Goal: Complete Application Form: Complete application form

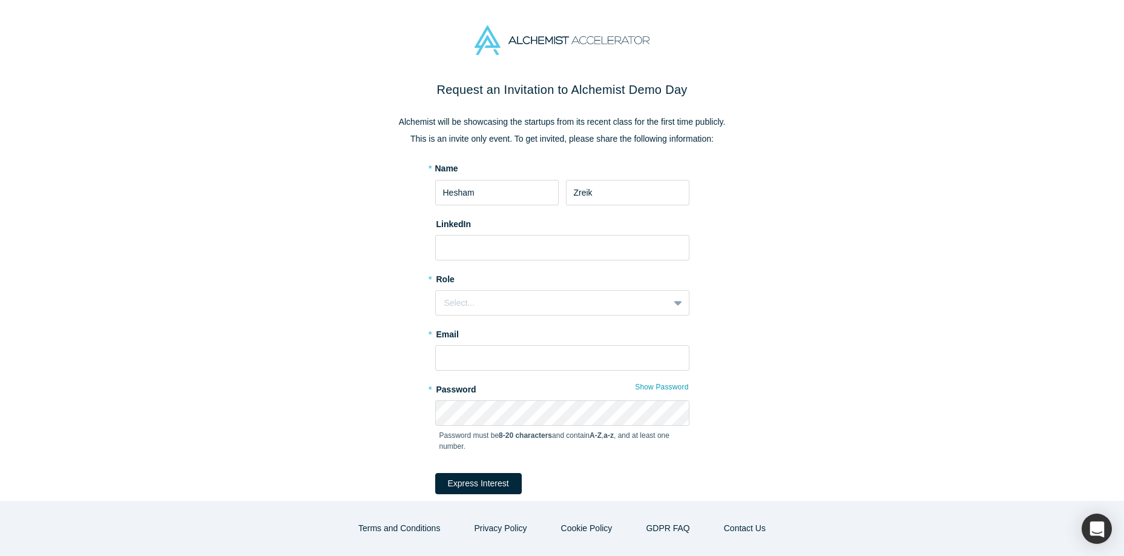
type input "Zreik"
type input "h"
type input "[DOMAIN_NAME][URL]"
type input "[EMAIL_ADDRESS][DOMAIN_NAME]"
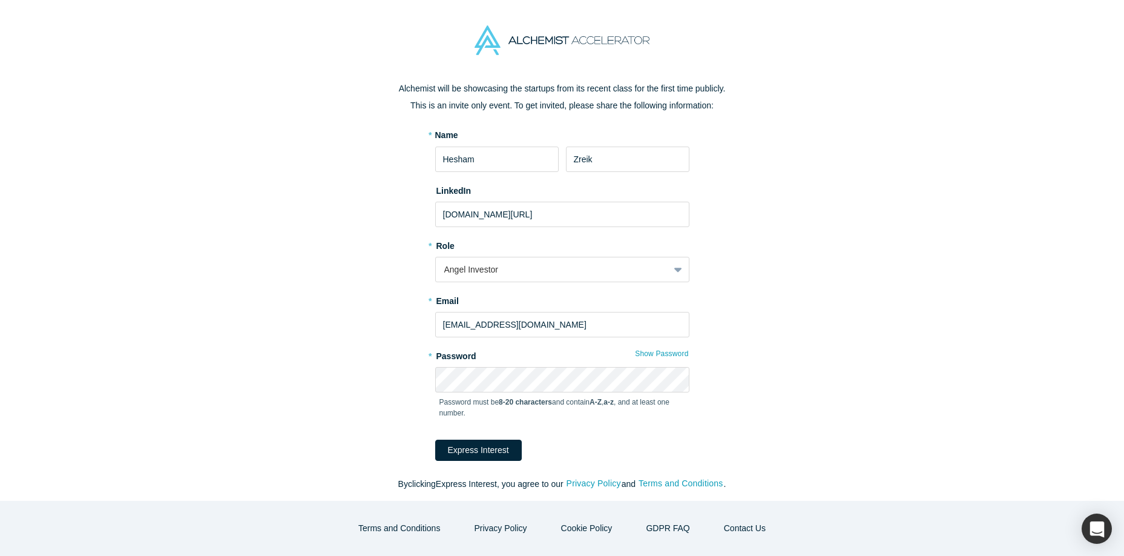
scroll to position [36, 0]
click at [458, 449] on form "* Name [PERSON_NAME] LinkedIn [DOMAIN_NAME][URL] * Role Angel Investor * Email …" at bounding box center [562, 293] width 254 height 332
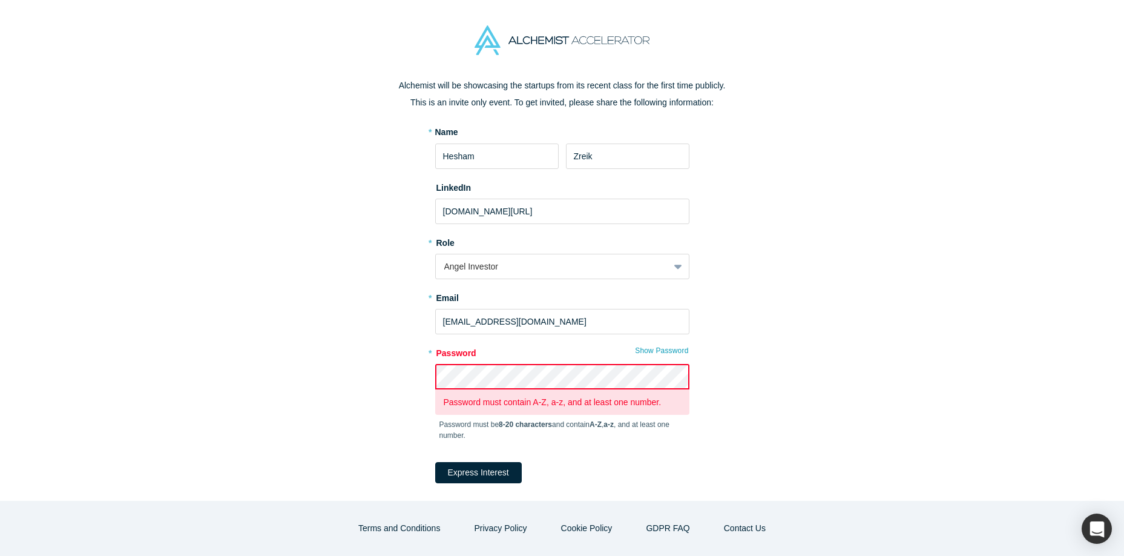
scroll to position [23, 0]
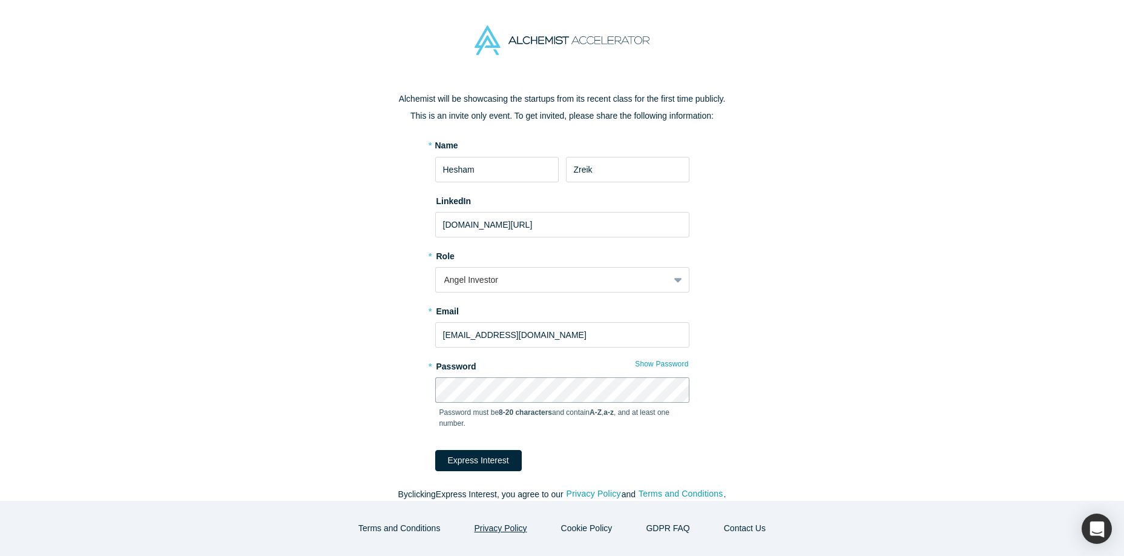
click at [435, 450] on button "Express Interest" at bounding box center [478, 460] width 87 height 21
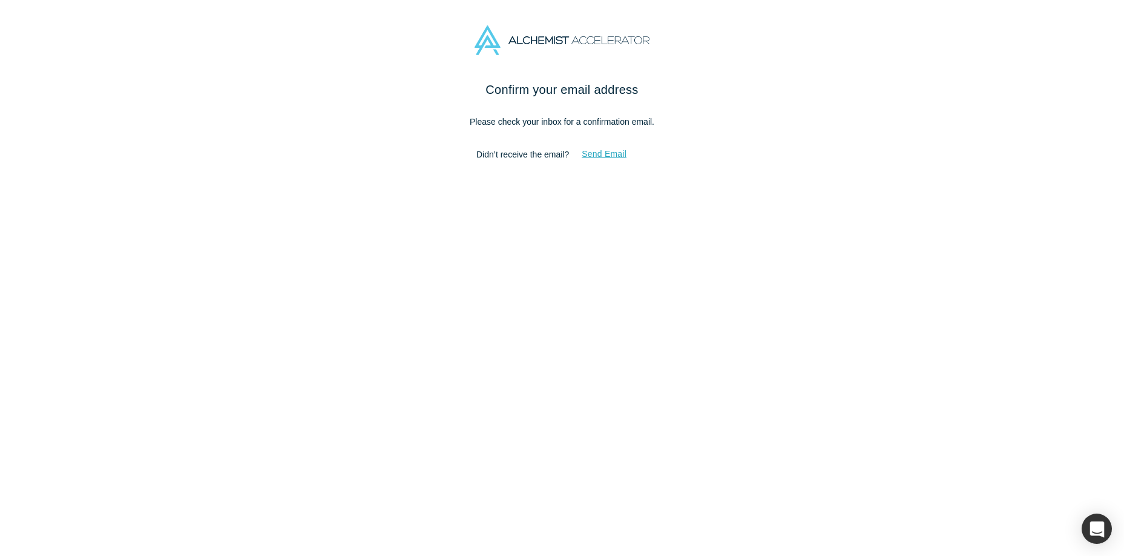
click at [615, 154] on button "Send Email" at bounding box center [604, 153] width 70 height 21
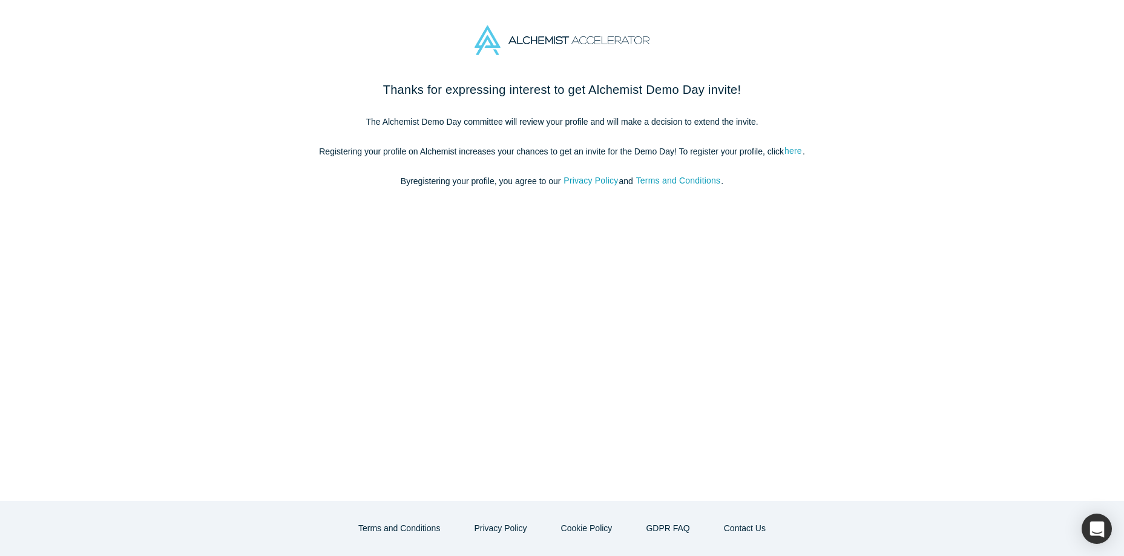
click at [790, 150] on link "here" at bounding box center [793, 151] width 19 height 14
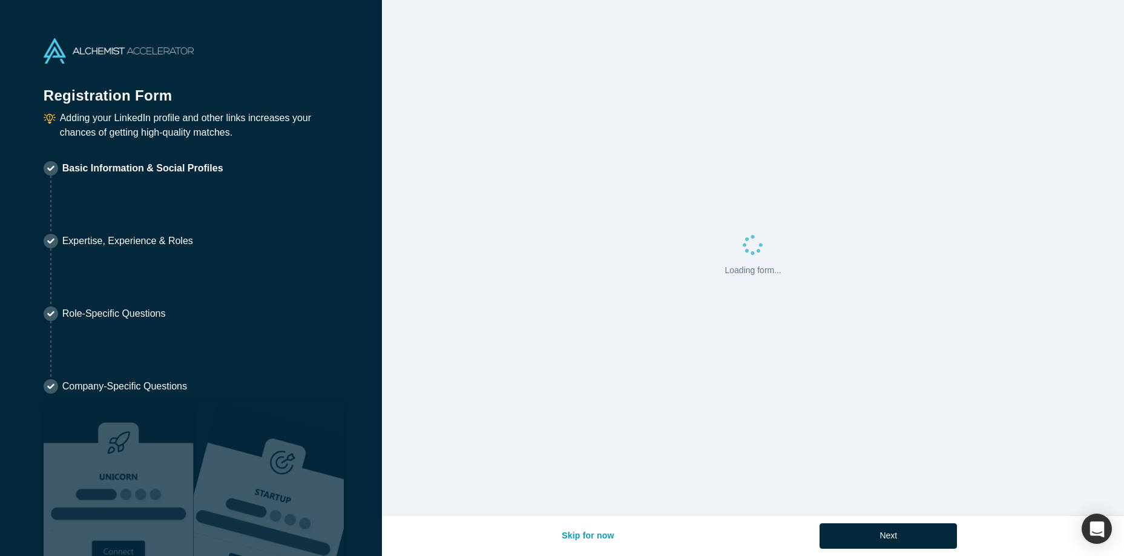
select select "US"
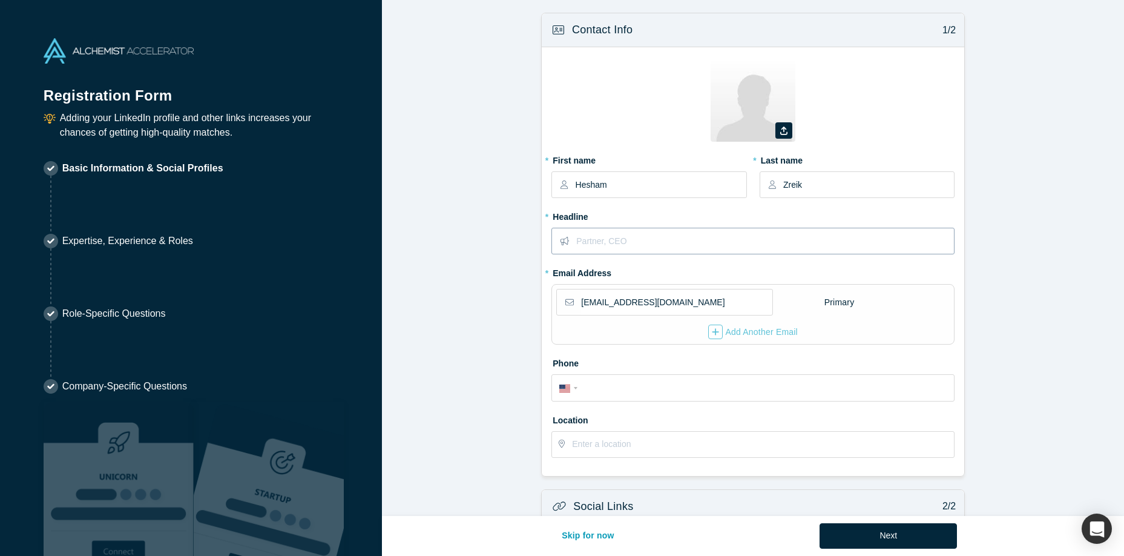
click at [739, 232] on input "text" at bounding box center [764, 240] width 377 height 25
paste input "Forbes Top 50 Angel Investor | 11 Exits | Invested +400 startups | +100 Serial …"
type input "Forbes Top 50 Angel Investor | 11 Exits | Invested +400 startups | +100 Serial …"
click at [564, 387] on div "International Afghanistan Åland Islands Albania Algeria American Samoa Andorra …" at bounding box center [570, 387] width 22 height 18
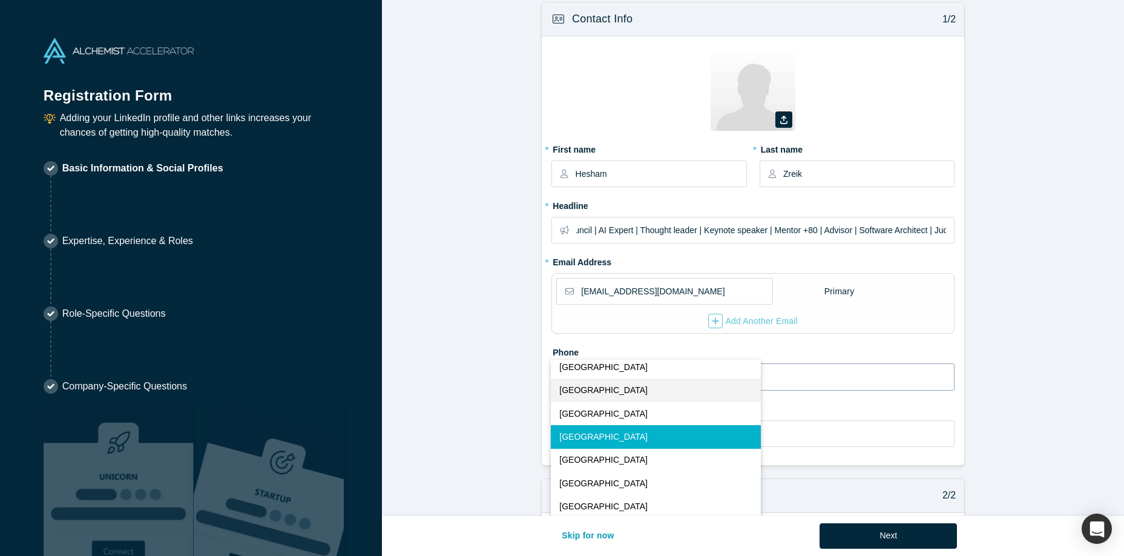
scroll to position [12, 0]
click at [557, 386] on button "United Arab Emirates" at bounding box center [656, 389] width 210 height 23
select select "AE"
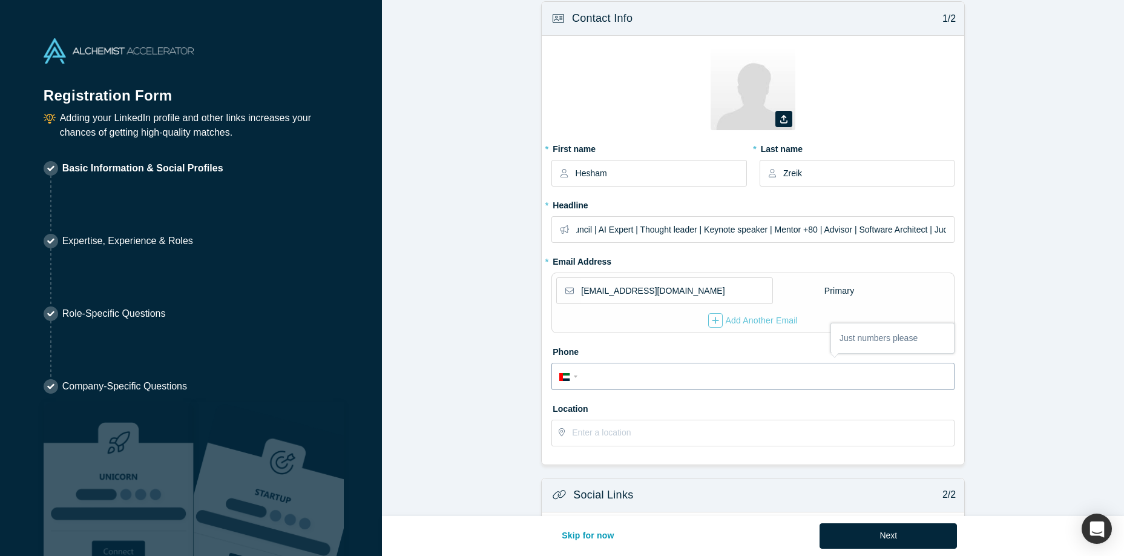
paste input "502793697"
type input "502793697"
click at [629, 439] on input "text" at bounding box center [762, 432] width 381 height 25
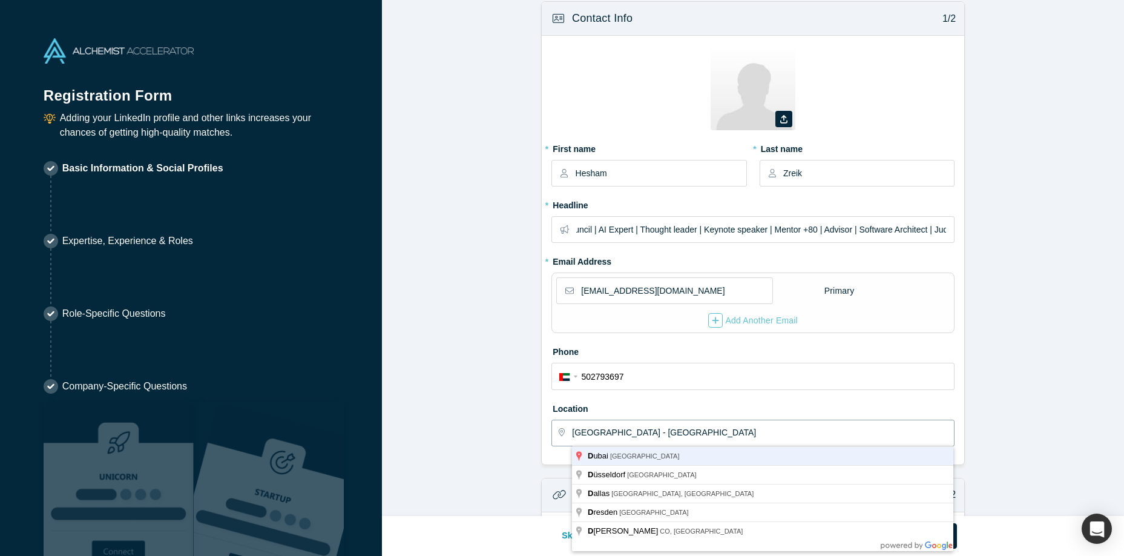
type input "Dubai - United Arab Emirates"
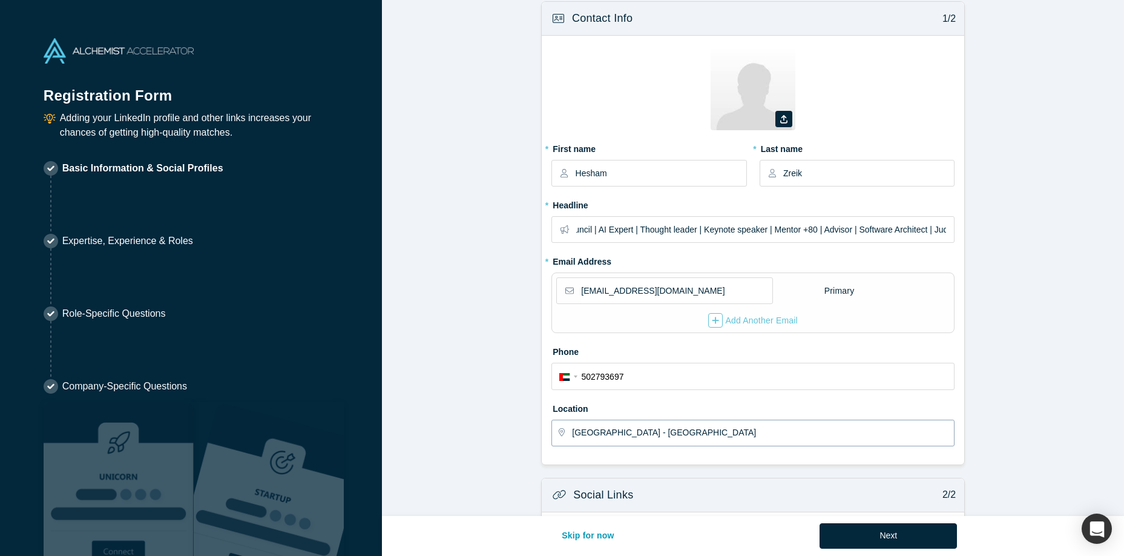
scroll to position [272, 0]
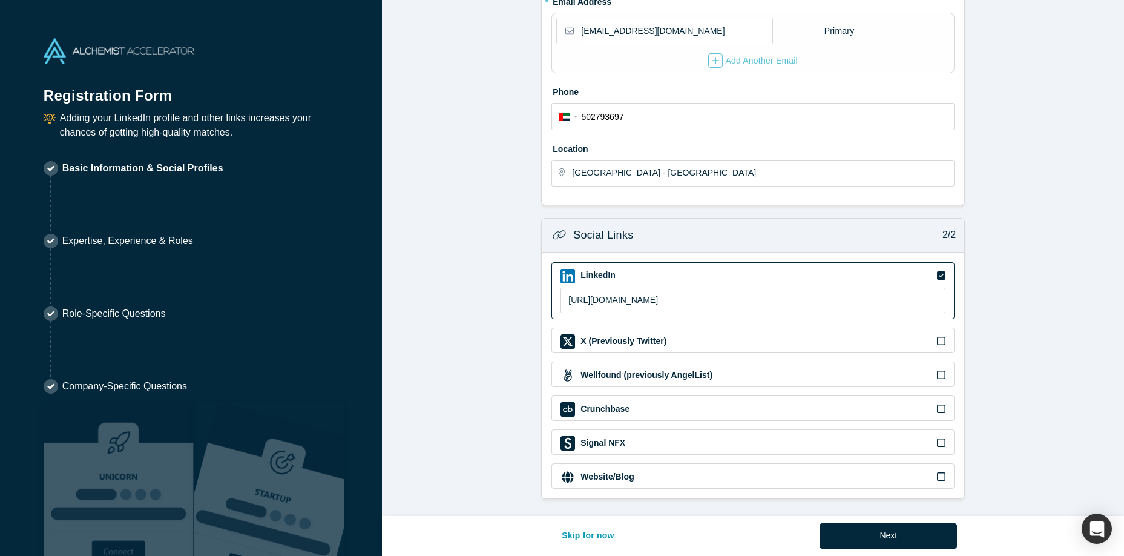
click at [942, 407] on icon at bounding box center [941, 409] width 8 height 10
click at [0, 0] on input "checkbox" at bounding box center [0, 0] width 0 height 0
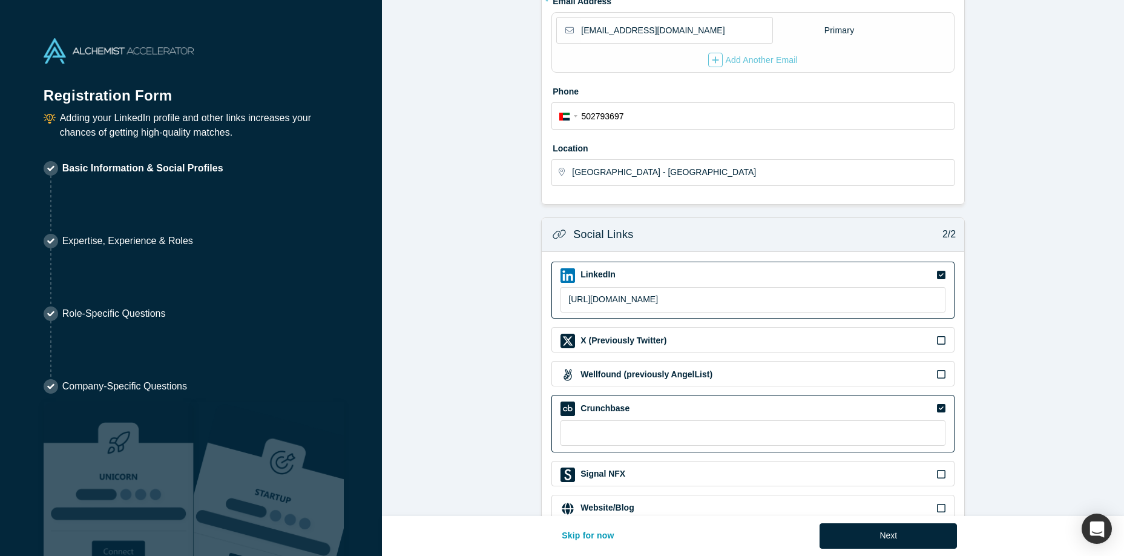
click at [940, 339] on icon at bounding box center [941, 340] width 8 height 10
click at [0, 0] on input "checkbox" at bounding box center [0, 0] width 0 height 0
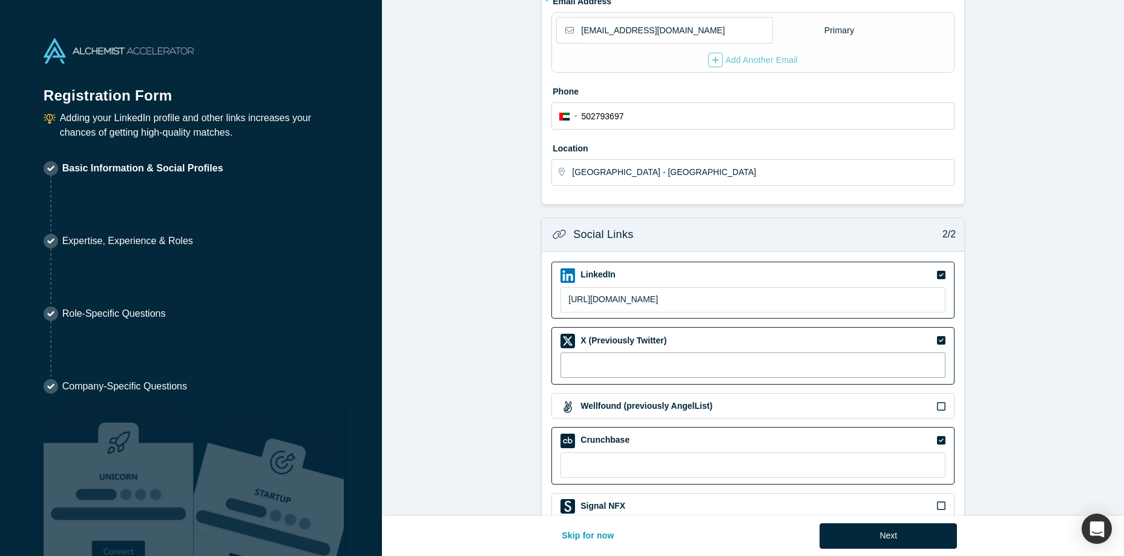
click at [886, 363] on input at bounding box center [753, 364] width 385 height 25
paste input "https://twitter.com/hesham.zreik"
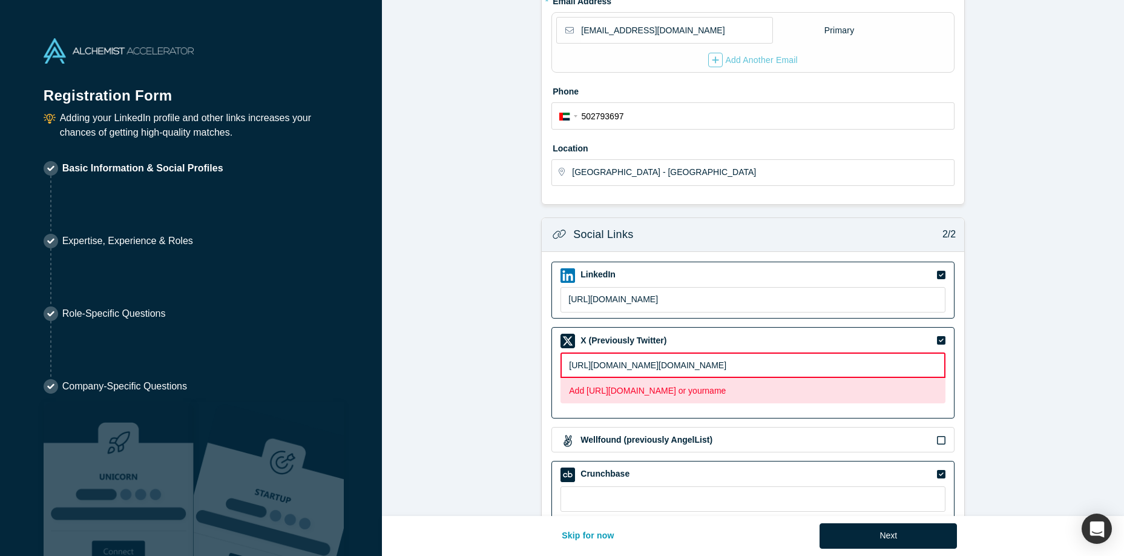
type input "https://twitter.com/hesham.zreik"
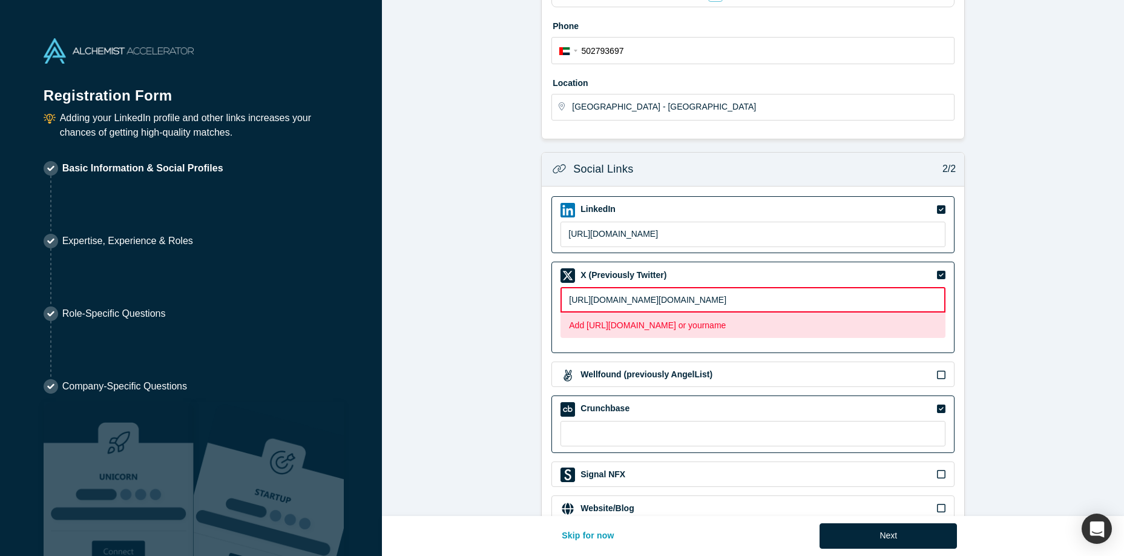
scroll to position [341, 0]
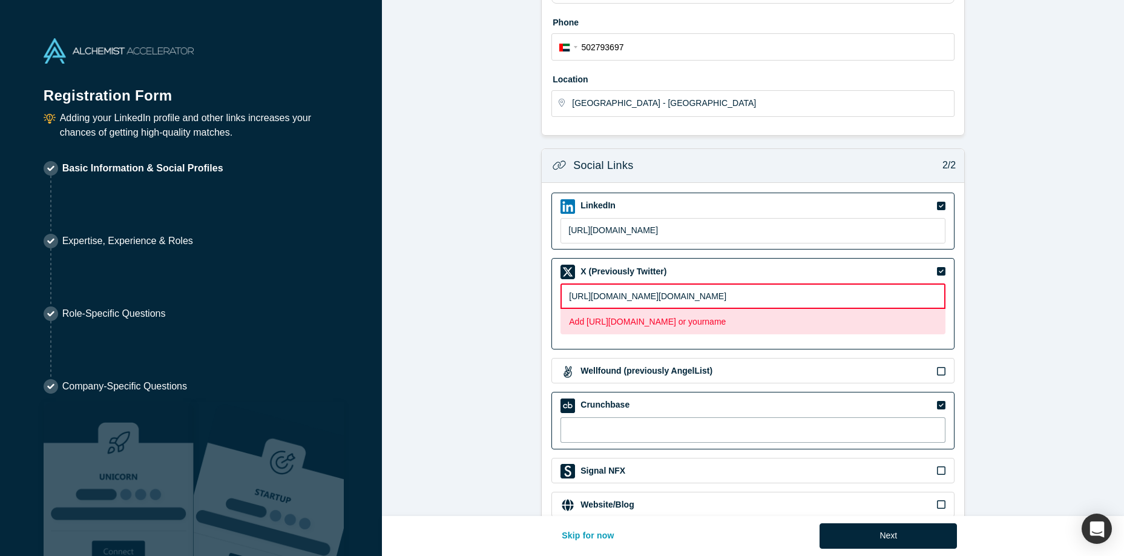
click at [728, 431] on input at bounding box center [753, 429] width 385 height 25
paste input "https://www.crunchbase.com/person/hesham-zreik"
type input "https://www.crunchbase.com/person/hesham-zreik"
type input "https://x.com/hesham.zreik"
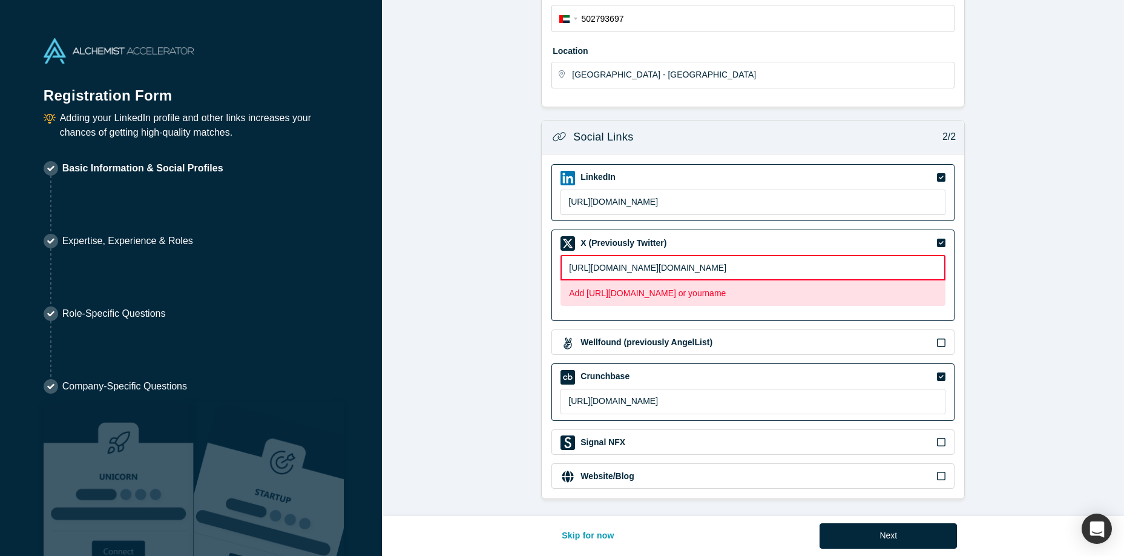
scroll to position [370, 0]
click at [725, 439] on div "Signal NFX" at bounding box center [753, 442] width 385 height 15
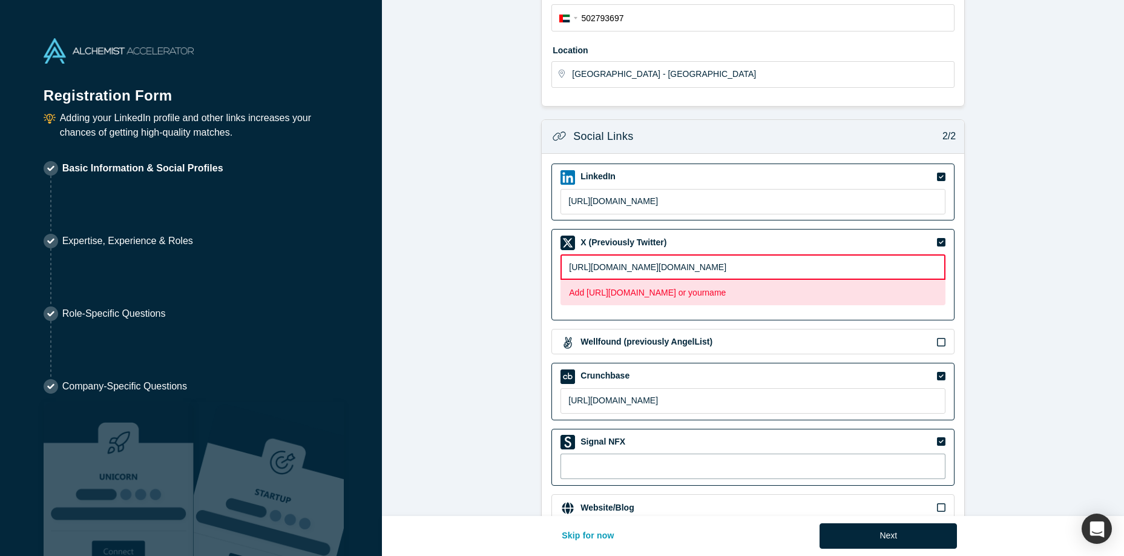
click at [618, 469] on input at bounding box center [753, 465] width 385 height 25
paste input "https://signal.nfx.com/investors/hesham-zreik"
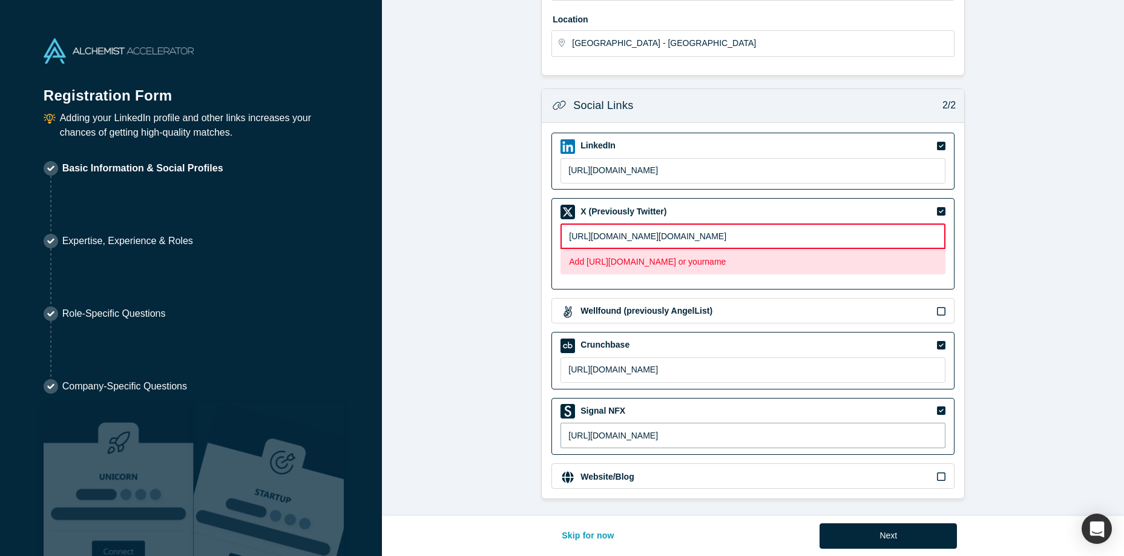
type input "https://signal.nfx.com/investors/hesham-zreik"
click at [656, 471] on div "Website/Blog" at bounding box center [753, 477] width 385 height 15
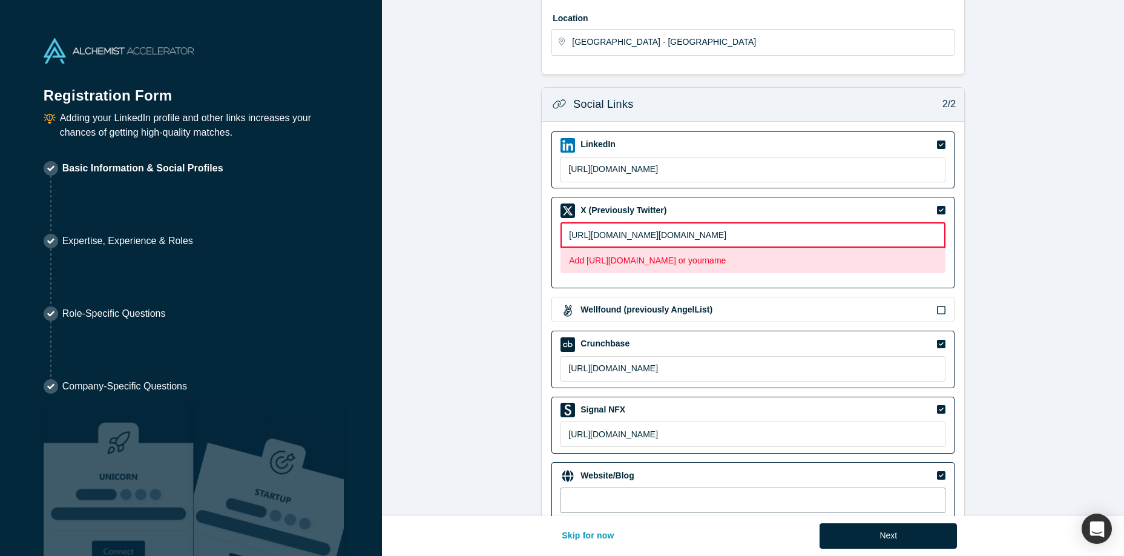
click at [664, 493] on input at bounding box center [753, 499] width 385 height 25
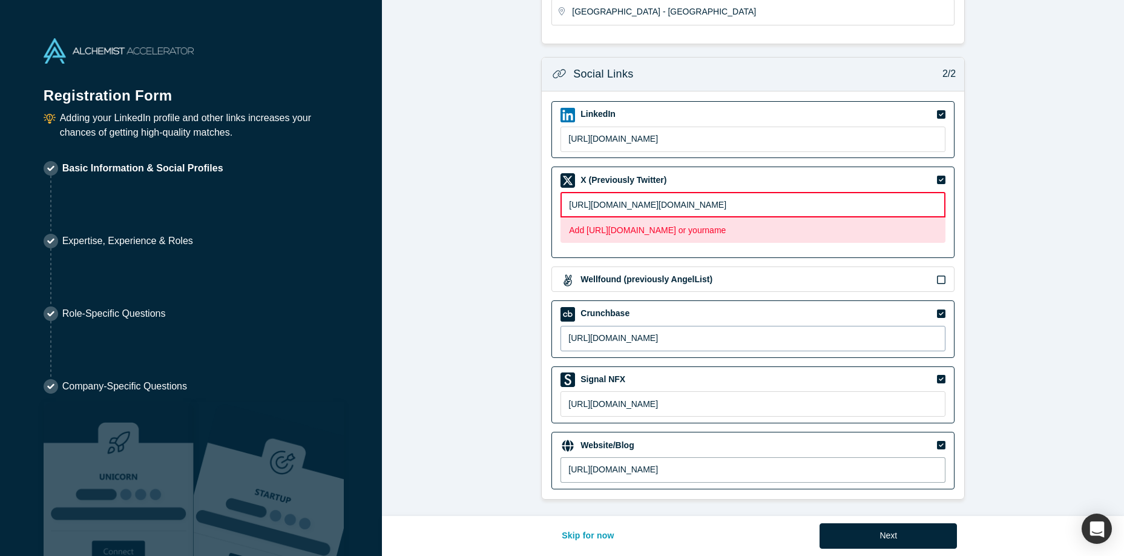
scroll to position [434, 0]
type input "https://hzreik.com"
click at [896, 536] on button "Next" at bounding box center [888, 535] width 137 height 25
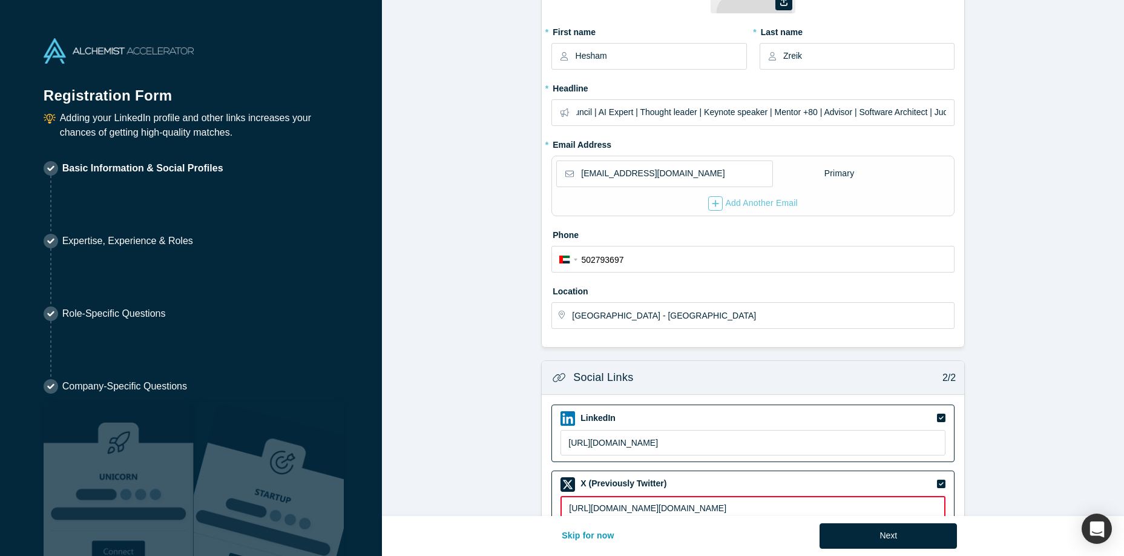
scroll to position [483, 0]
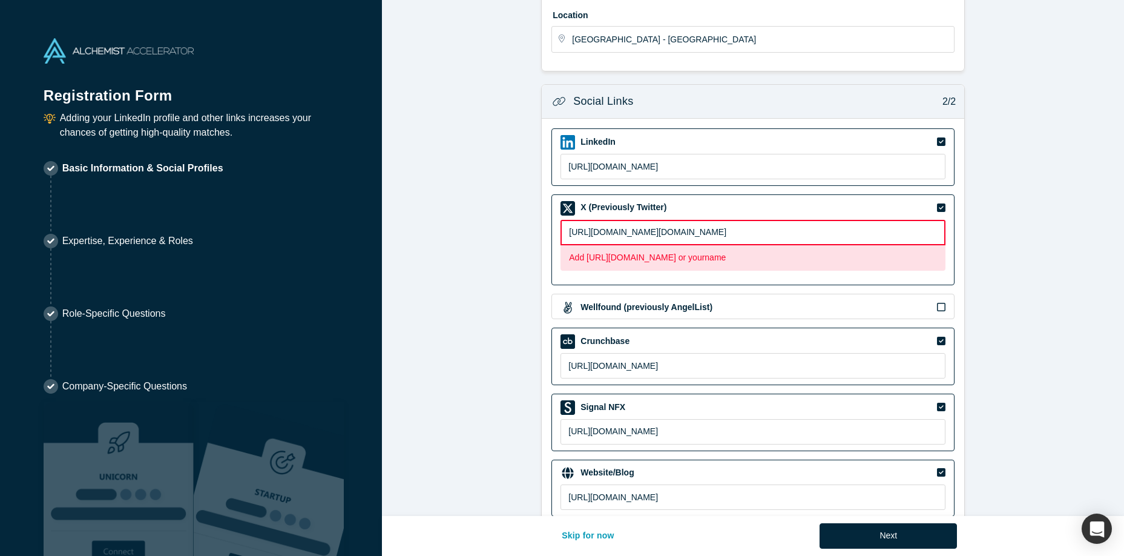
click at [716, 231] on input "https://x.com/hesham.zreik" at bounding box center [753, 232] width 385 height 25
click at [604, 239] on input "https://x.com/hesham.zreik" at bounding box center [753, 232] width 385 height 25
type input "https://www.twitter.com/hesham.zreik"
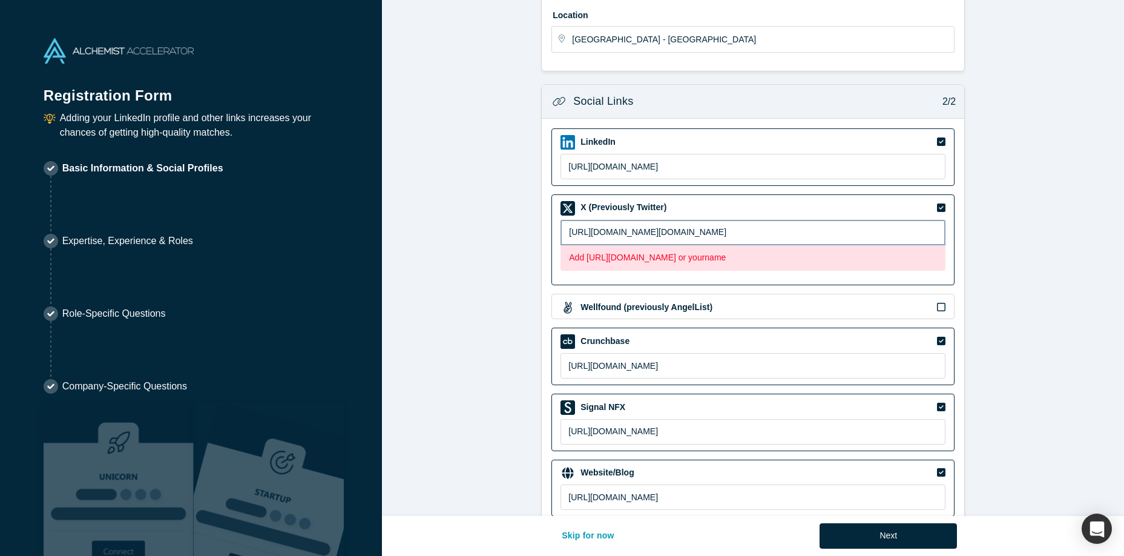
scroll to position [513, 0]
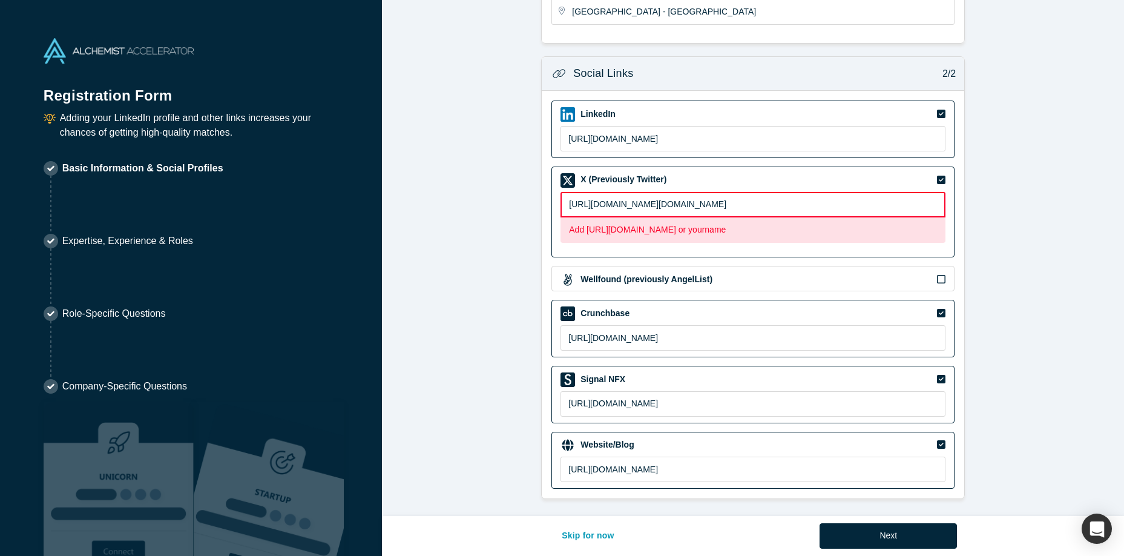
click at [940, 176] on icon at bounding box center [941, 180] width 8 height 8
click at [0, 0] on input "checkbox" at bounding box center [0, 0] width 0 height 0
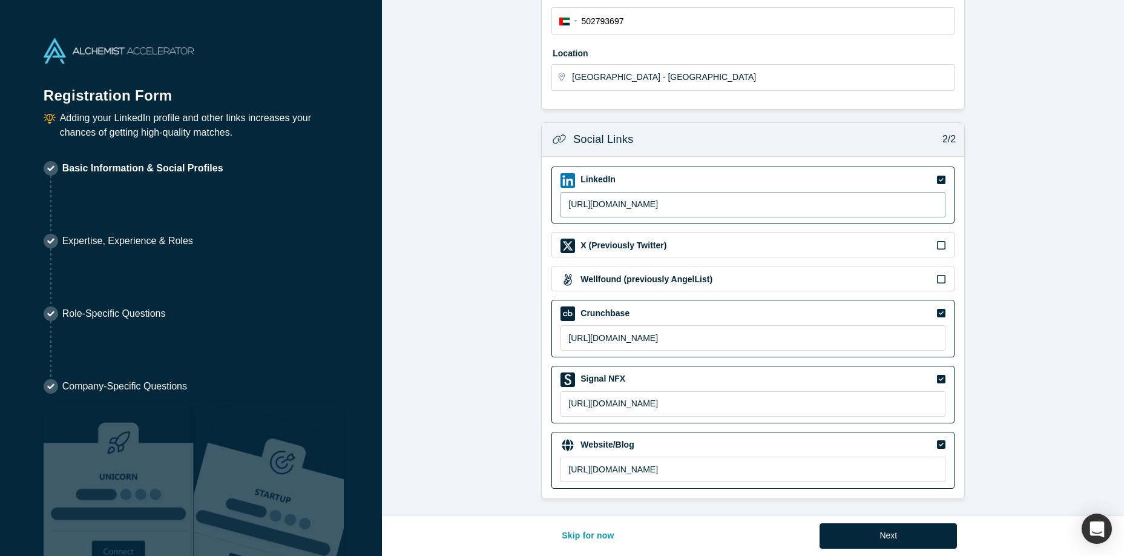
scroll to position [368, 0]
click at [907, 540] on button "Next" at bounding box center [888, 535] width 137 height 25
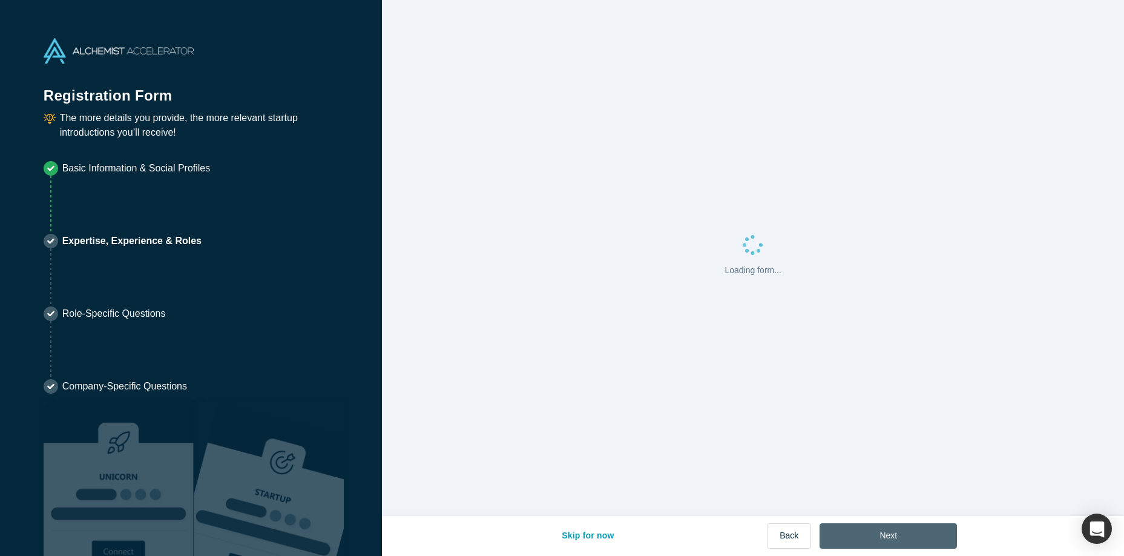
scroll to position [0, 0]
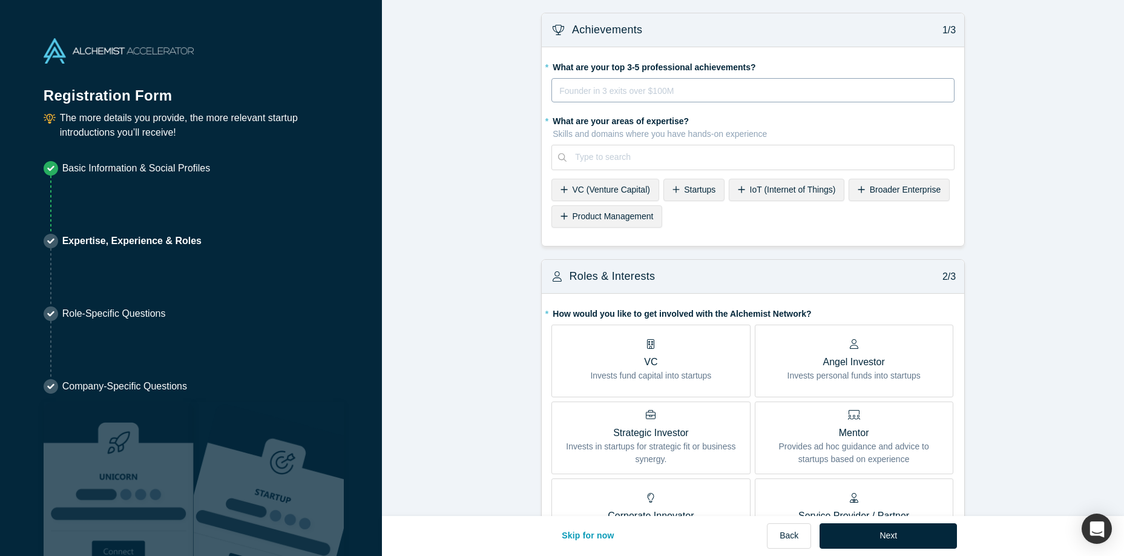
click at [608, 93] on div "rdw-editor" at bounding box center [753, 91] width 387 height 15
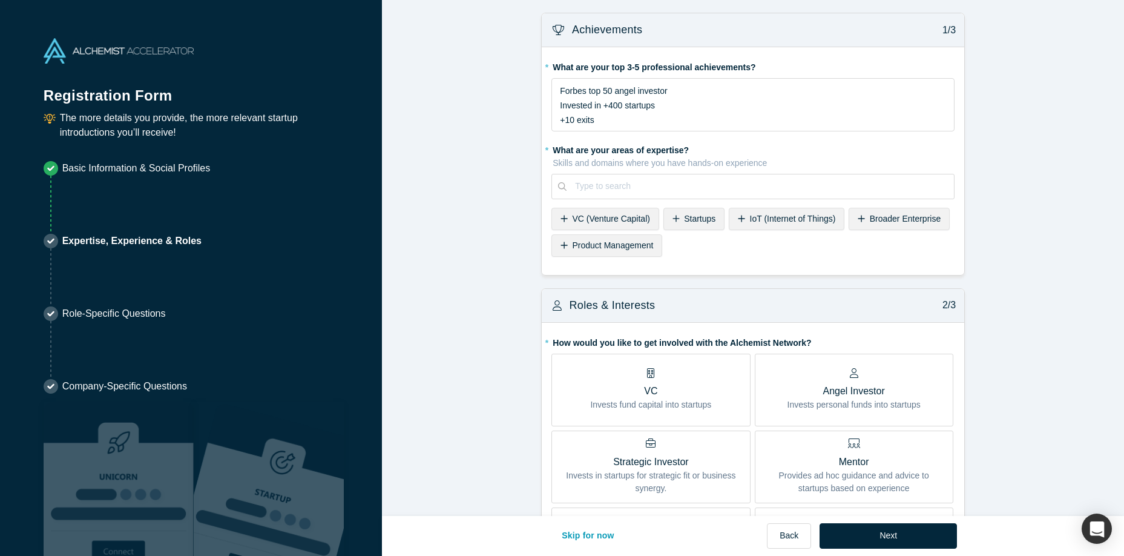
click at [616, 261] on div "* What are your areas of expertise? Skills and domains where you have hands-on …" at bounding box center [753, 200] width 403 height 121
click at [701, 222] on span "Startups" at bounding box center [699, 219] width 31 height 10
click at [604, 223] on span "VC (Venture Capital)" at bounding box center [611, 219] width 77 height 10
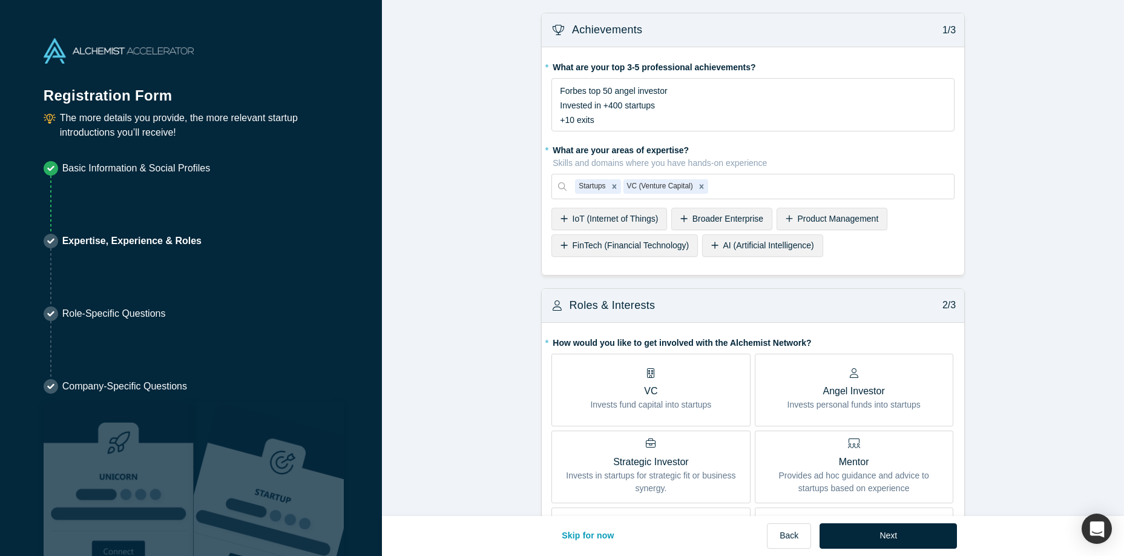
click at [735, 246] on span "AI (Artificial Intelligence)" at bounding box center [769, 245] width 91 height 10
click at [659, 242] on span "FinTech (Financial Technology)" at bounding box center [631, 245] width 117 height 10
click at [630, 220] on span "IoT (Internet of Things)" at bounding box center [616, 219] width 86 height 10
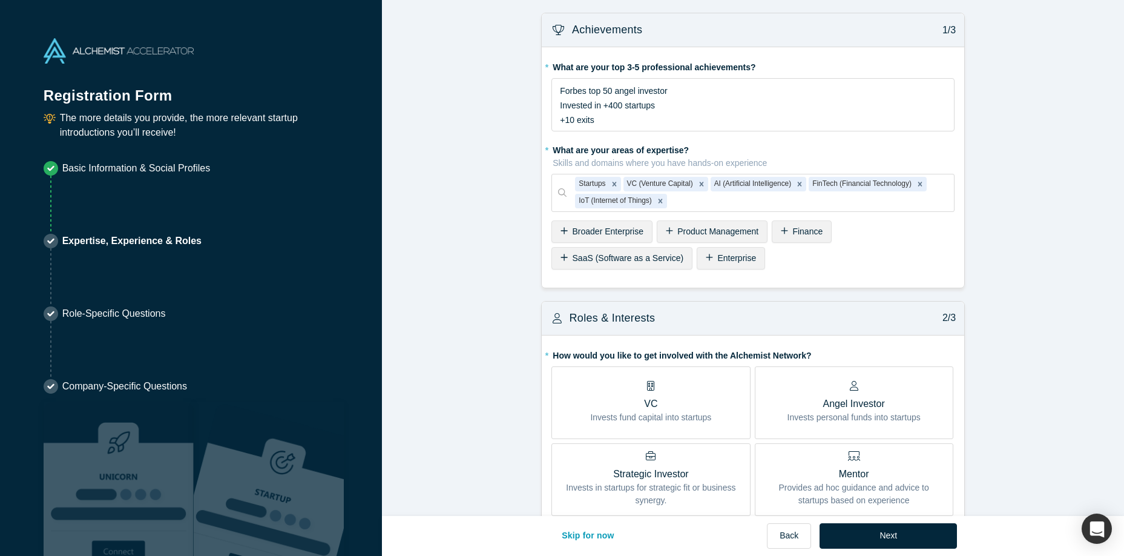
click at [779, 231] on div "Finance" at bounding box center [802, 231] width 60 height 22
click at [813, 228] on span "SaaS (Software as a Service)" at bounding box center [848, 231] width 111 height 10
click at [733, 261] on span "Consumer Web" at bounding box center [722, 258] width 59 height 10
click at [731, 231] on span "Product Management" at bounding box center [718, 231] width 81 height 10
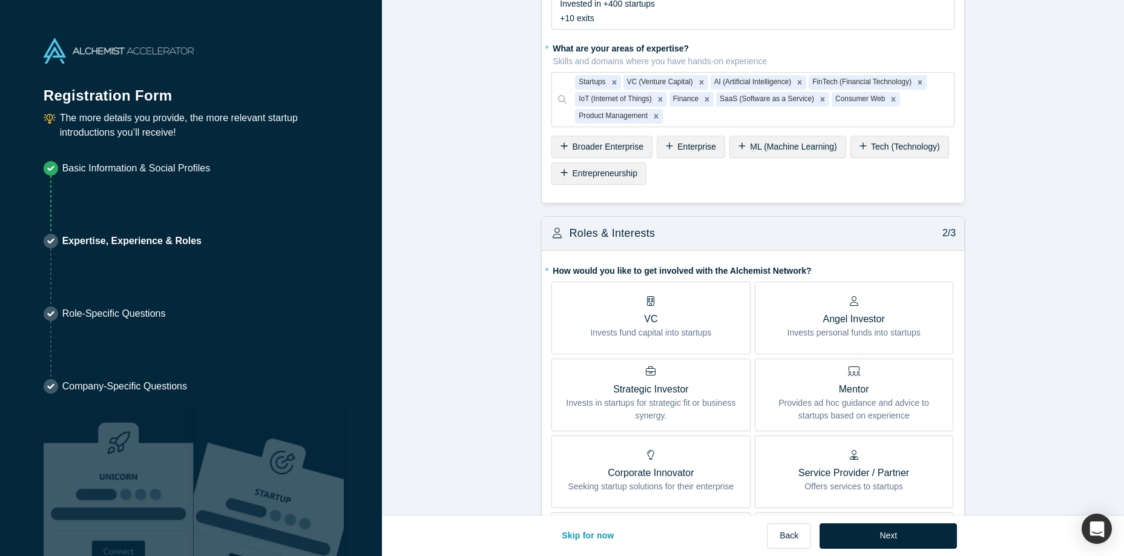
scroll to position [138, 0]
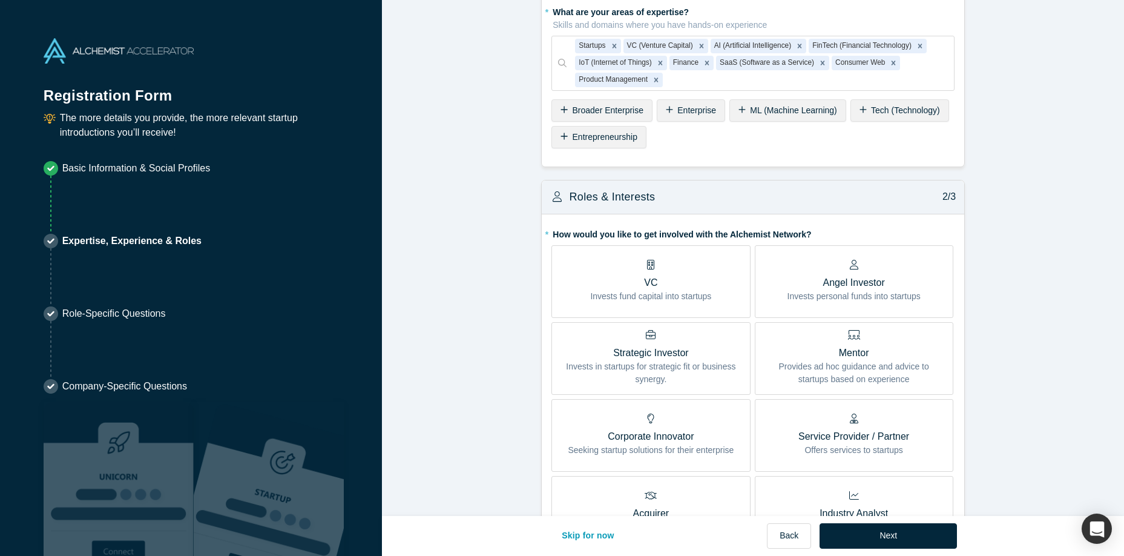
click at [705, 272] on div "VC Invests fund capital into startups" at bounding box center [650, 281] width 121 height 43
click at [0, 0] on input "VC Invests fund capital into startups" at bounding box center [0, 0] width 0 height 0
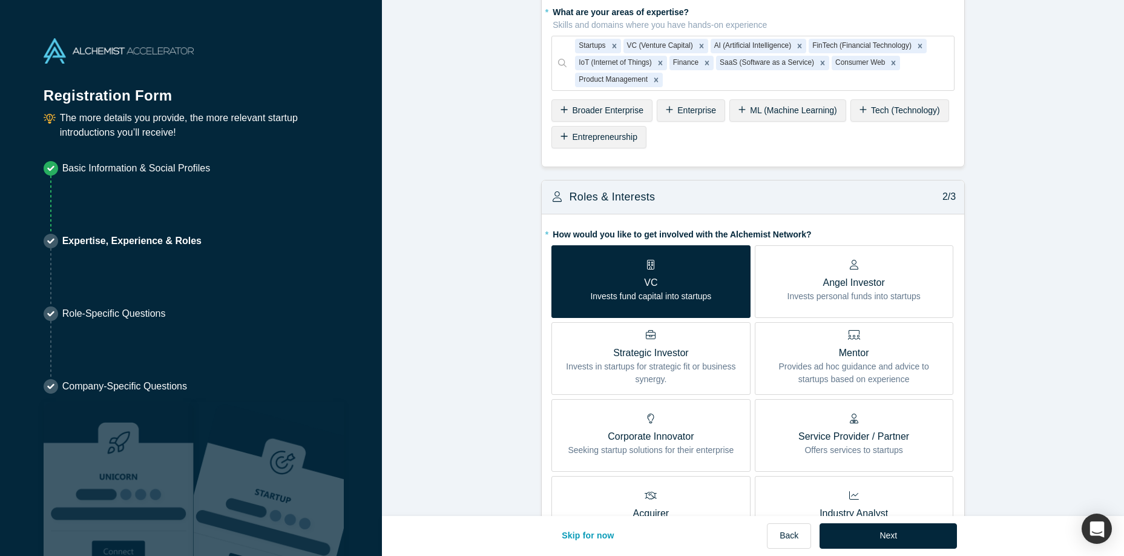
click at [839, 266] on div "Angel Investor Invests personal funds into startups" at bounding box center [854, 281] width 133 height 43
click at [0, 0] on input "Angel Investor Invests personal funds into startups" at bounding box center [0, 0] width 0 height 0
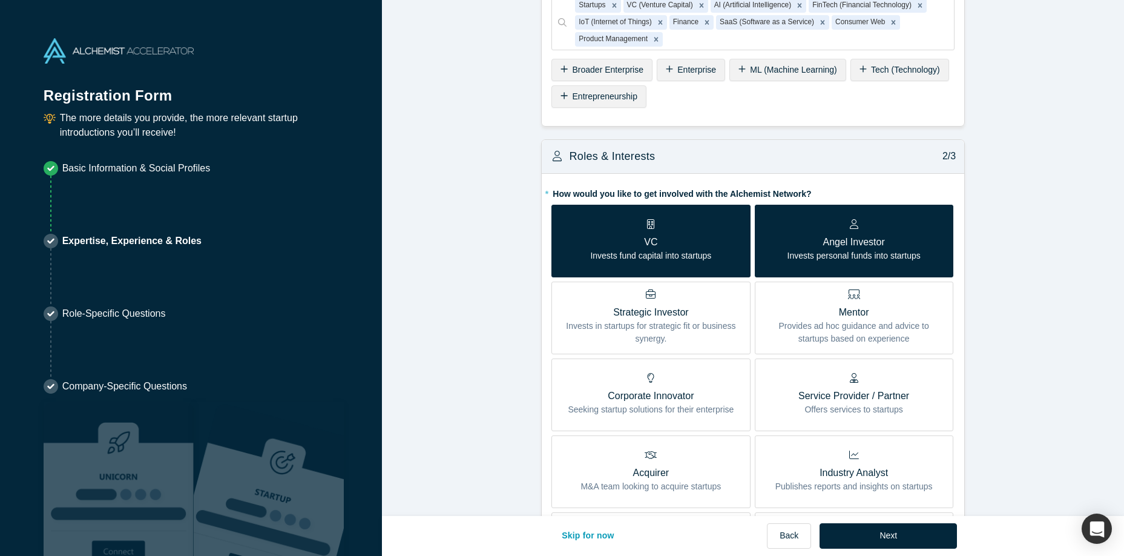
scroll to position [345, 0]
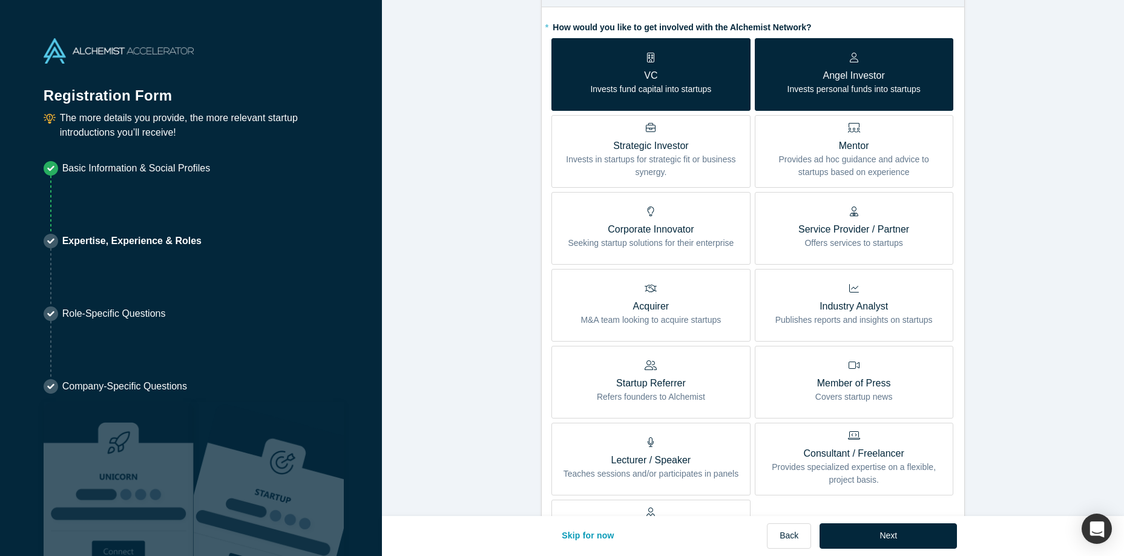
click at [801, 158] on p "Provides ad hoc guidance and advice to startups based on experience" at bounding box center [854, 165] width 180 height 25
click at [0, 0] on input "Mentor Provides ad hoc guidance and advice to startups based on experience" at bounding box center [0, 0] width 0 height 0
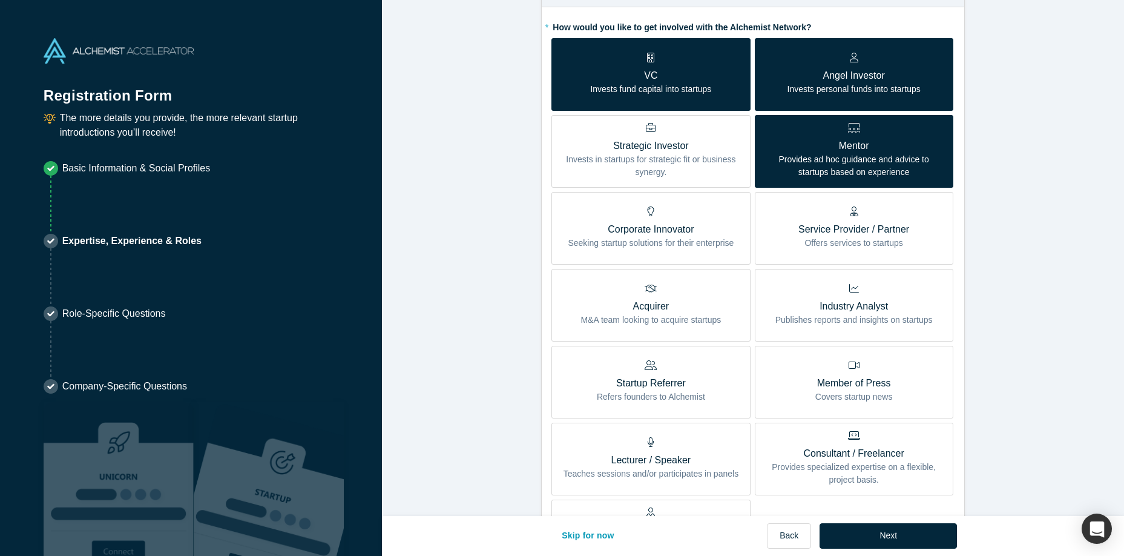
click at [823, 239] on p "Offers services to startups" at bounding box center [854, 243] width 111 height 13
click at [0, 0] on input "Service Provider / Partner Offers services to startups" at bounding box center [0, 0] width 0 height 0
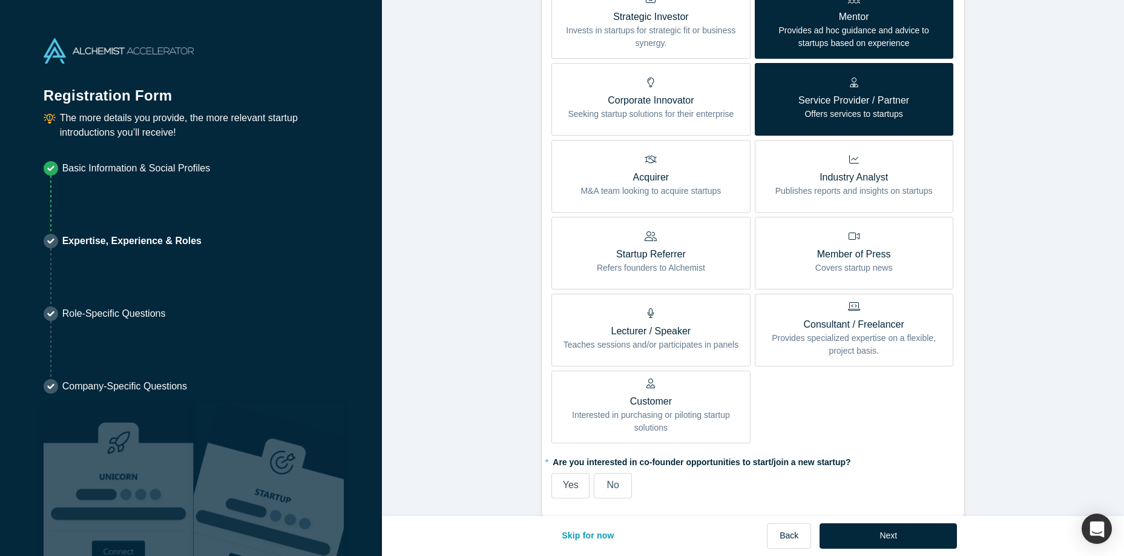
scroll to position [483, 0]
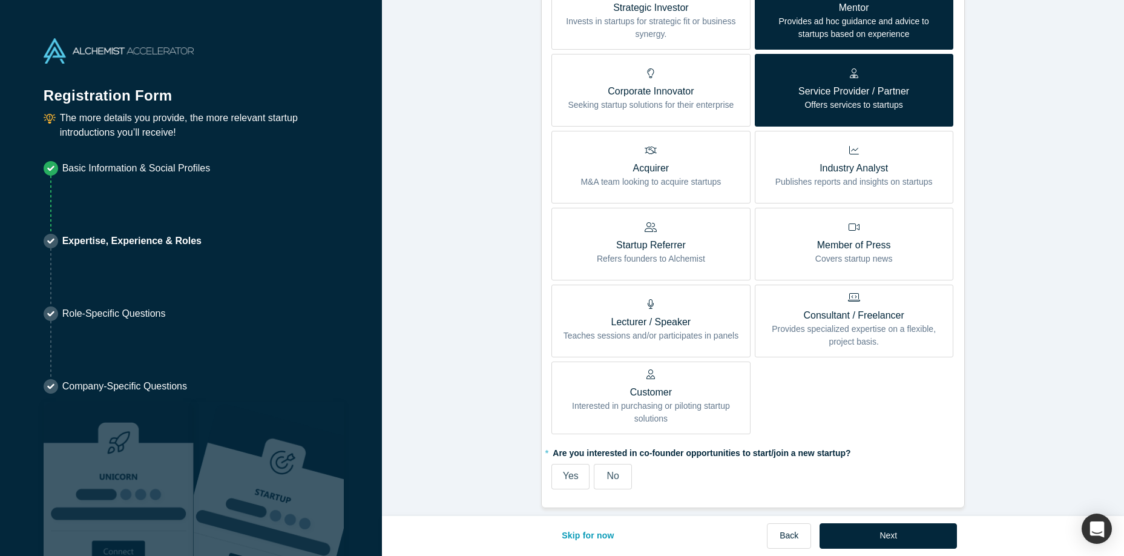
click at [658, 322] on p "Lecturer / Speaker" at bounding box center [652, 322] width 176 height 15
click at [0, 0] on input "Lecturer / Speaker Teaches sessions and/or participates in panels" at bounding box center [0, 0] width 0 height 0
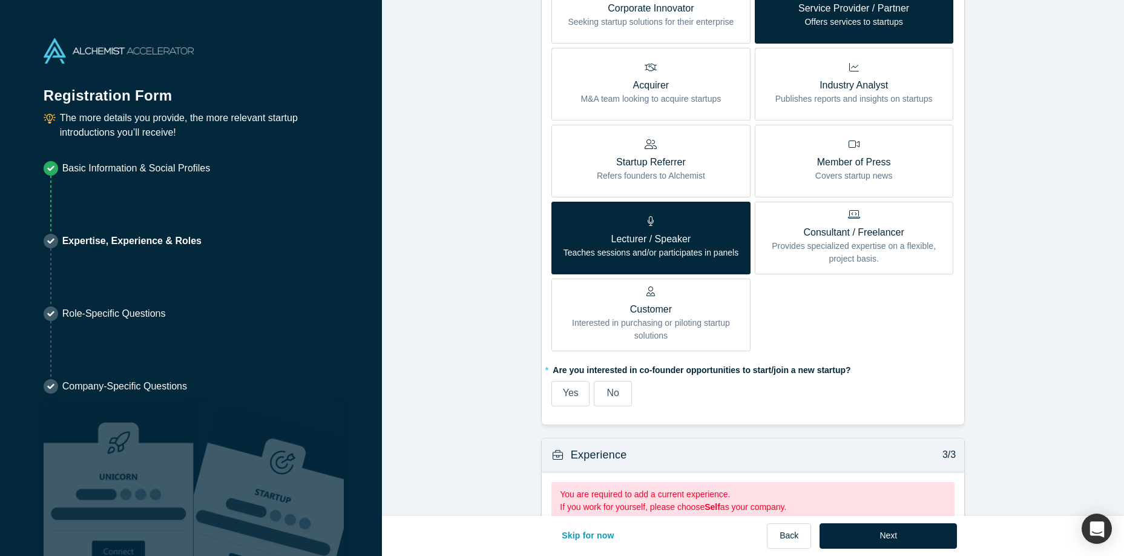
scroll to position [726, 0]
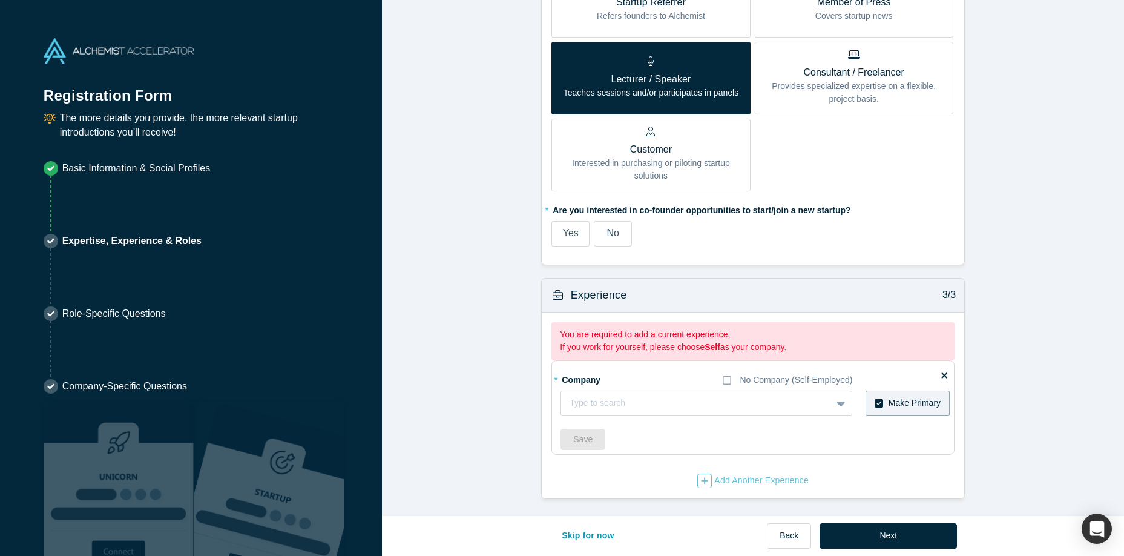
click at [567, 229] on span "Yes" at bounding box center [571, 233] width 16 height 10
click at [0, 0] on input "Yes" at bounding box center [0, 0] width 0 height 0
click at [681, 399] on div at bounding box center [684, 402] width 229 height 15
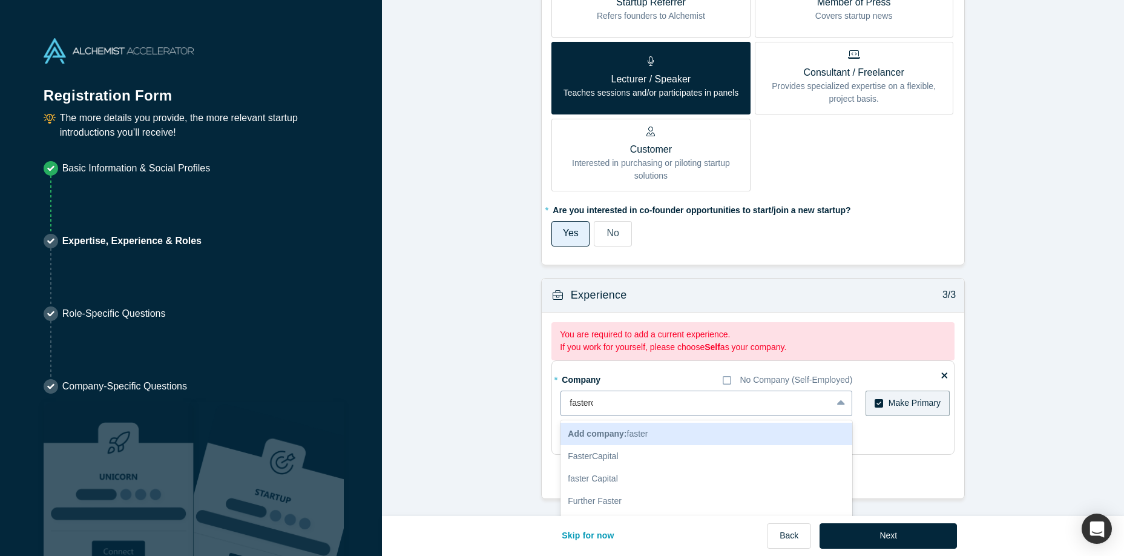
type input "fasterca"
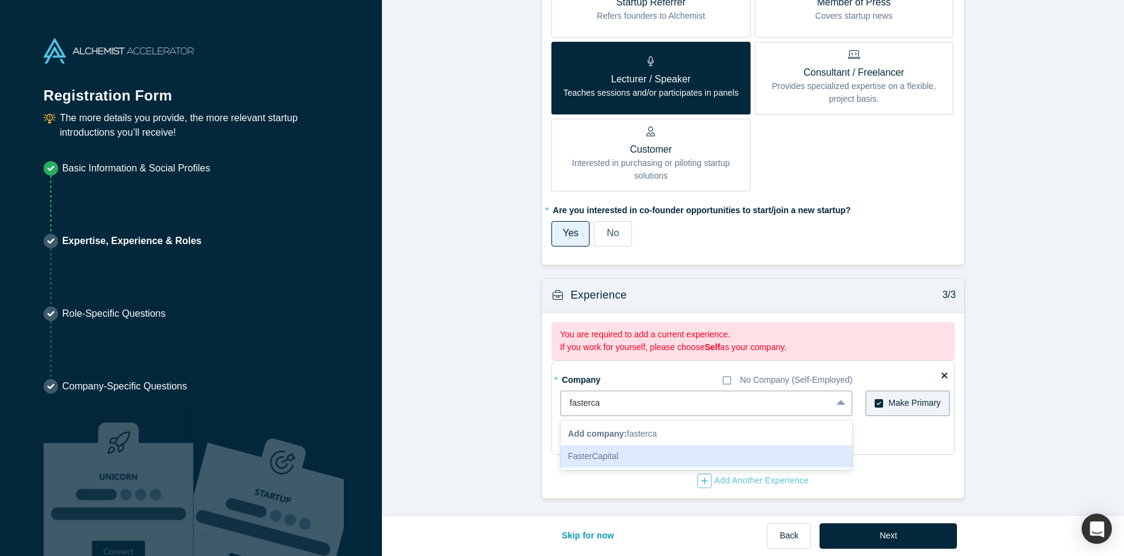
click at [648, 457] on div "FasterCapital" at bounding box center [707, 456] width 292 height 22
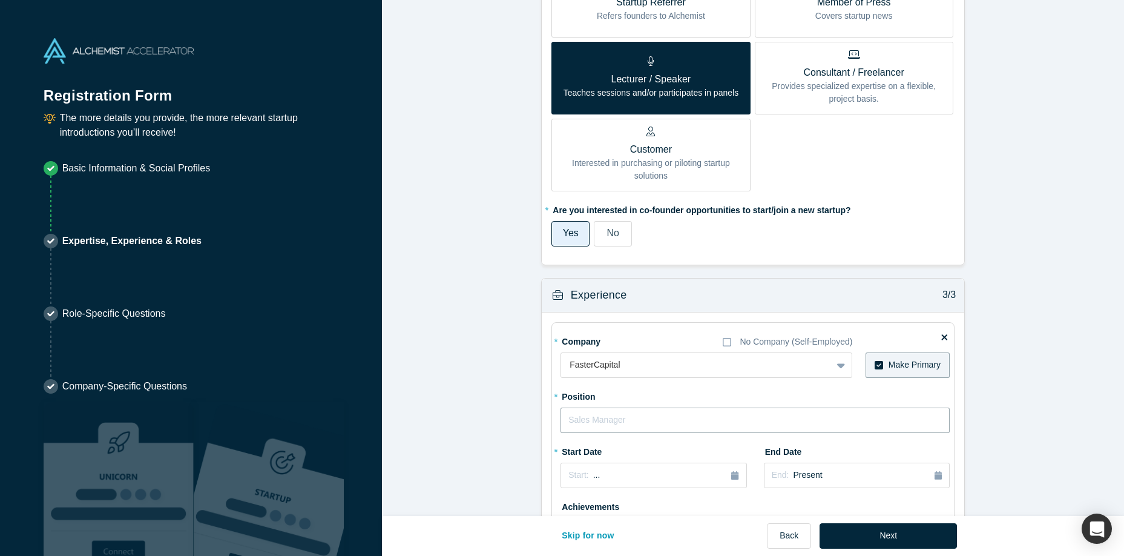
click at [667, 417] on input "text" at bounding box center [755, 419] width 389 height 25
type input "CEO"
click at [669, 476] on div "Start: ..." at bounding box center [654, 475] width 170 height 13
click at [625, 366] on div "2025" at bounding box center [627, 368] width 132 height 25
click at [627, 366] on div "2025" at bounding box center [627, 368] width 132 height 25
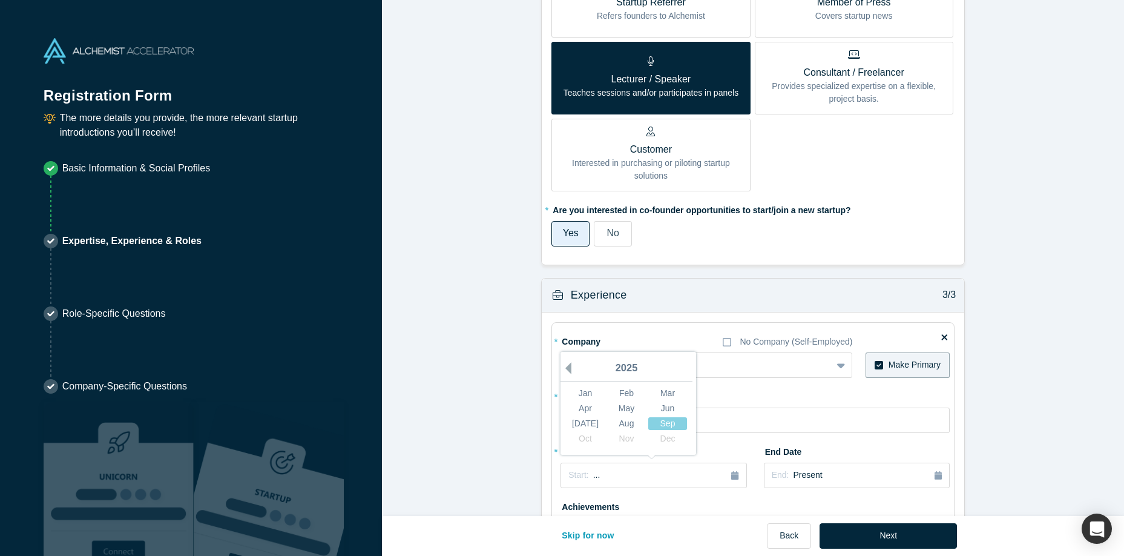
click at [569, 366] on button "Previous Year" at bounding box center [565, 368] width 12 height 12
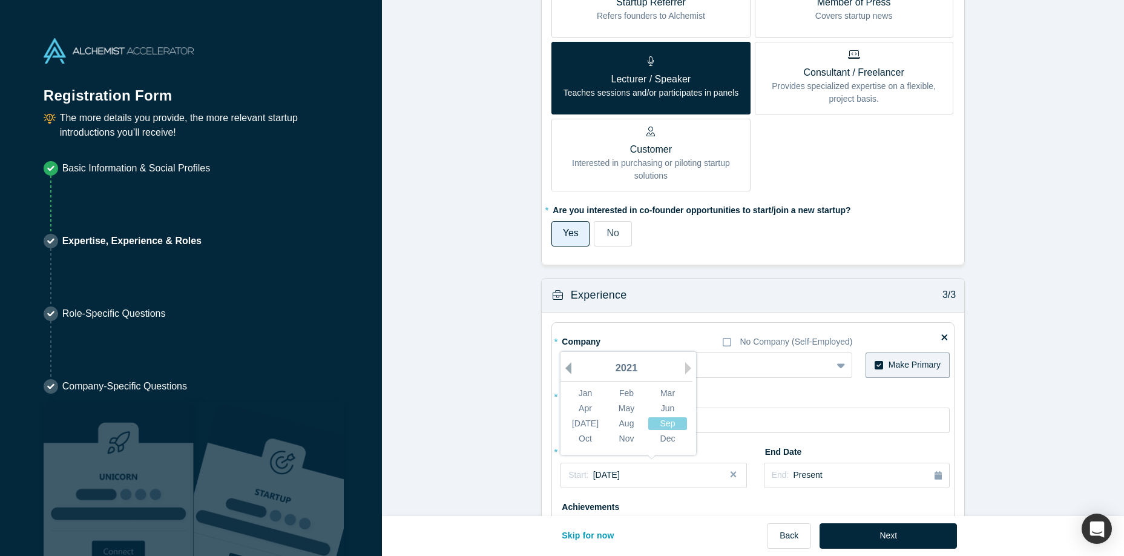
click at [569, 366] on button "Previous Year" at bounding box center [565, 368] width 12 height 12
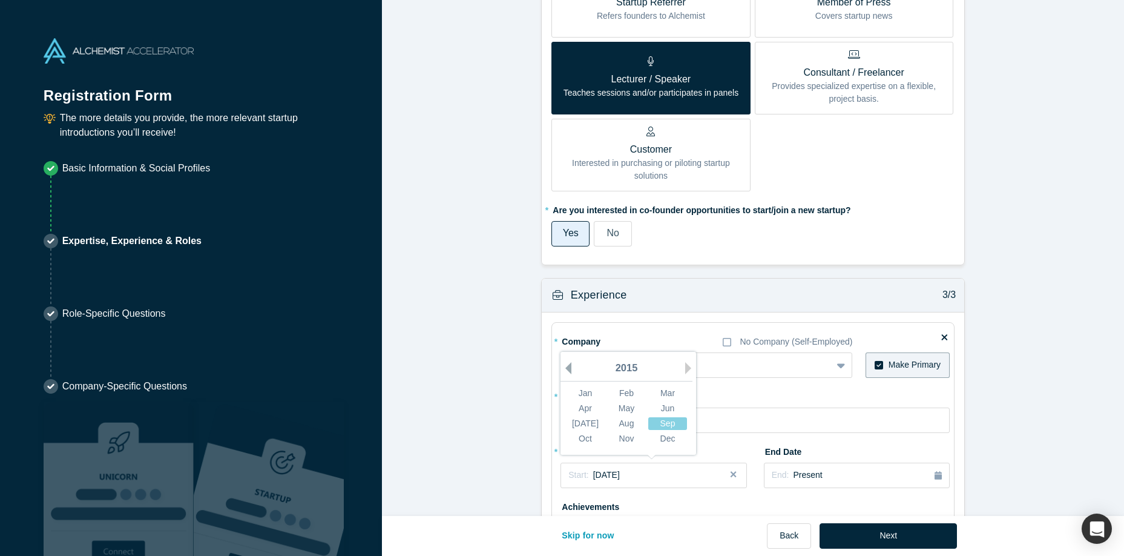
click at [569, 366] on button "Previous Year" at bounding box center [565, 368] width 12 height 12
click at [832, 475] on div "End: Present" at bounding box center [857, 475] width 170 height 13
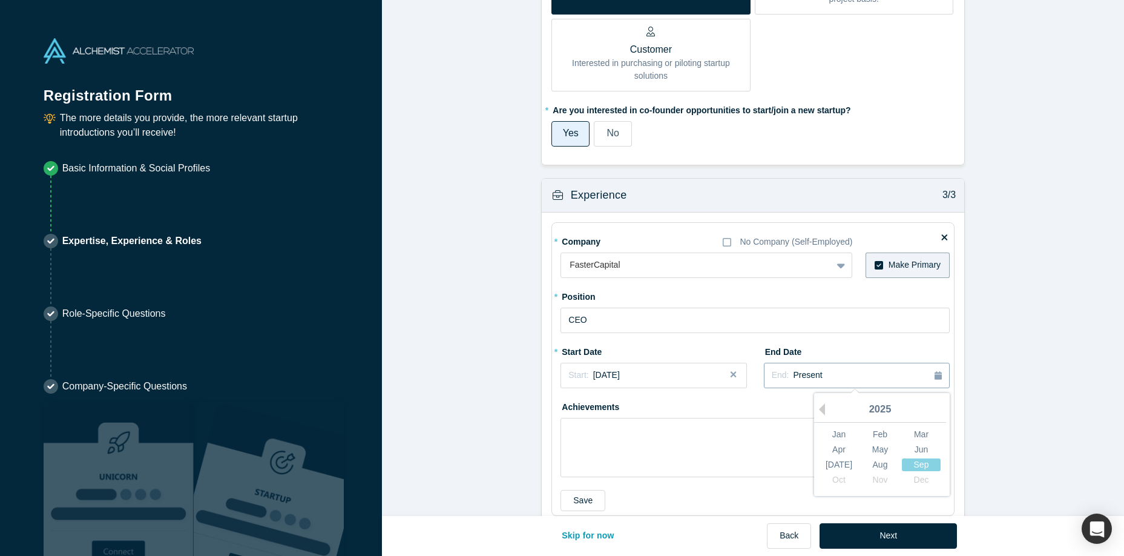
scroll to position [887, 0]
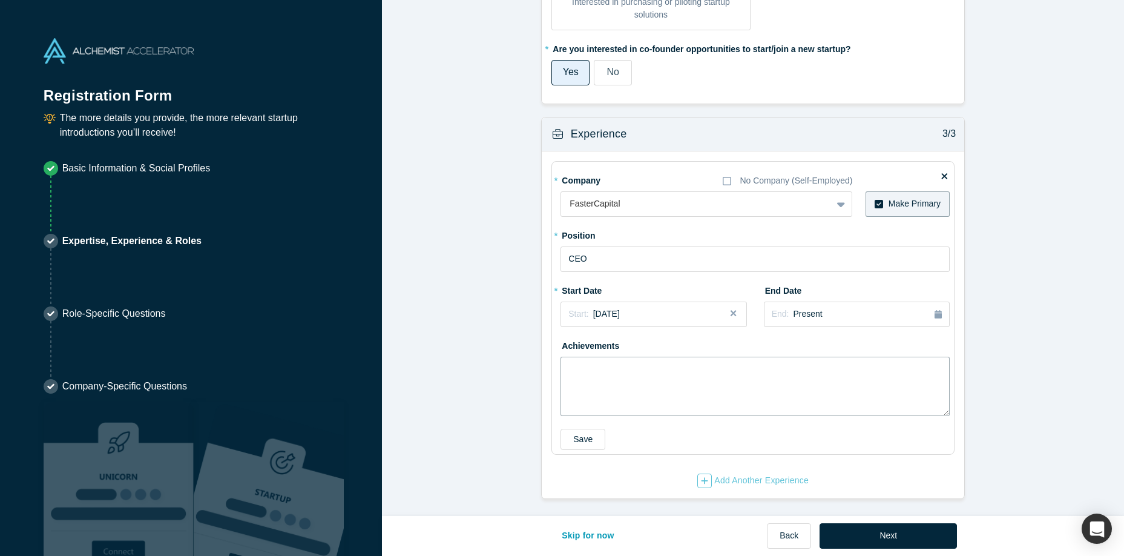
click at [739, 372] on textarea at bounding box center [755, 386] width 389 height 59
paste textarea ". I have worked with more than 30 entrepreneurs to validate the model over five…"
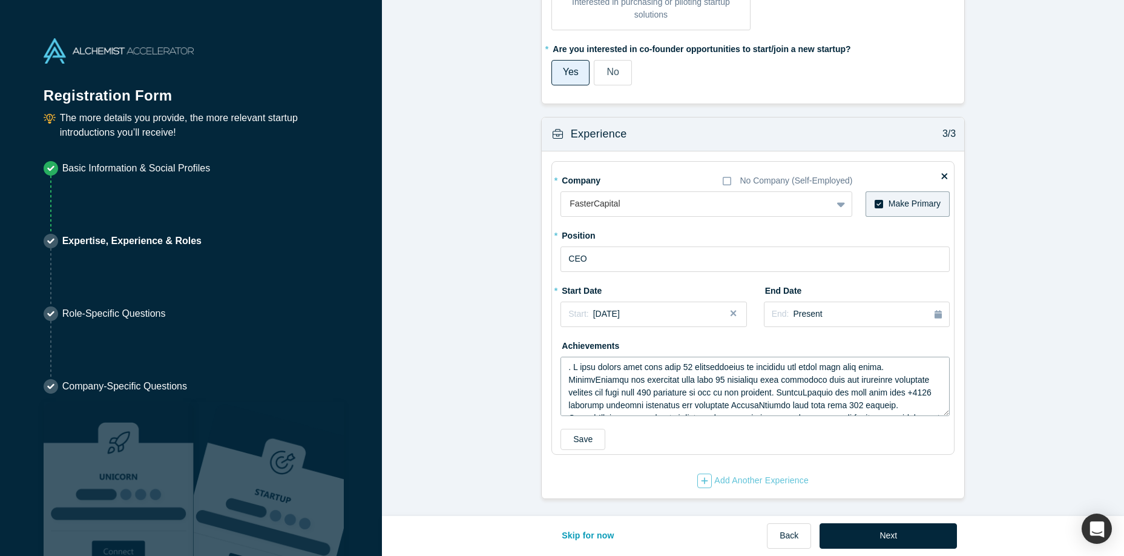
scroll to position [199, 0]
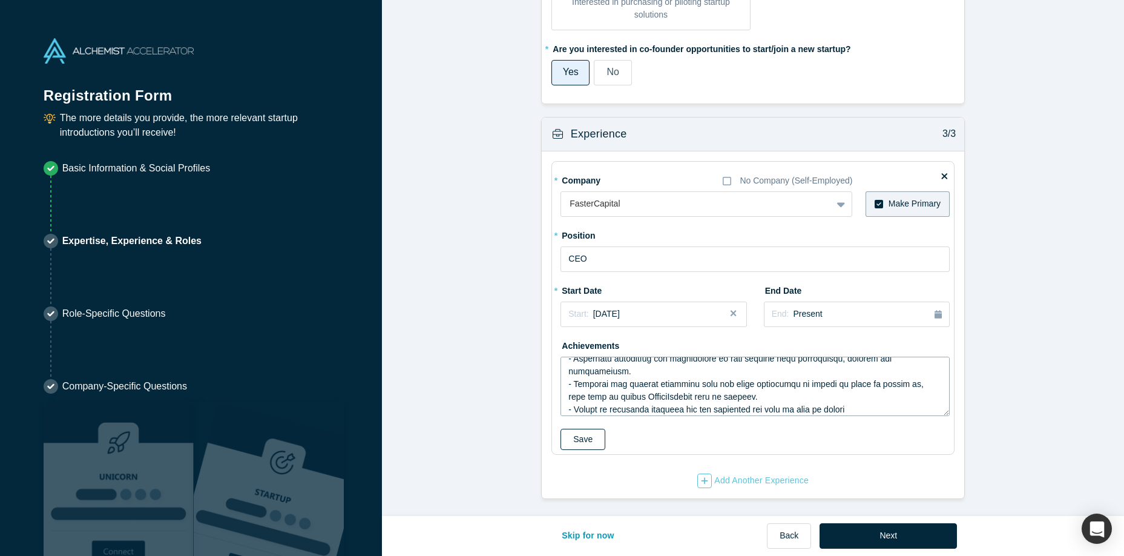
type textarea ". I have worked with more than 30 entrepreneurs to validate the model over five…"
click at [585, 448] on button "Save" at bounding box center [583, 439] width 45 height 21
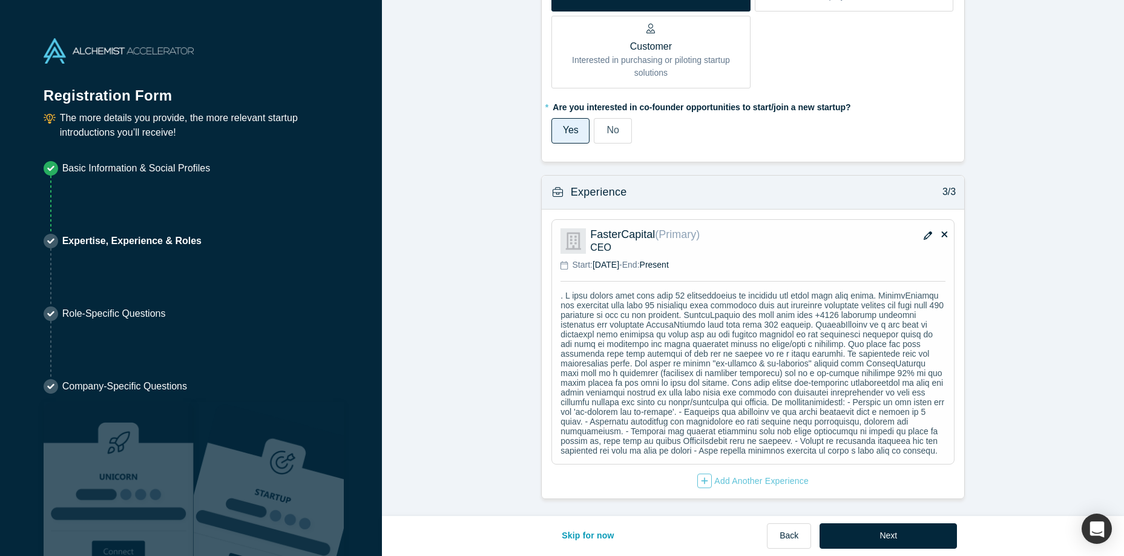
scroll to position [860, 0]
click at [751, 478] on div "Add Another Experience" at bounding box center [752, 480] width 111 height 15
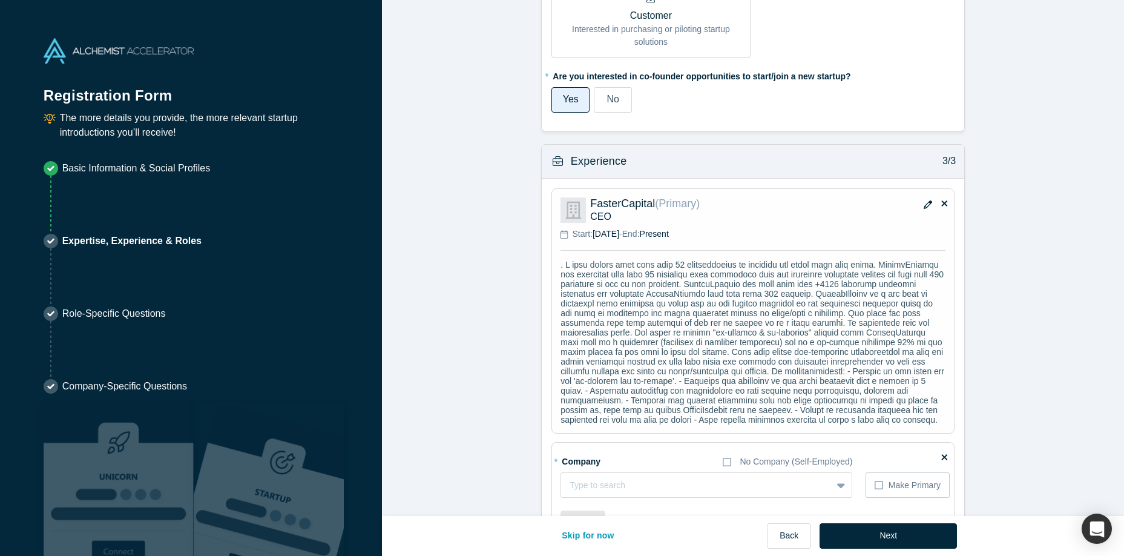
scroll to position [972, 0]
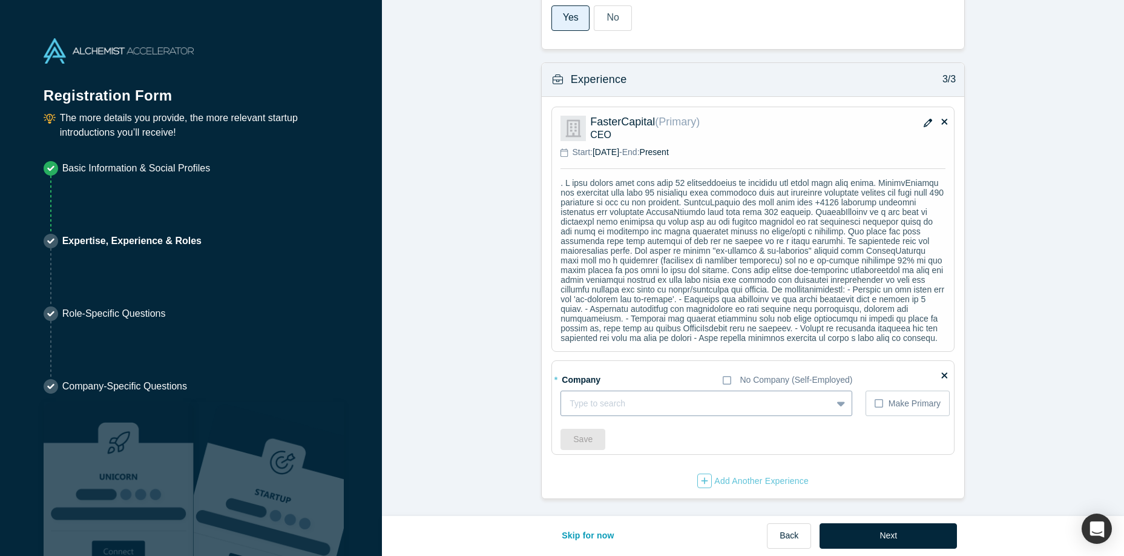
click at [657, 401] on div at bounding box center [697, 403] width 254 height 15
type input "ZGroup Mobile"
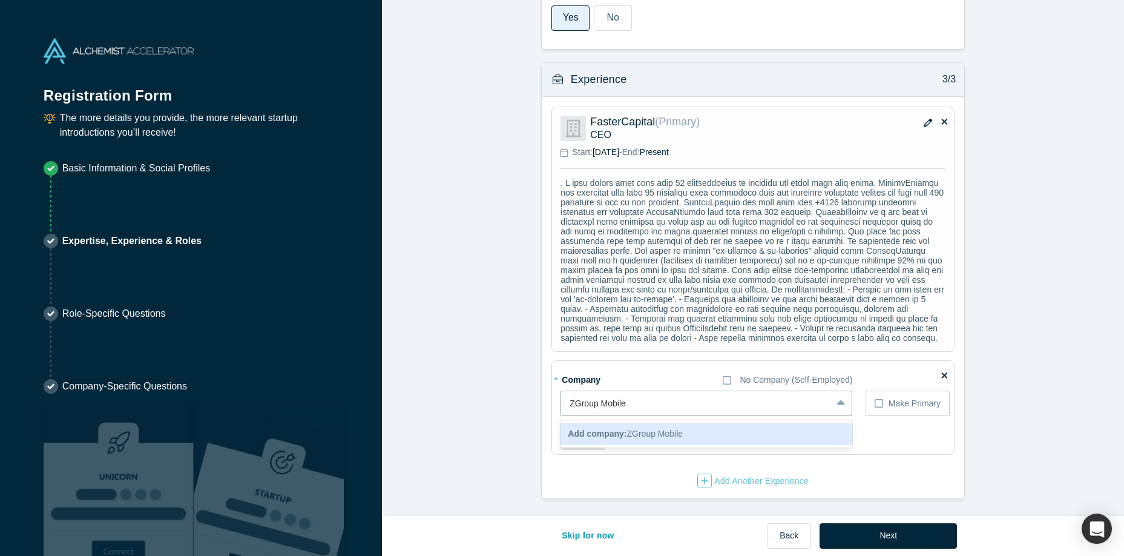
click at [686, 430] on div "Add company: ZGroup Mobile" at bounding box center [707, 434] width 292 height 22
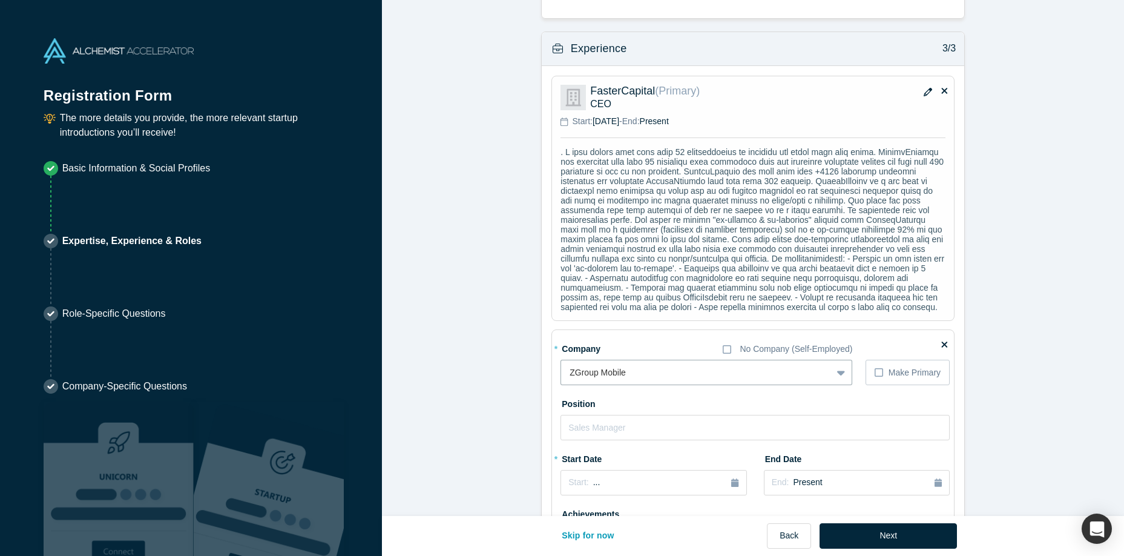
scroll to position [1172, 0]
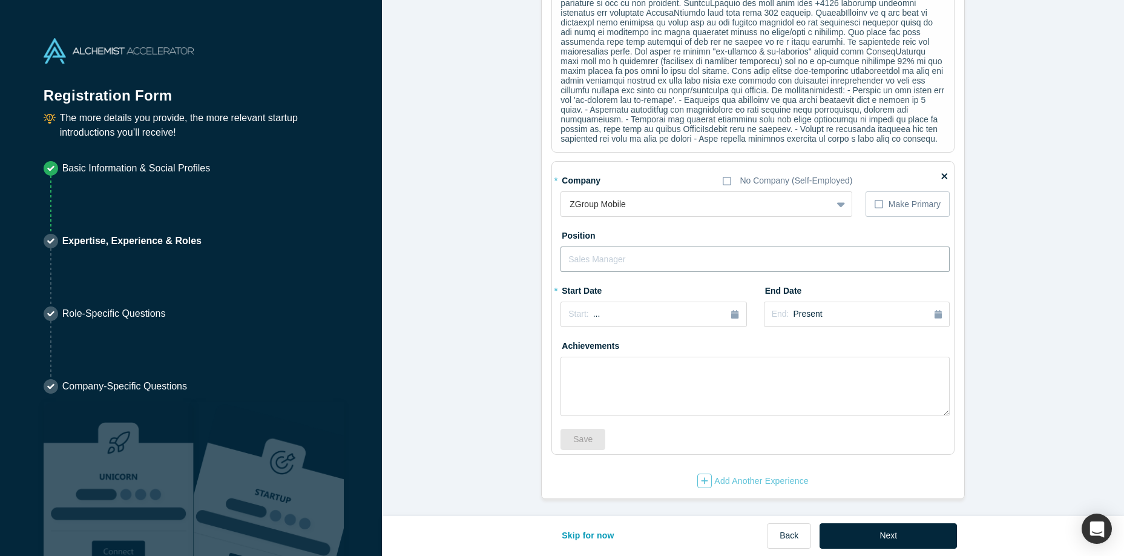
click at [673, 252] on input "text" at bounding box center [755, 258] width 389 height 25
type input "CEO"
click at [630, 357] on div "Achievements" at bounding box center [755, 375] width 389 height 81
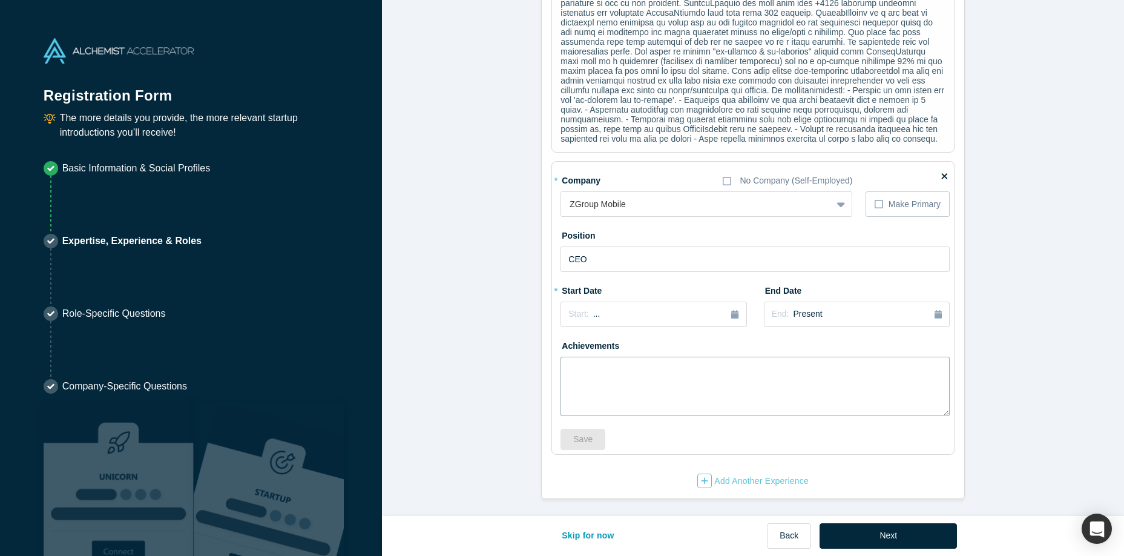
paste textarea "http://www.slideshare.net/zgroupmobile/zgroup-mobile-full-company-presentation …"
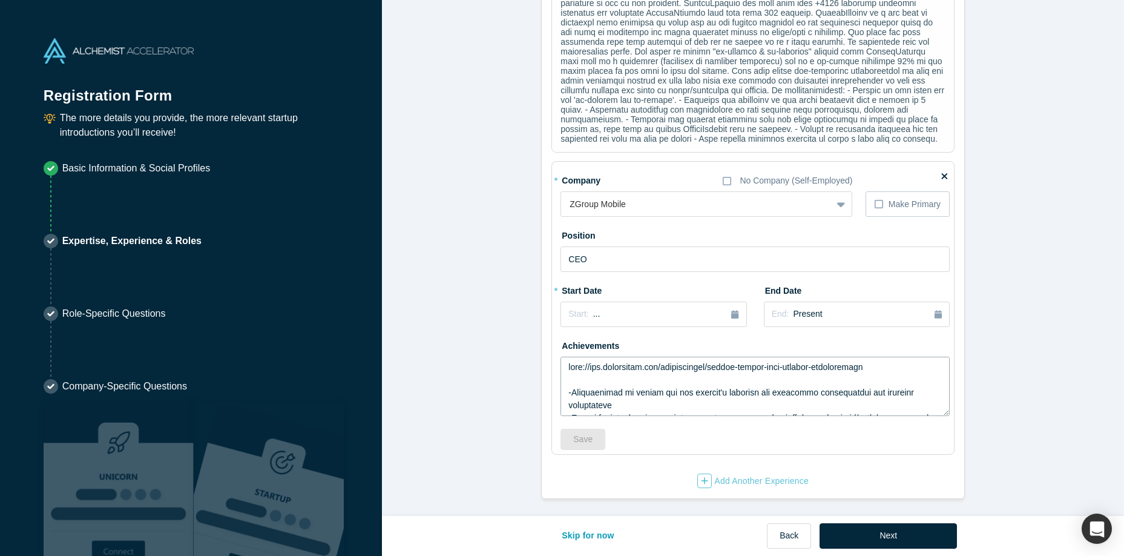
scroll to position [326, 0]
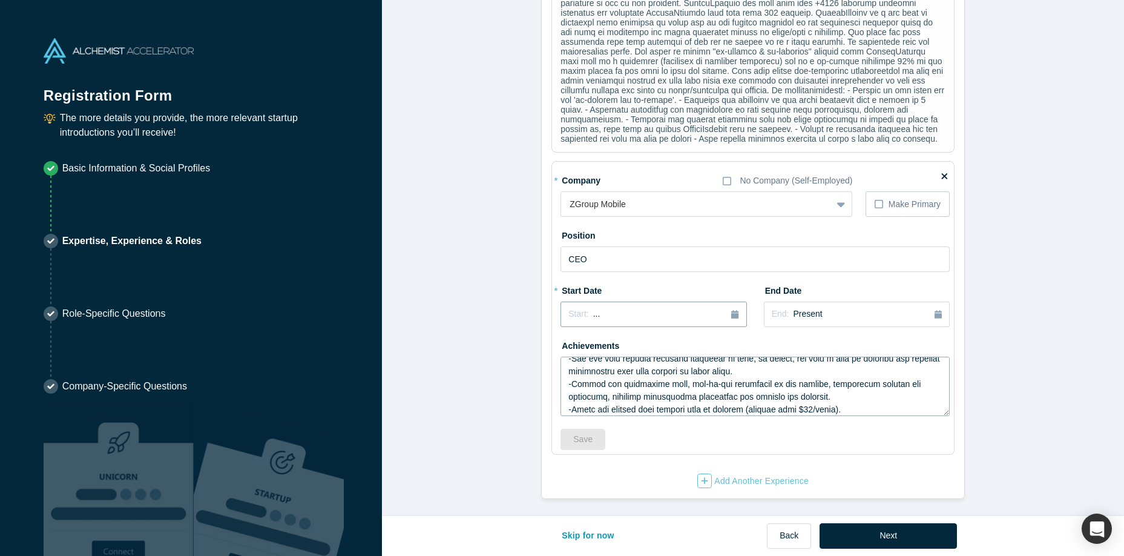
type textarea "http://www.slideshare.net/zgroupmobile/zgroup-mobile-full-company-presentation …"
click at [607, 314] on div "Start: ..." at bounding box center [654, 314] width 170 height 13
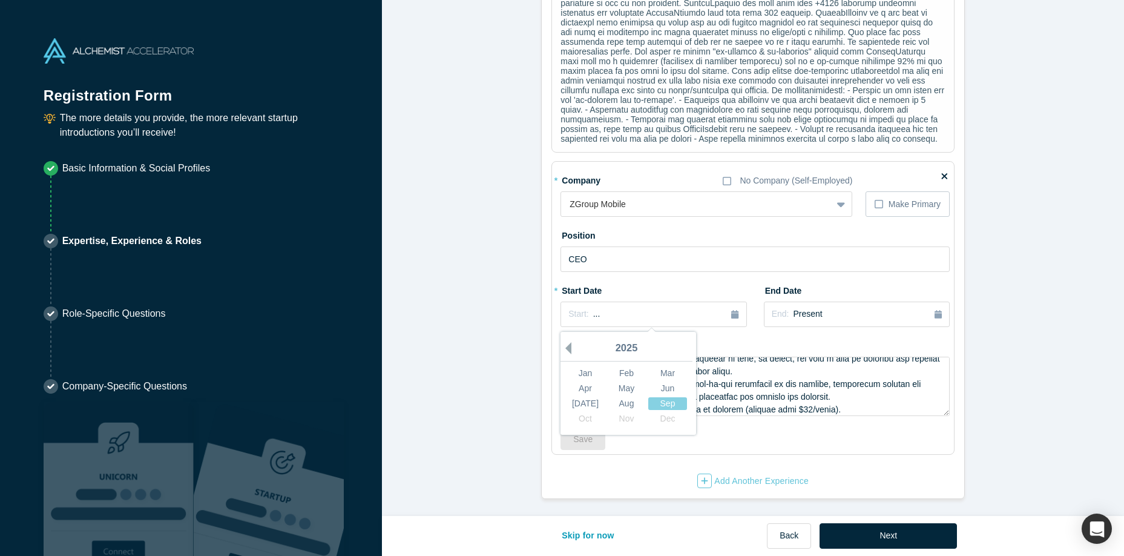
click at [562, 351] on button "Previous Year" at bounding box center [565, 348] width 12 height 12
click at [567, 349] on button "Previous Year" at bounding box center [565, 348] width 12 height 12
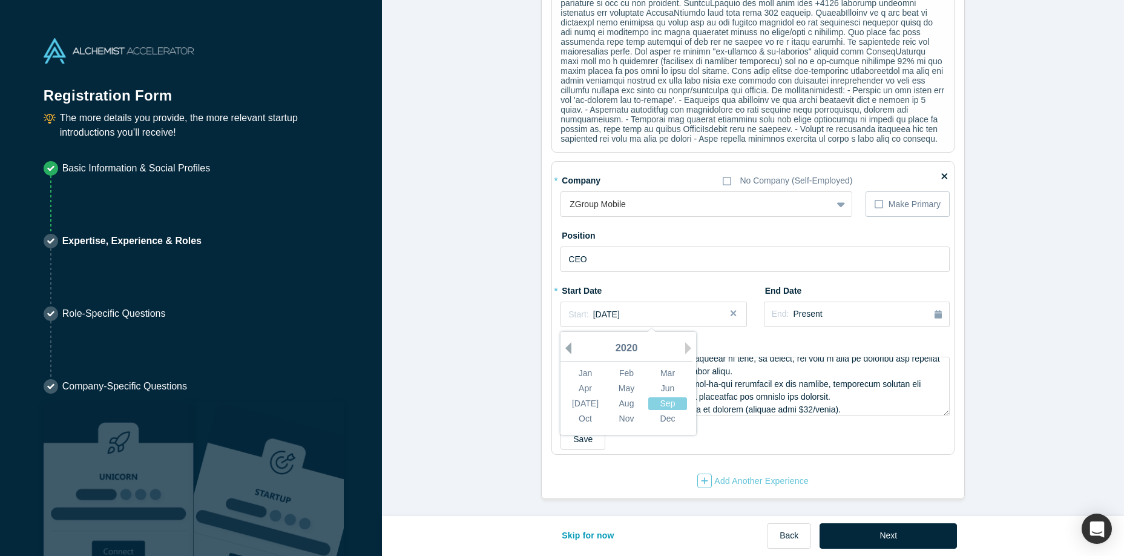
click at [567, 349] on button "Previous Year" at bounding box center [565, 348] width 12 height 12
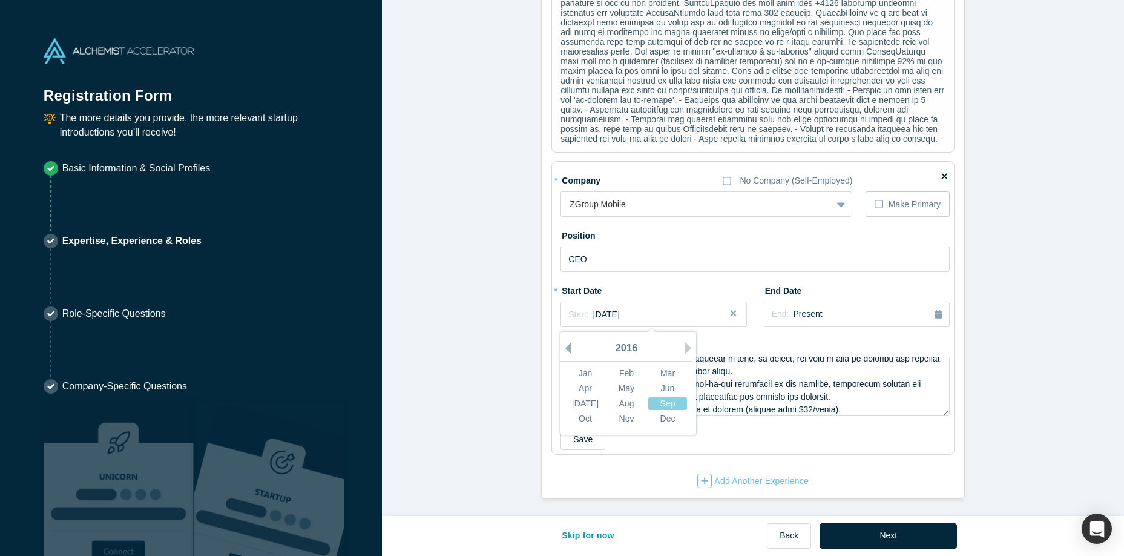
click at [567, 349] on button "Previous Year" at bounding box center [565, 348] width 12 height 12
click at [633, 350] on div "2014" at bounding box center [627, 348] width 132 height 25
click at [575, 356] on div "2014" at bounding box center [627, 348] width 132 height 25
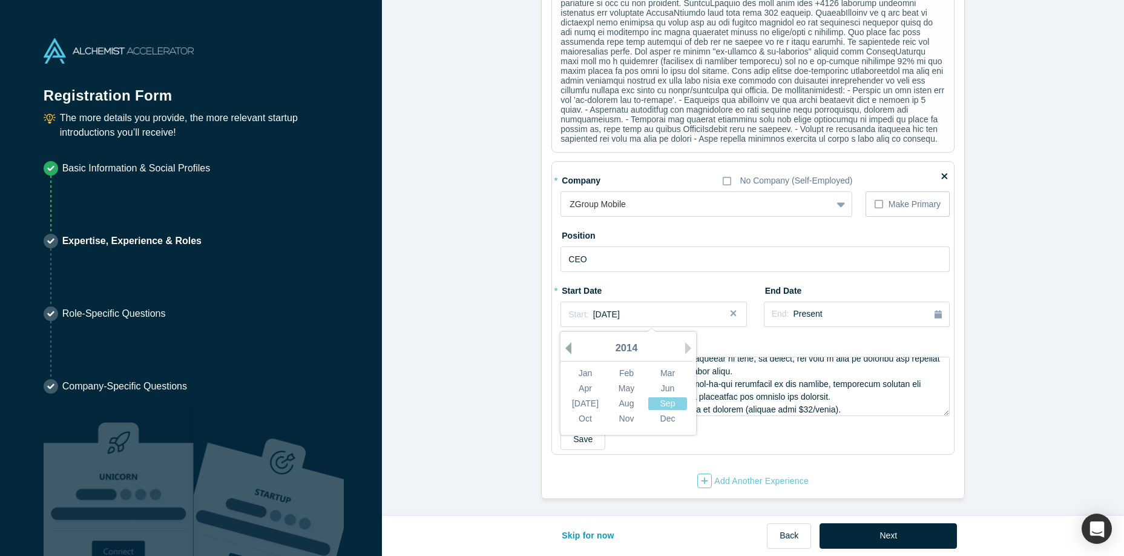
click at [567, 350] on button "Previous Year" at bounding box center [565, 348] width 12 height 12
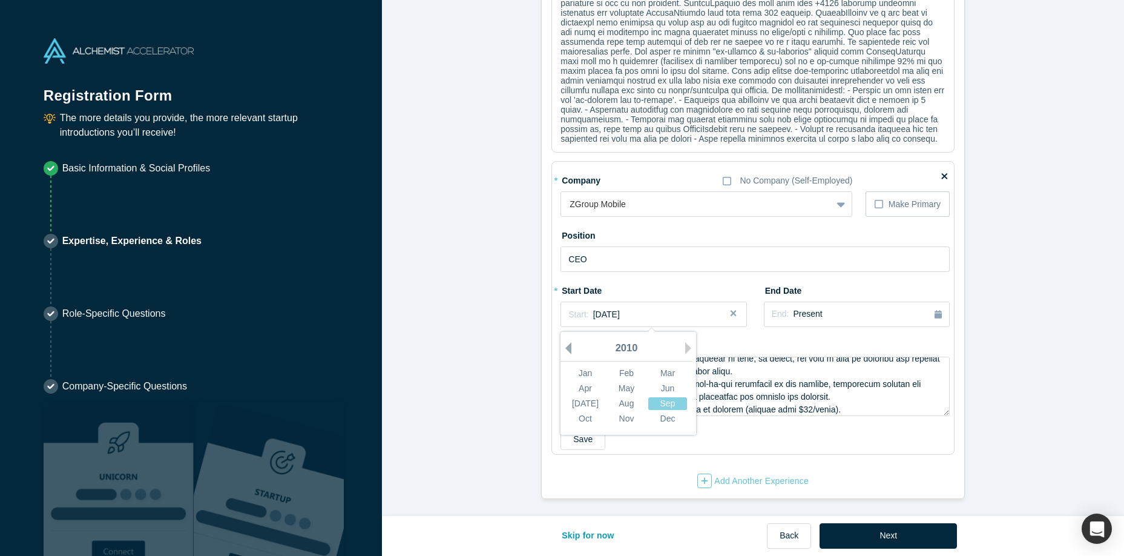
click at [567, 350] on button "Previous Year" at bounding box center [565, 348] width 12 height 12
click at [568, 350] on button "Previous Year" at bounding box center [565, 348] width 12 height 12
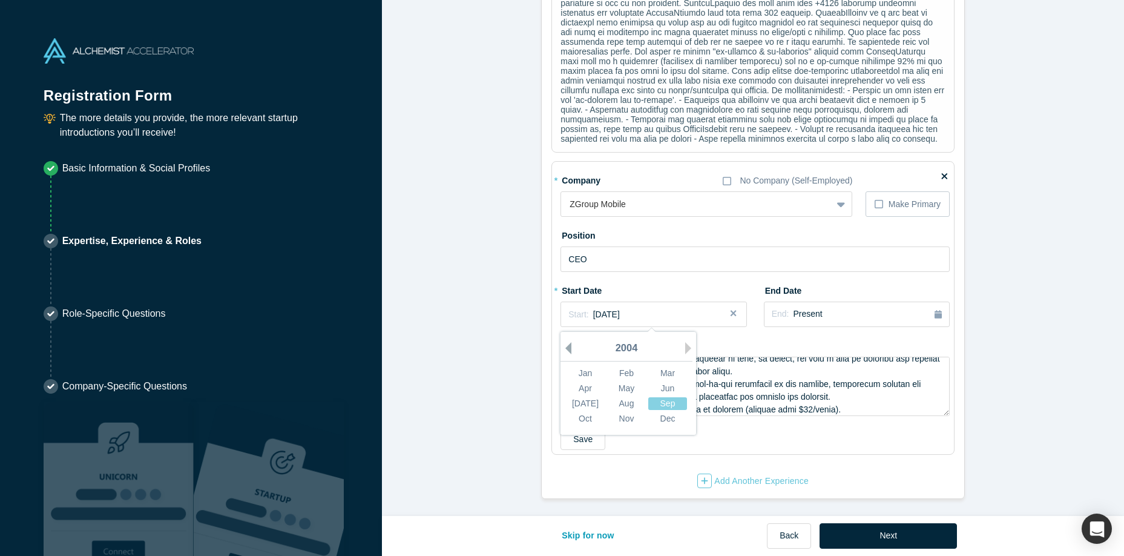
click at [568, 350] on button "Previous Year" at bounding box center [565, 348] width 12 height 12
click at [816, 374] on textarea at bounding box center [755, 386] width 389 height 59
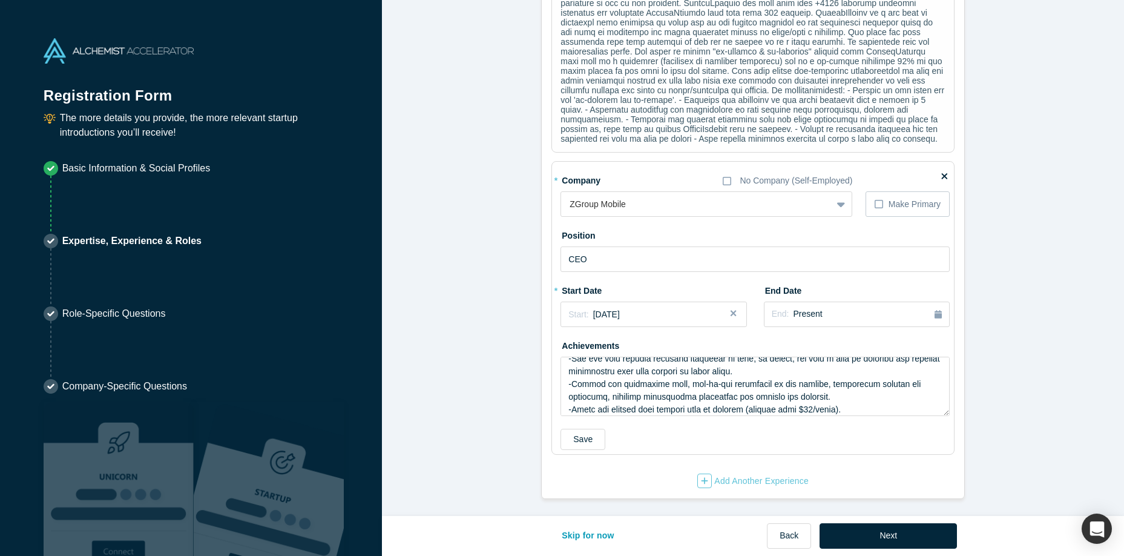
drag, startPoint x: 589, startPoint y: 437, endPoint x: 598, endPoint y: 428, distance: 13.3
click at [589, 437] on button "Save" at bounding box center [583, 439] width 45 height 21
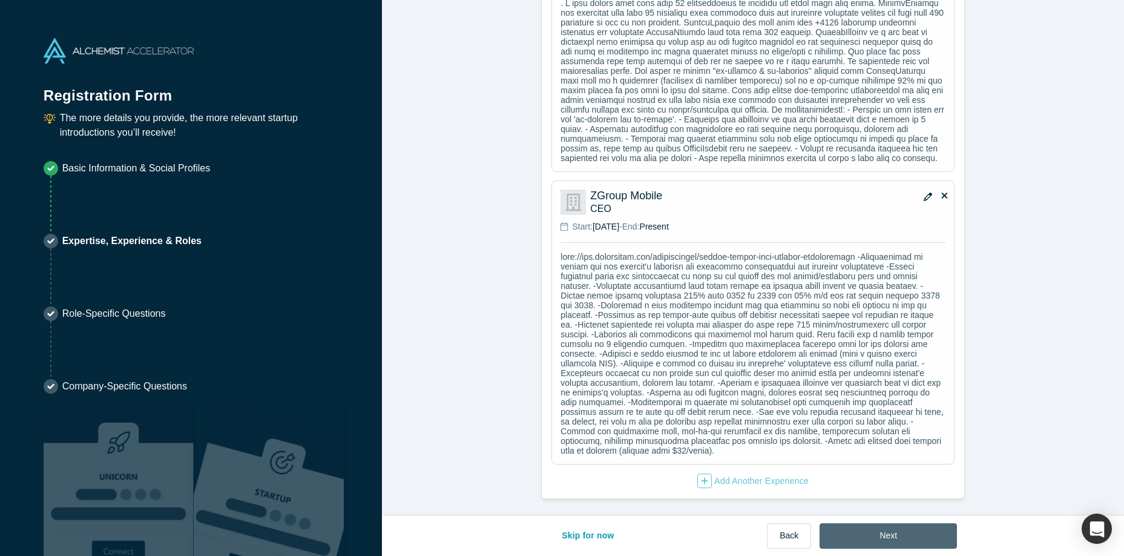
click at [882, 530] on button "Next" at bounding box center [888, 535] width 137 height 25
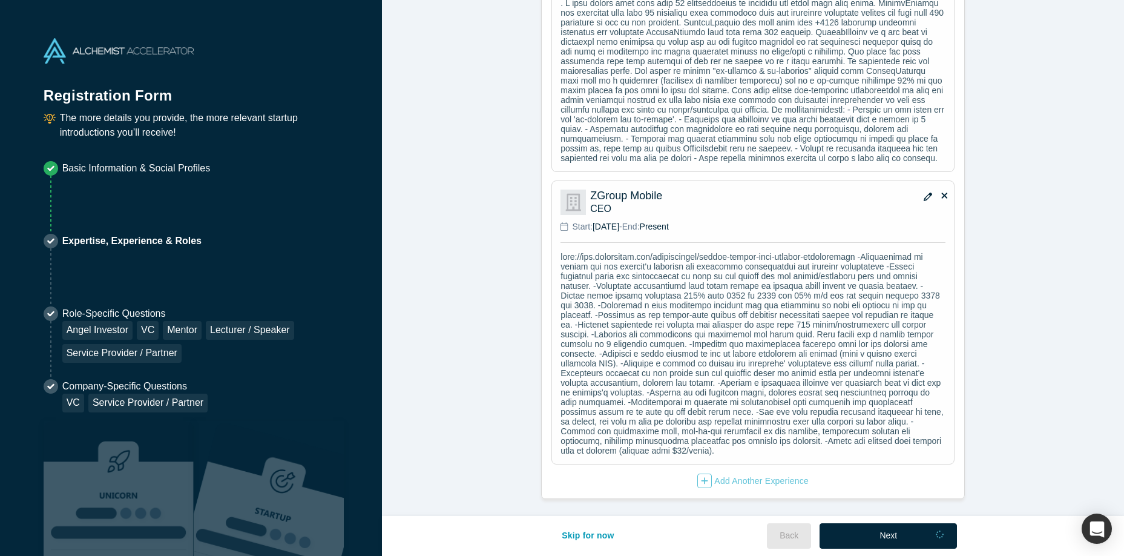
scroll to position [0, 0]
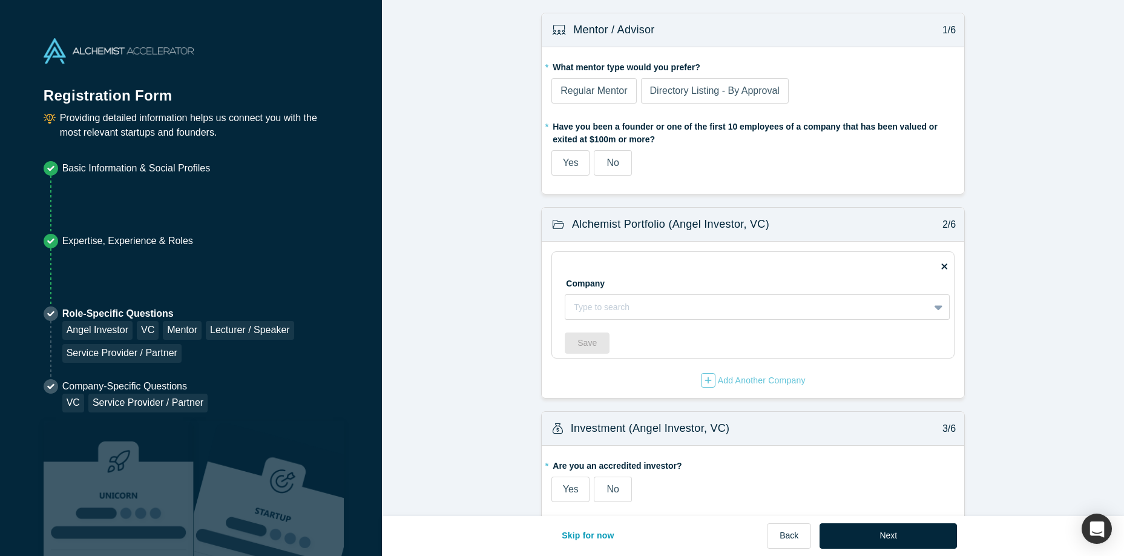
click at [593, 91] on span "Regular Mentor" at bounding box center [594, 90] width 67 height 10
click at [0, 0] on input "Regular Mentor" at bounding box center [0, 0] width 0 height 0
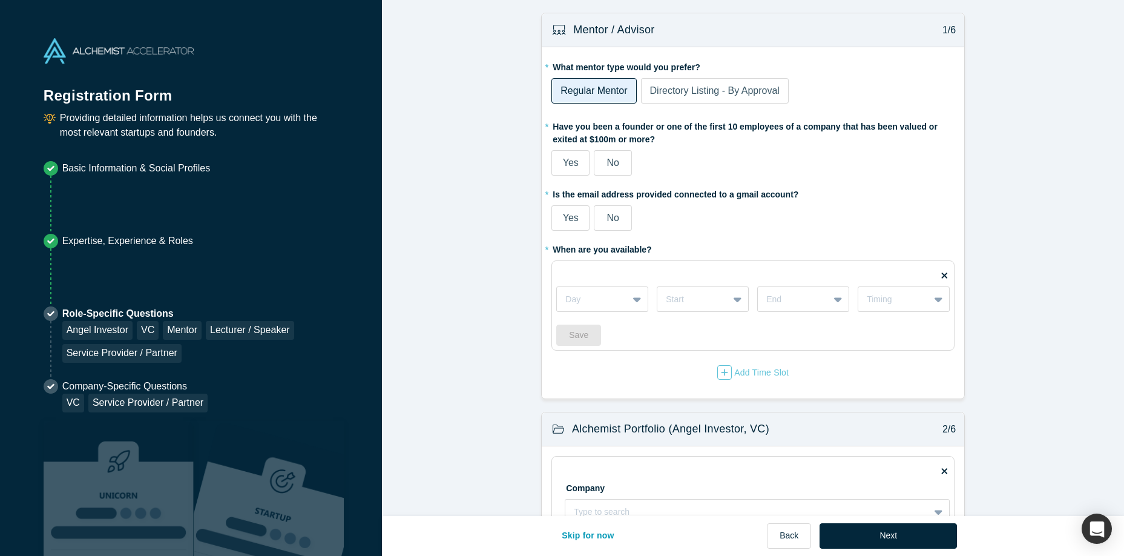
click at [558, 162] on label "Yes" at bounding box center [571, 162] width 38 height 25
click at [0, 0] on input "Yes" at bounding box center [0, 0] width 0 height 0
click at [614, 214] on span "No" at bounding box center [613, 218] width 12 height 10
click at [0, 0] on input "No" at bounding box center [0, 0] width 0 height 0
click at [619, 304] on div at bounding box center [593, 299] width 54 height 15
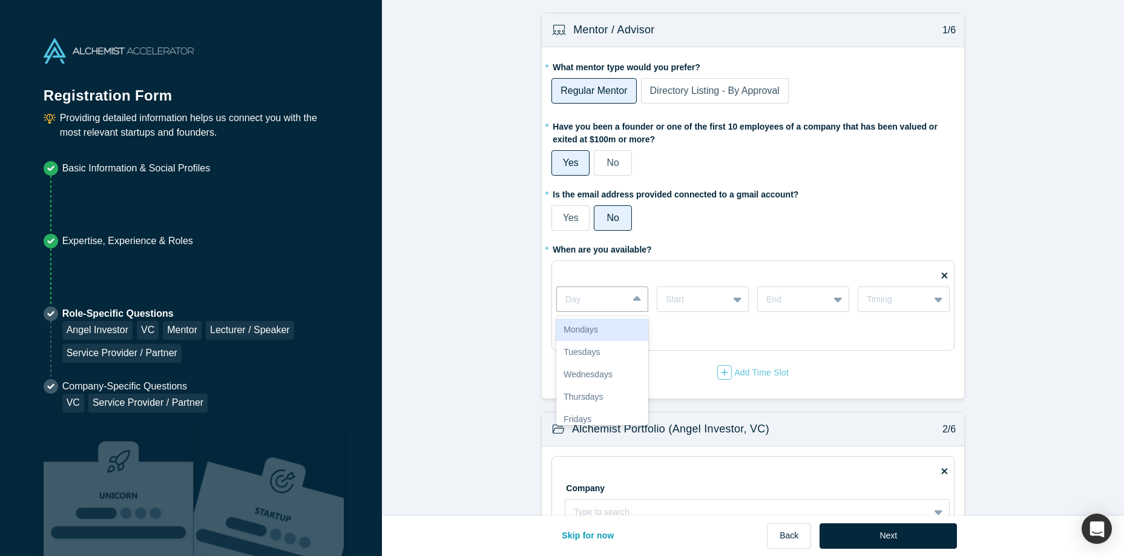
click at [616, 323] on div "Mondays" at bounding box center [602, 329] width 92 height 22
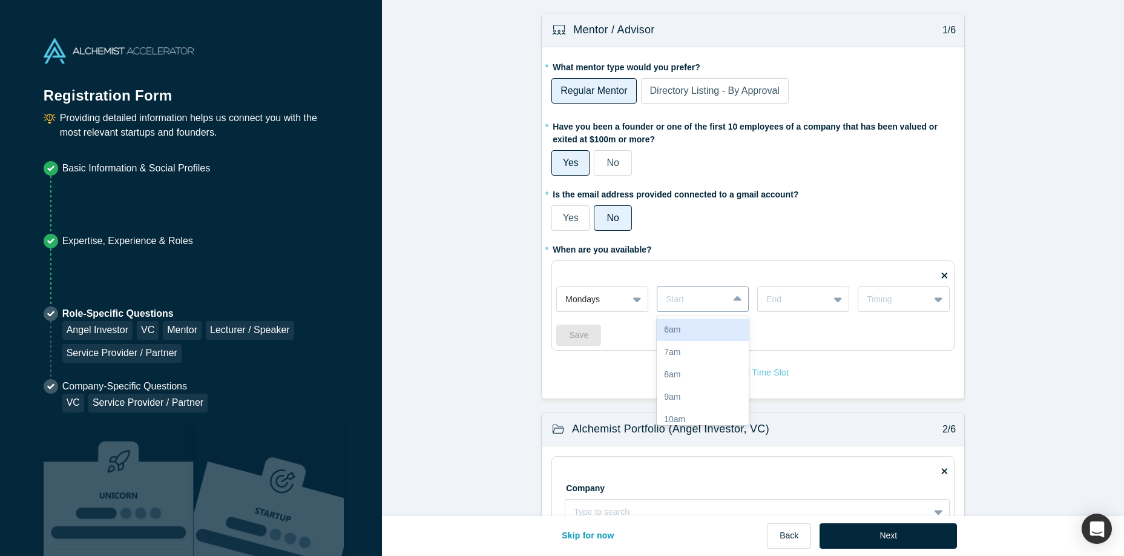
click at [706, 307] on div "Start" at bounding box center [693, 299] width 71 height 20
click at [700, 392] on div "9am" at bounding box center [703, 397] width 92 height 22
click at [803, 301] on div at bounding box center [794, 299] width 54 height 15
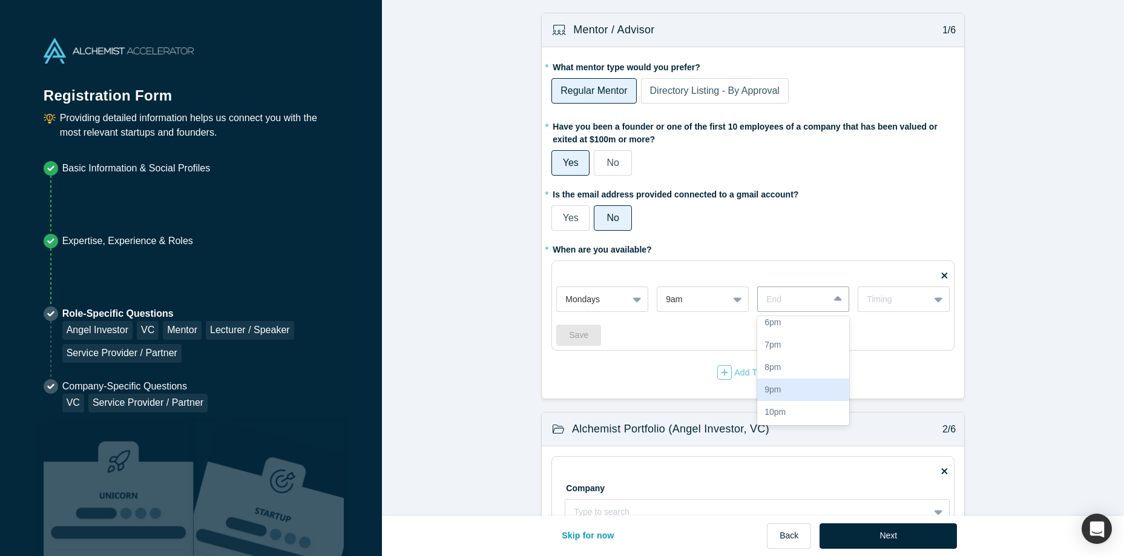
scroll to position [277, 0]
click at [806, 407] on div "10pm" at bounding box center [803, 411] width 92 height 22
click at [902, 292] on div "Timing" at bounding box center [904, 298] width 92 height 25
click at [900, 297] on div "Timing" at bounding box center [894, 299] width 54 height 13
drag, startPoint x: 880, startPoint y: 291, endPoint x: 883, endPoint y: 311, distance: 20.2
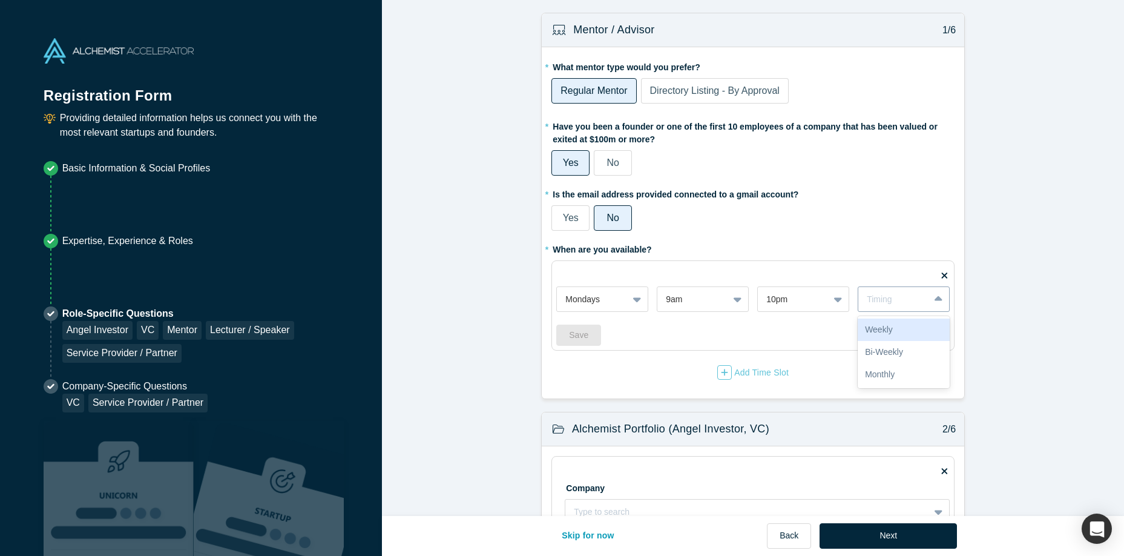
click at [881, 292] on div "Timing" at bounding box center [904, 298] width 92 height 25
click at [885, 323] on div "Weekly" at bounding box center [904, 329] width 92 height 22
click at [622, 303] on div "Mondays" at bounding box center [592, 299] width 71 height 20
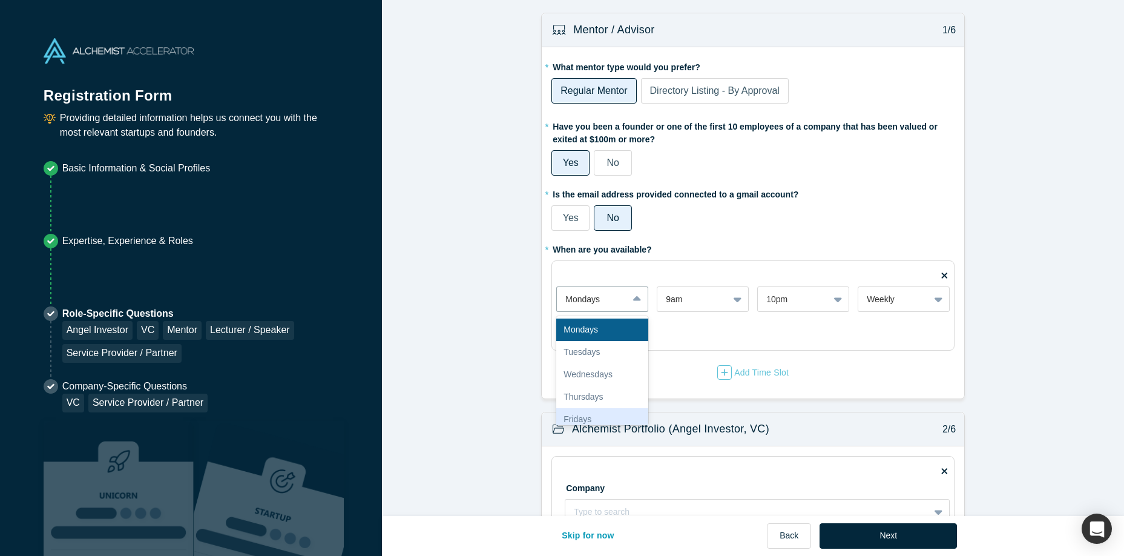
click at [610, 412] on div "Fridays" at bounding box center [602, 419] width 92 height 22
click at [579, 337] on button "Save" at bounding box center [578, 335] width 45 height 21
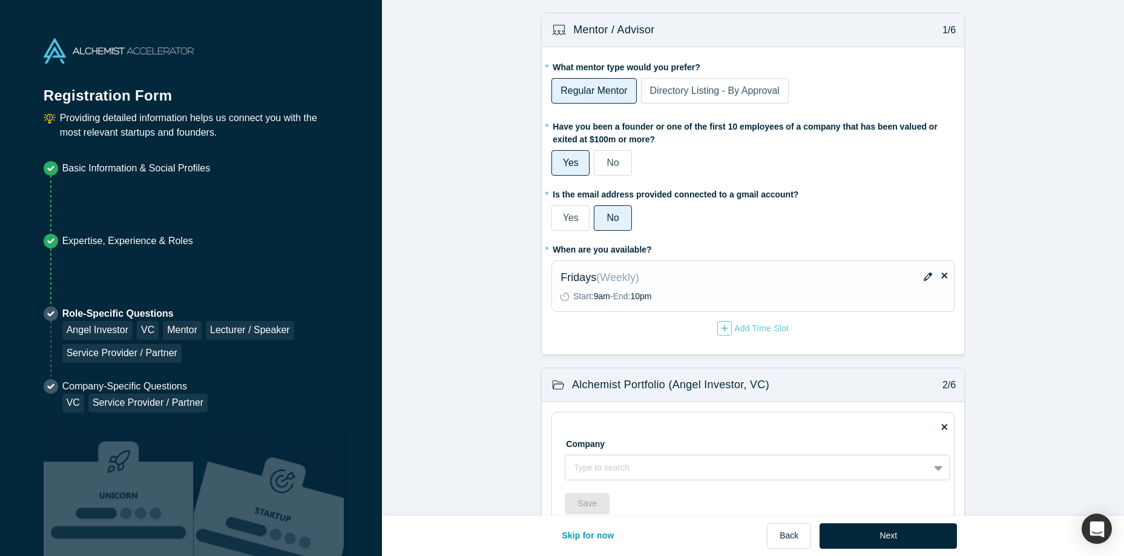
scroll to position [138, 0]
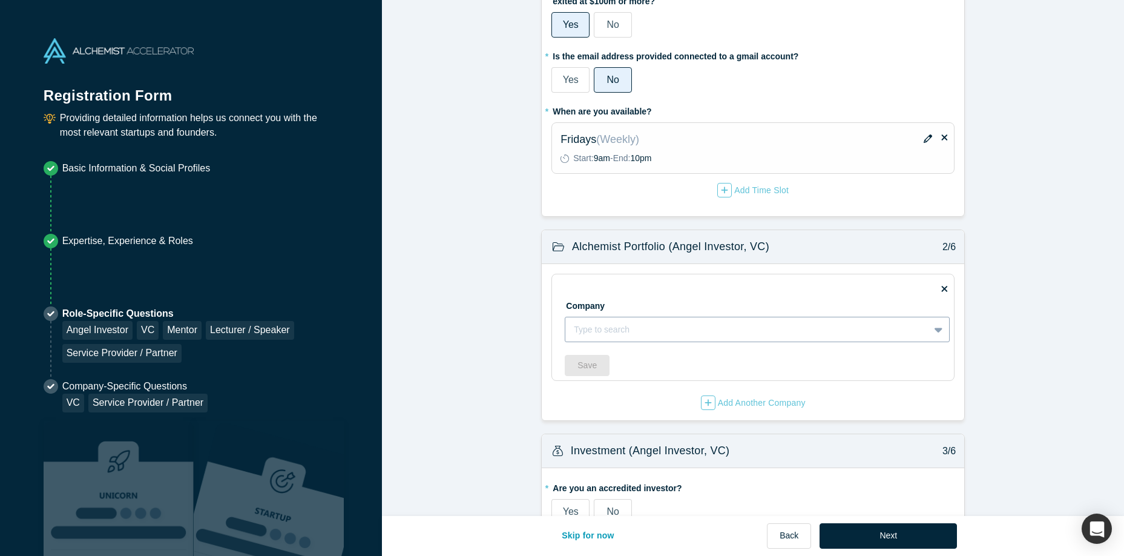
click at [650, 331] on div at bounding box center [747, 329] width 347 height 15
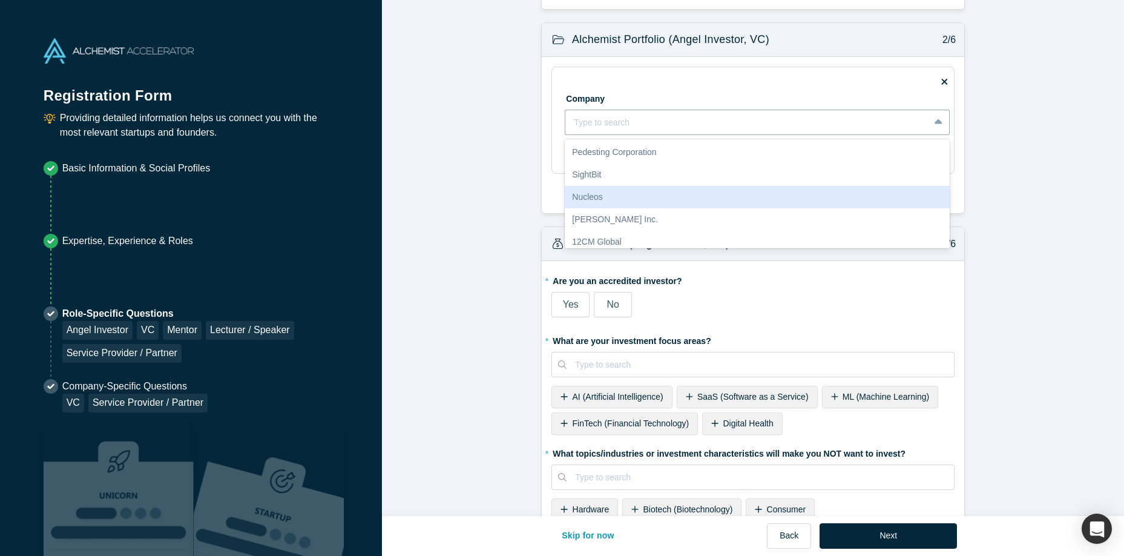
scroll to position [0, 0]
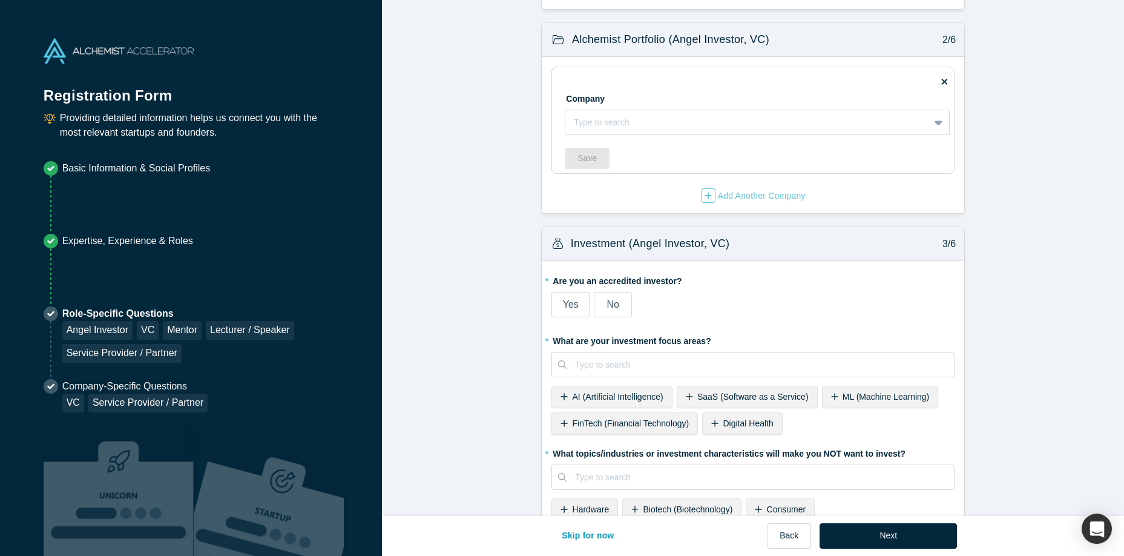
click at [568, 309] on span "Yes" at bounding box center [571, 304] width 16 height 10
click at [0, 0] on input "Yes" at bounding box center [0, 0] width 0 height 0
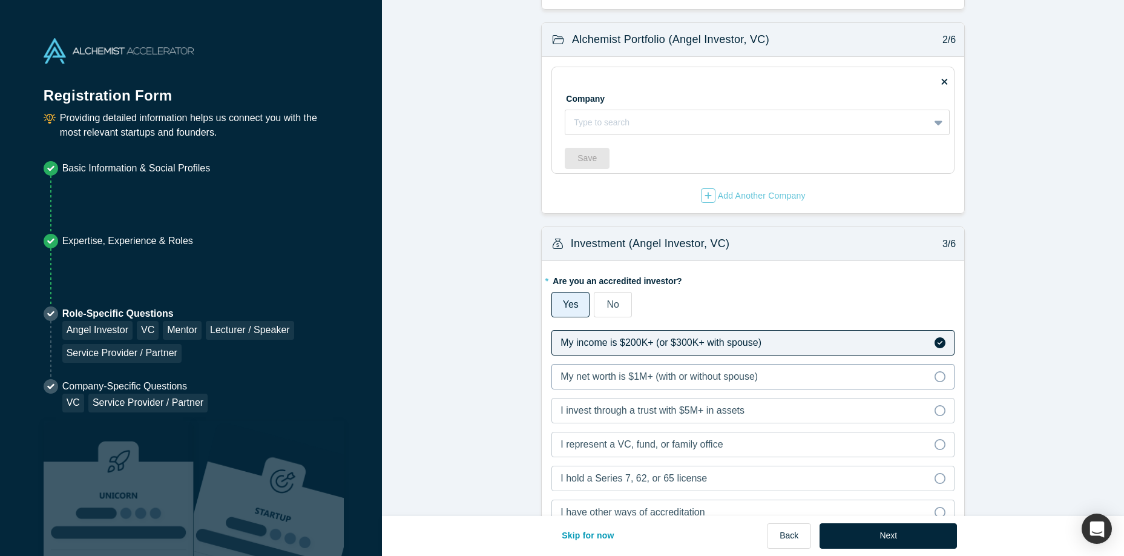
click at [643, 375] on span "My net worth is $1M+ (with or without spouse)" at bounding box center [659, 376] width 197 height 10
click at [0, 0] on input "My net worth is $1M+ (with or without spouse)" at bounding box center [0, 0] width 0 height 0
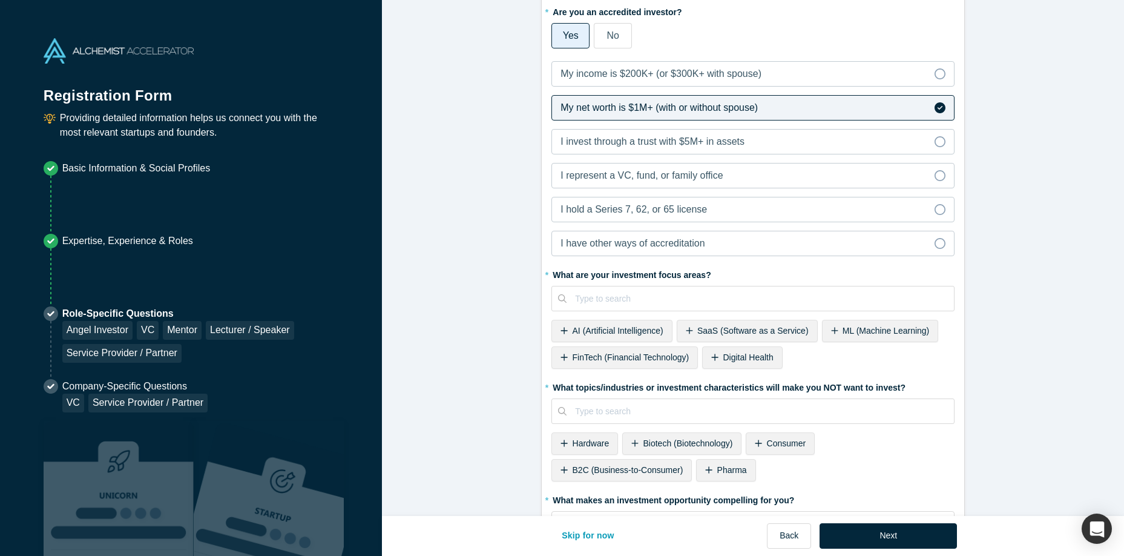
scroll to position [621, 0]
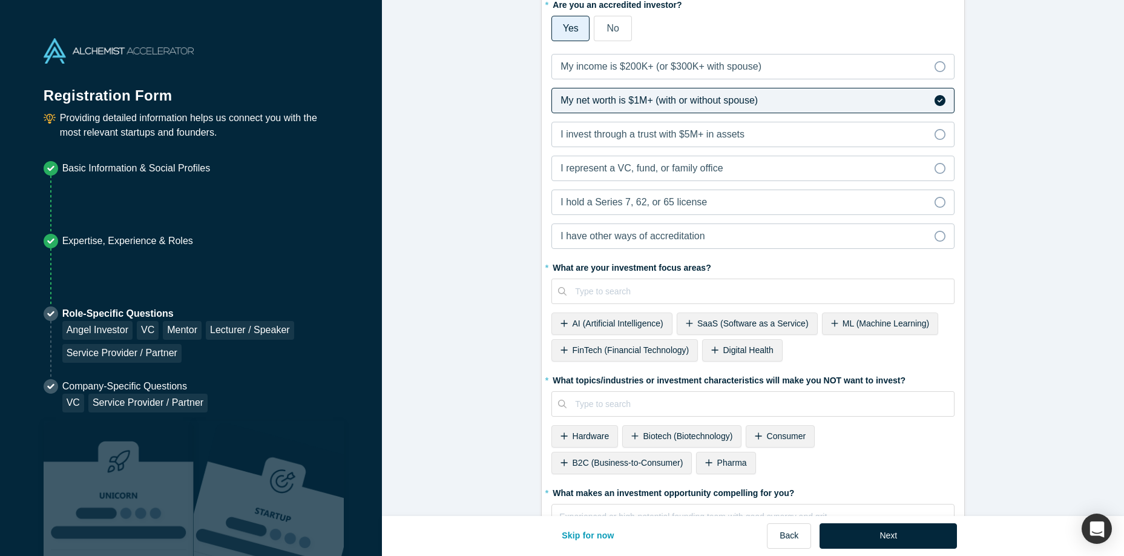
click at [623, 330] on div "AI (Artificial Intelligence)" at bounding box center [612, 323] width 120 height 22
drag, startPoint x: 725, startPoint y: 330, endPoint x: 656, endPoint y: 343, distance: 70.8
click at [725, 330] on div "ML (Machine Learning)" at bounding box center [755, 323] width 117 height 22
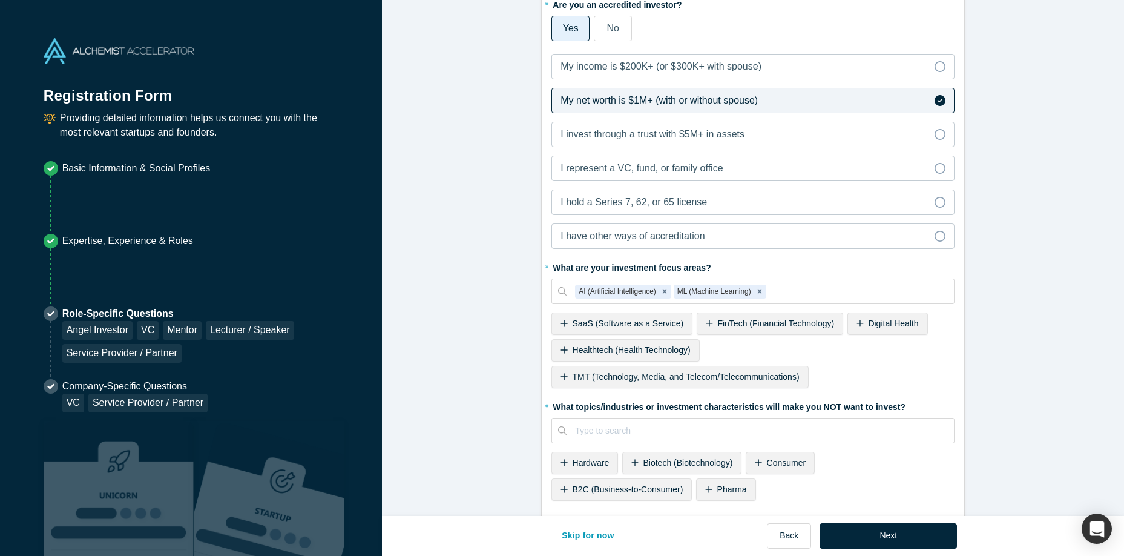
click at [657, 325] on span "SaaS (Software as a Service)" at bounding box center [628, 323] width 111 height 10
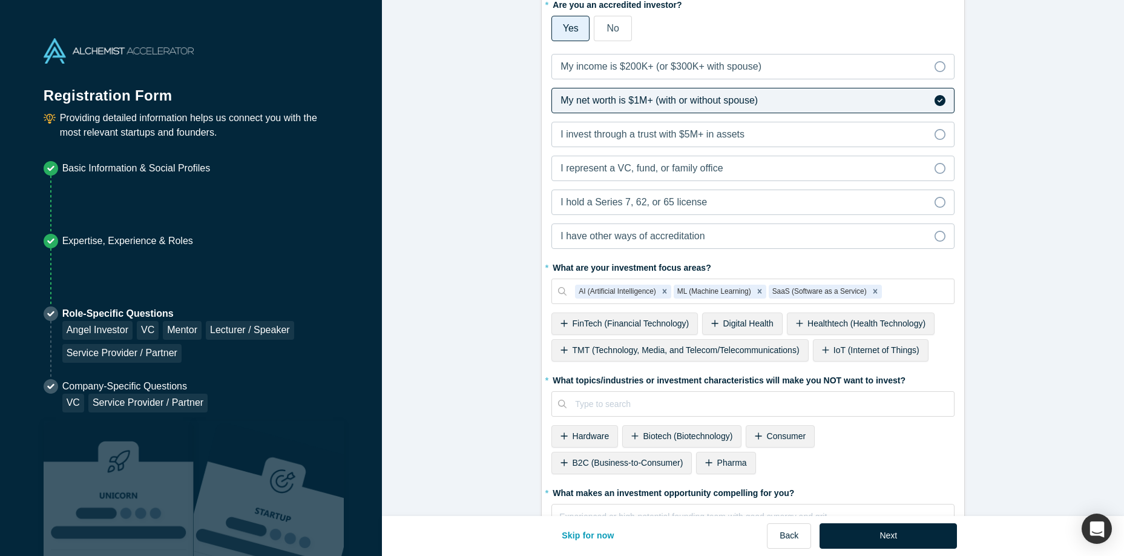
click at [653, 328] on span "FinTech (Financial Technology)" at bounding box center [631, 323] width 117 height 10
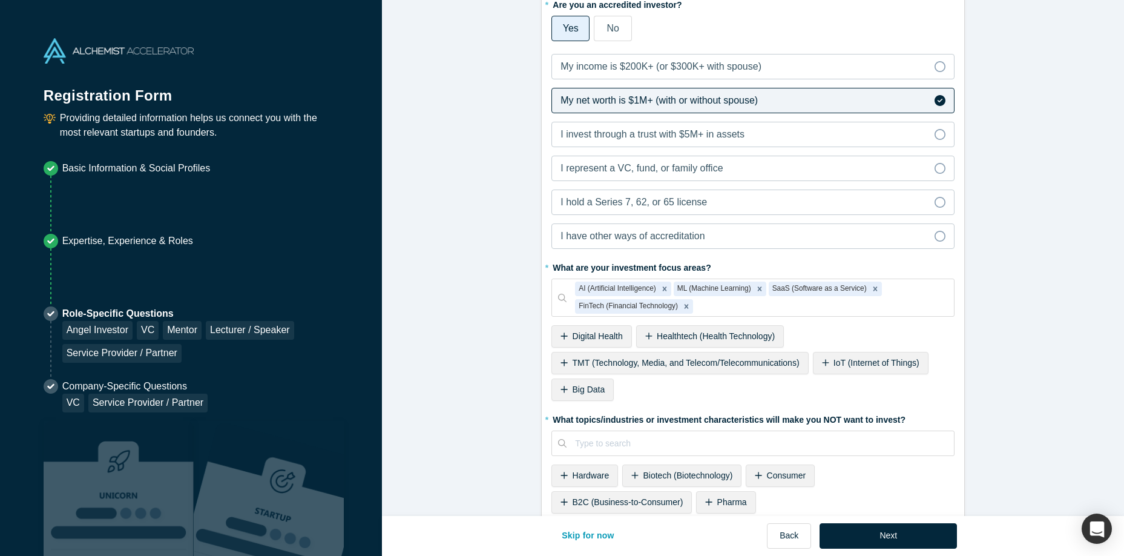
click at [688, 339] on span "Healthtech (Health Technology)" at bounding box center [716, 336] width 118 height 10
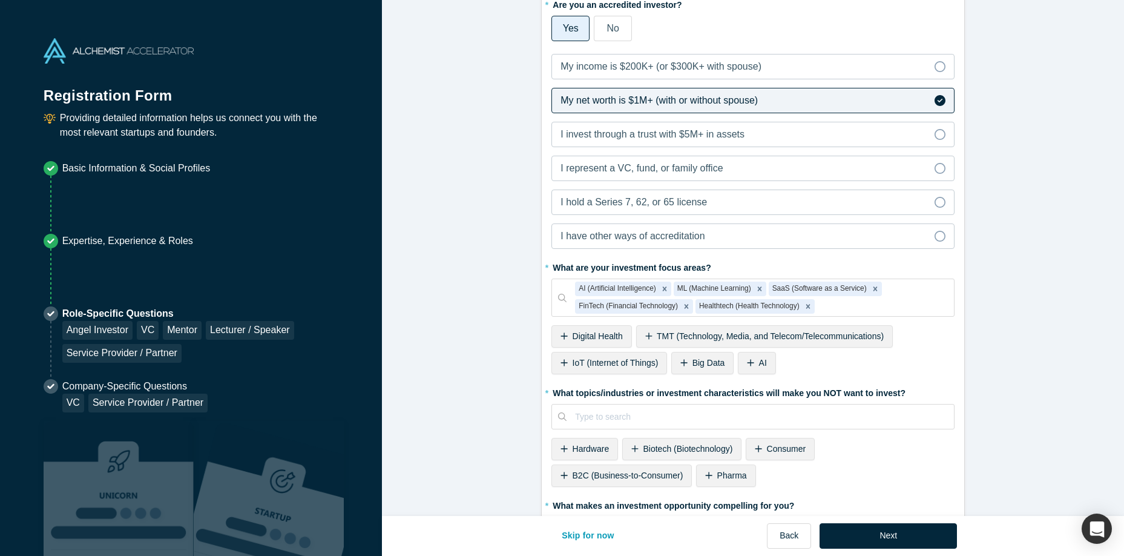
click at [701, 341] on span "TMT (Technology, Media, and Telecom/Telecommunications)" at bounding box center [770, 336] width 227 height 10
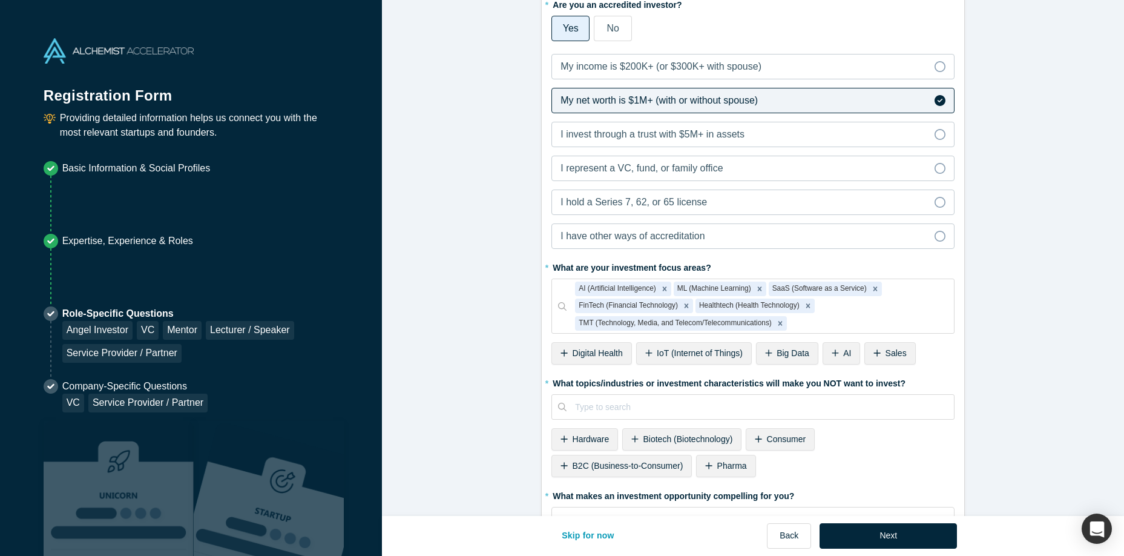
click at [671, 351] on span "IoT (Internet of Things)" at bounding box center [700, 353] width 86 height 10
click at [675, 354] on span "Big Data" at bounding box center [673, 353] width 33 height 10
click at [656, 354] on div "AI" at bounding box center [655, 353] width 38 height 22
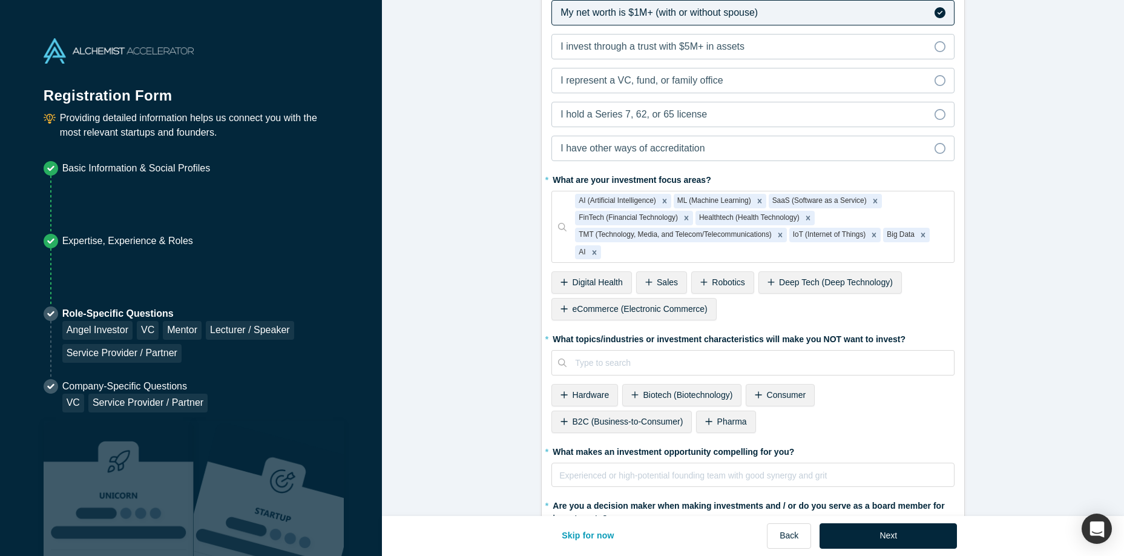
scroll to position [897, 0]
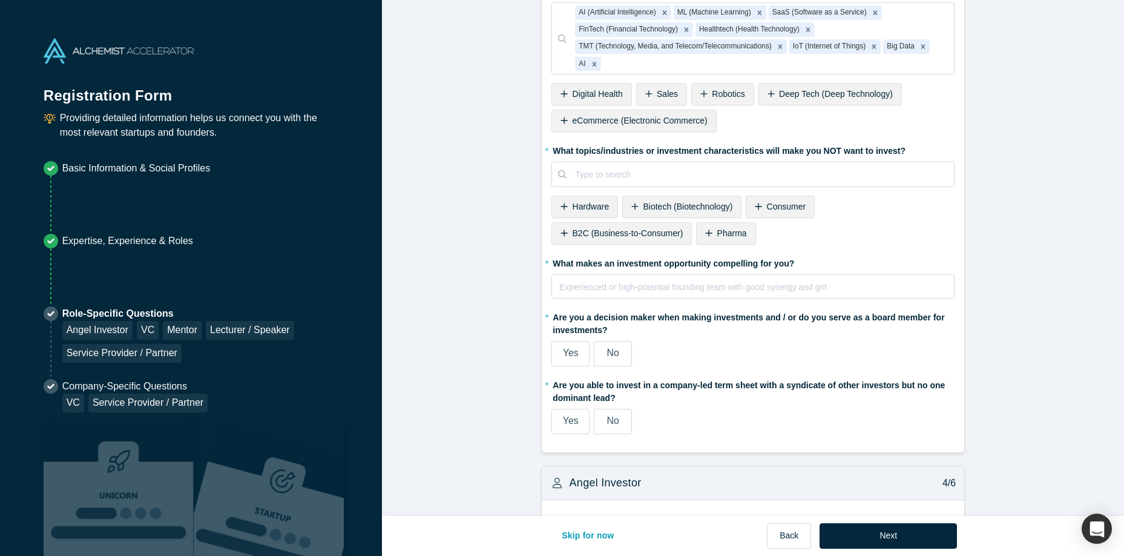
click at [585, 207] on span "Hardware" at bounding box center [591, 207] width 37 height 10
click at [611, 209] on span "Biotech (Biotechnology)" at bounding box center [618, 207] width 90 height 10
click at [664, 211] on span "B2C (Business-to-Consumer)" at bounding box center [700, 207] width 111 height 10
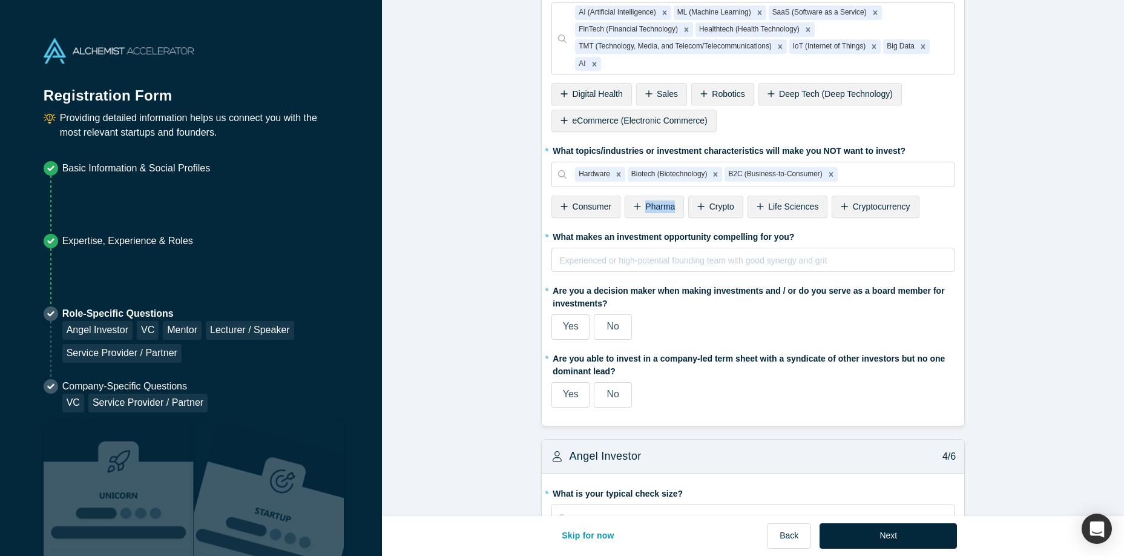
click at [664, 211] on span "Pharma" at bounding box center [660, 207] width 30 height 10
click at [679, 206] on div "* What topics/industries or investment characteristics will make you NOT want t…" at bounding box center [753, 181] width 403 height 82
click at [624, 243] on label "* What makes an investment opportunity compelling for you?" at bounding box center [753, 234] width 403 height 17
click at [644, 205] on div "Crypto" at bounding box center [652, 207] width 54 height 22
click at [581, 211] on span "Consumer" at bounding box center [592, 207] width 39 height 10
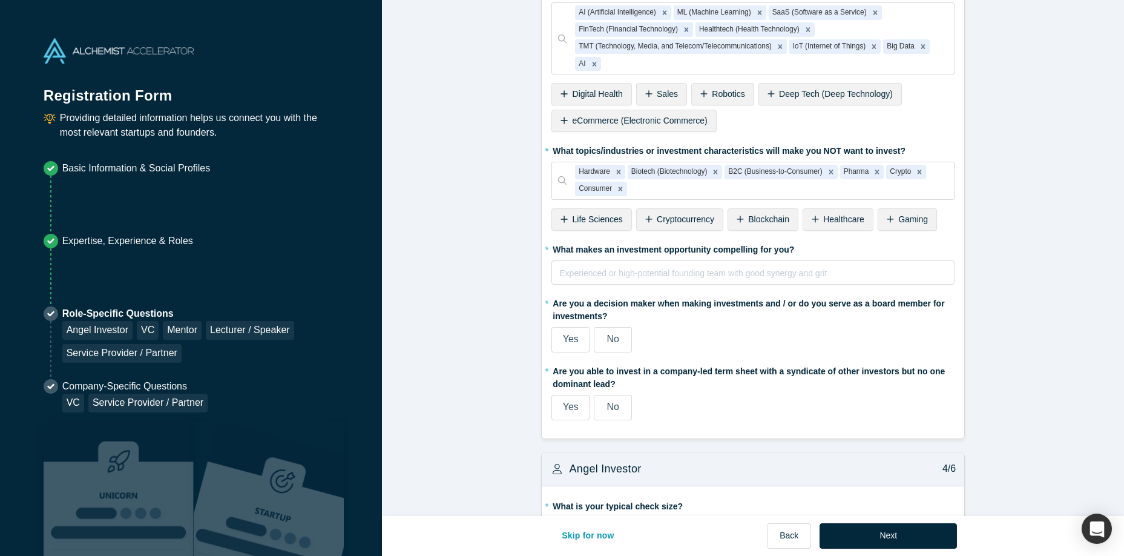
click at [662, 222] on span "Cryptocurrency" at bounding box center [686, 219] width 58 height 10
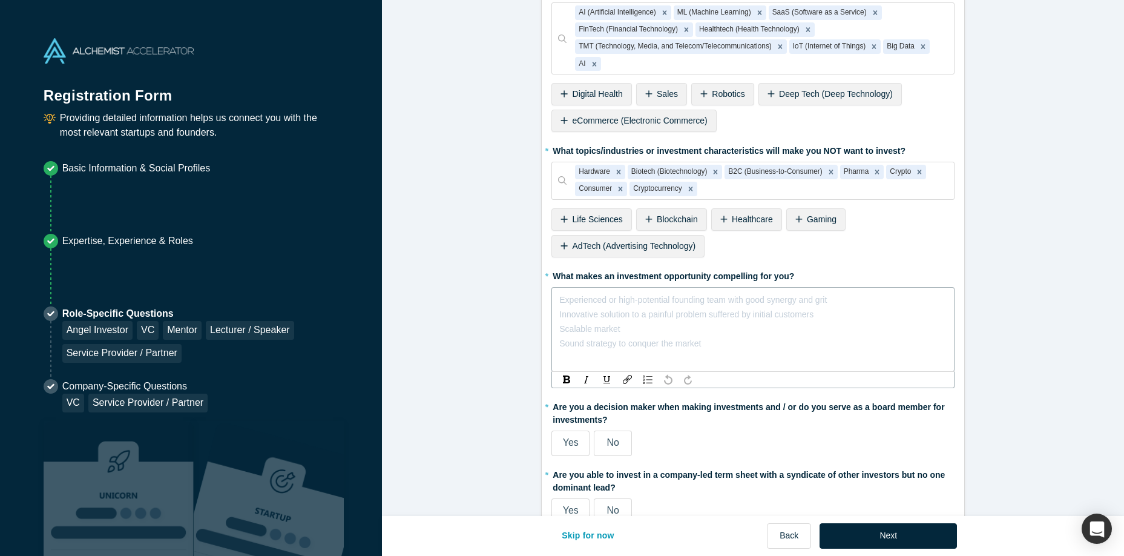
click at [722, 295] on div "rdw-editor" at bounding box center [753, 299] width 387 height 15
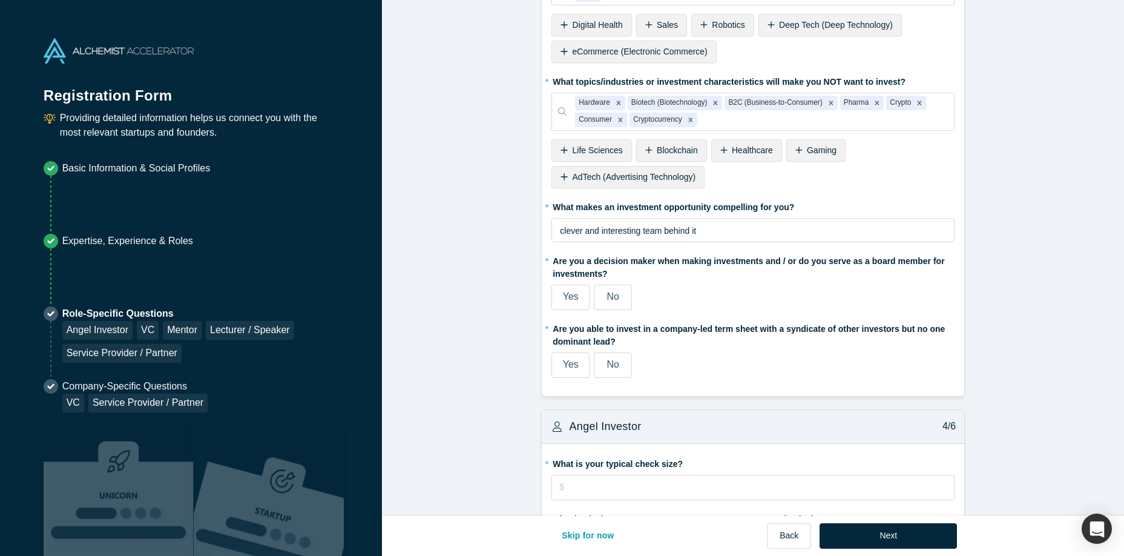
click at [569, 304] on div "Yes" at bounding box center [571, 296] width 16 height 15
click at [0, 0] on input "Yes" at bounding box center [0, 0] width 0 height 0
click at [577, 369] on span "Yes" at bounding box center [571, 364] width 16 height 10
click at [0, 0] on input "Yes" at bounding box center [0, 0] width 0 height 0
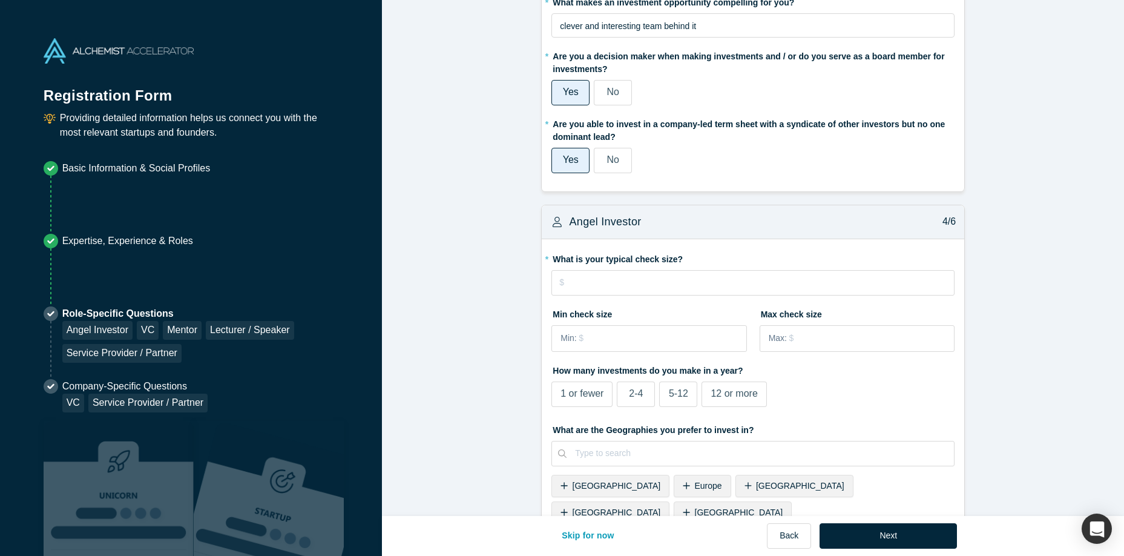
scroll to position [1173, 0]
click at [646, 280] on input "tel" at bounding box center [753, 280] width 403 height 25
type input "$1"
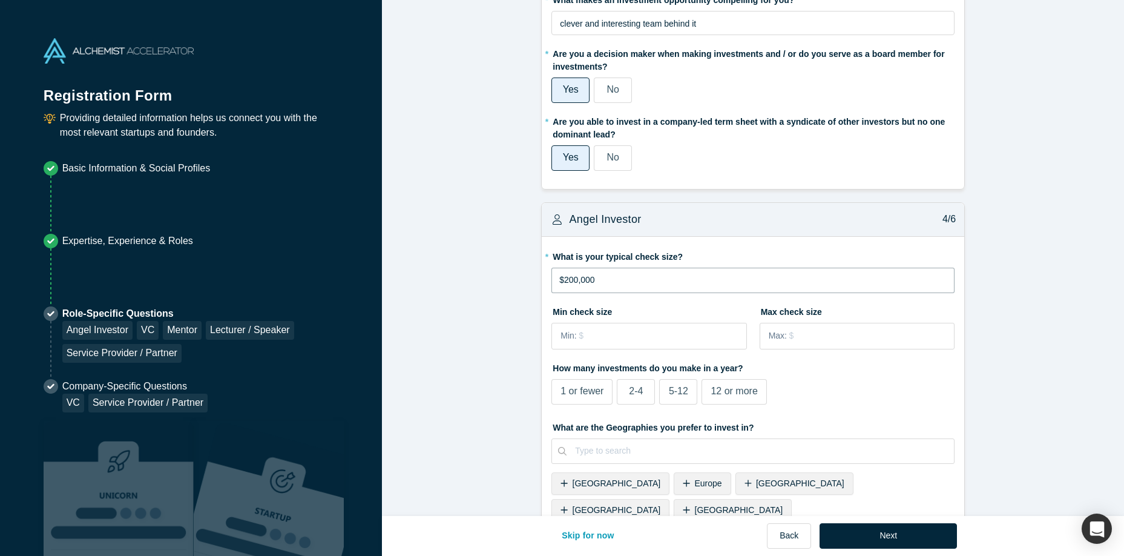
type input "$200,000"
type input "$50,000"
type input "$500,000"
click at [736, 393] on span "12 or more" at bounding box center [734, 391] width 47 height 10
click at [0, 0] on input "12 or more" at bounding box center [0, 0] width 0 height 0
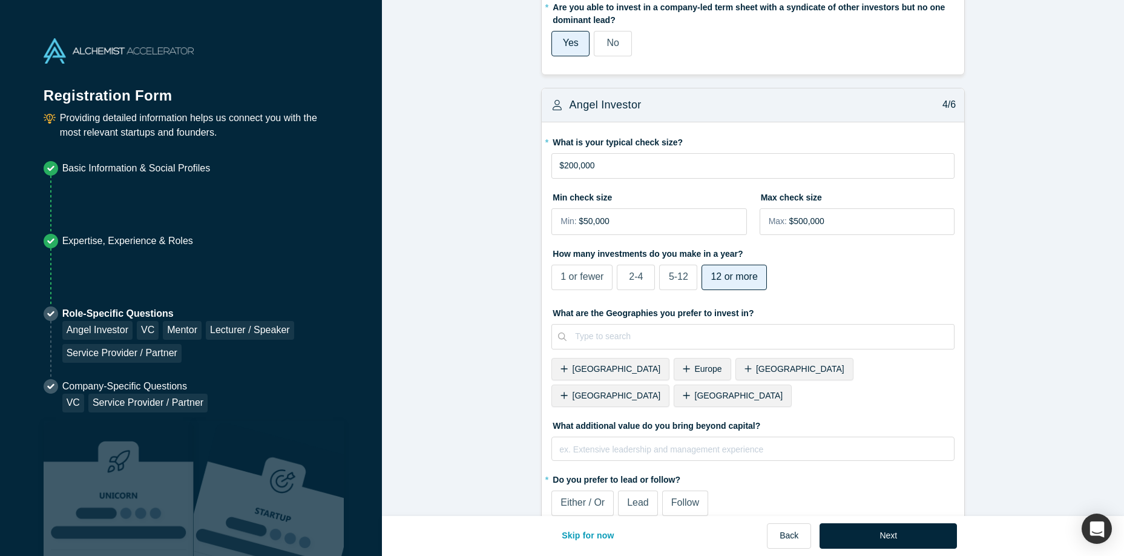
scroll to position [1311, 0]
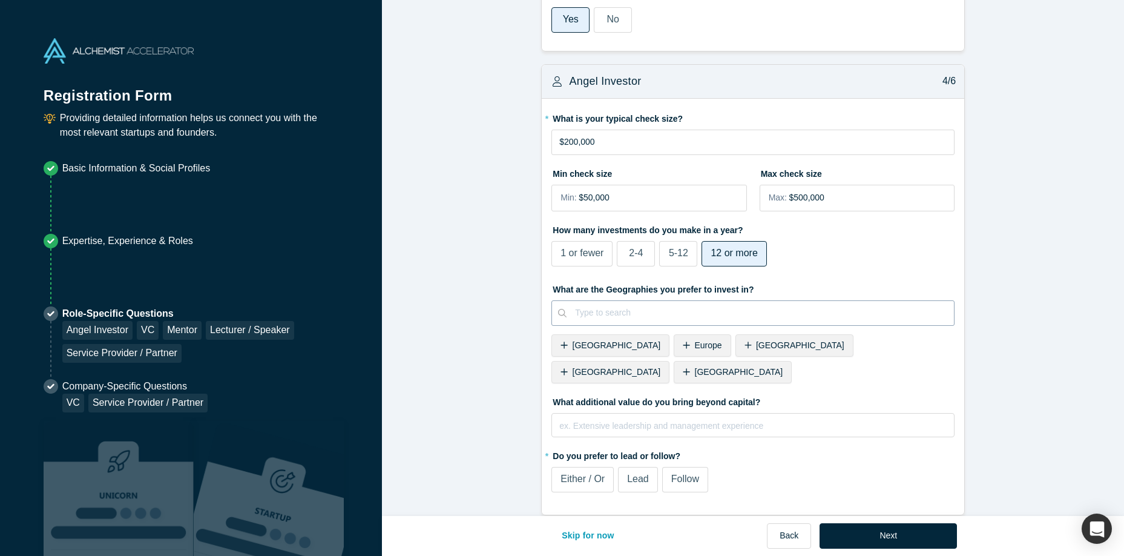
click at [655, 312] on div at bounding box center [760, 312] width 371 height 15
type input "worldwide"
click at [674, 351] on div "Europe" at bounding box center [702, 345] width 57 height 22
click at [674, 352] on div "United Kingdom" at bounding box center [733, 345] width 118 height 22
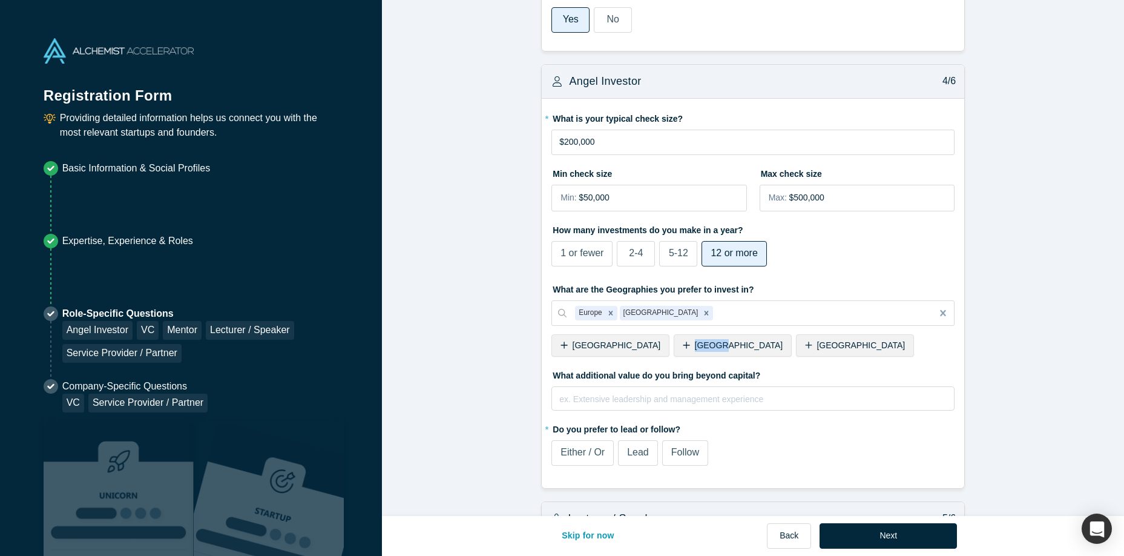
click at [674, 352] on div "Canada" at bounding box center [733, 345] width 118 height 22
click at [674, 352] on div "United States" at bounding box center [733, 345] width 118 height 22
click at [576, 349] on span "Japan" at bounding box center [617, 345] width 88 height 10
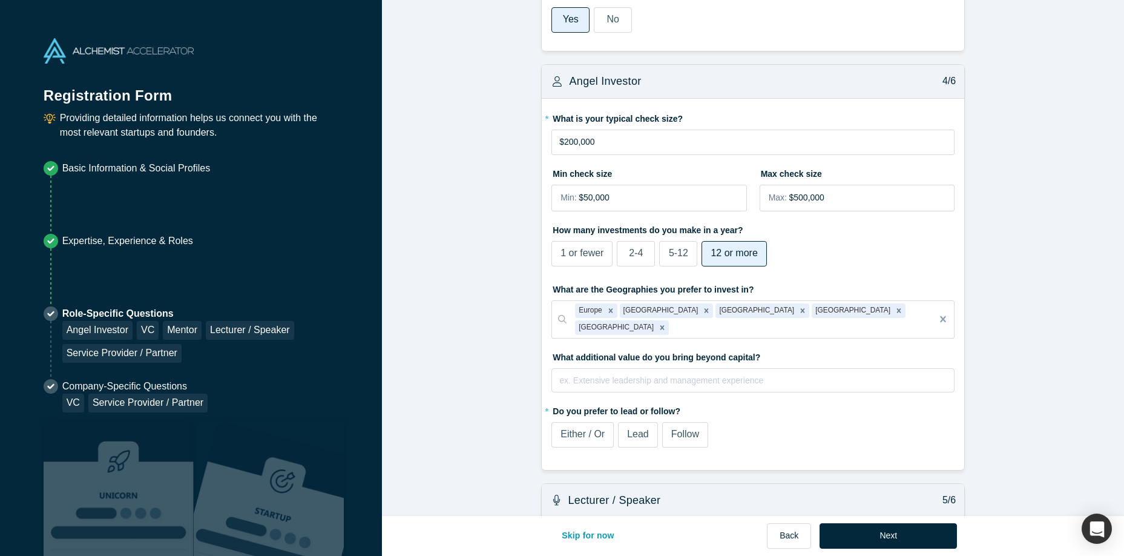
click at [608, 422] on label "Either / Or" at bounding box center [583, 434] width 62 height 25
click at [0, 0] on input "Either / Or" at bounding box center [0, 0] width 0 height 0
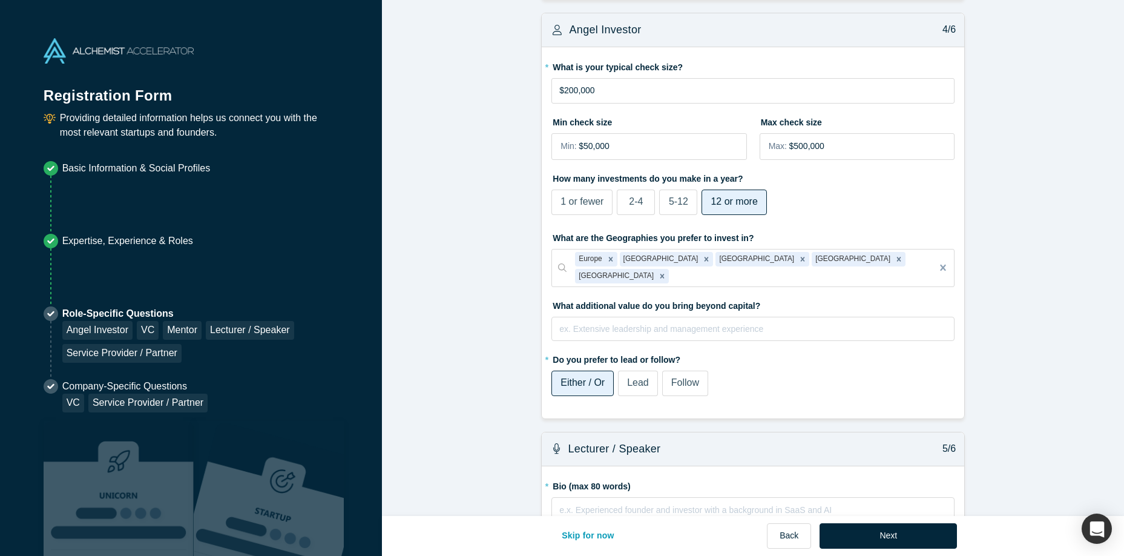
scroll to position [1518, 0]
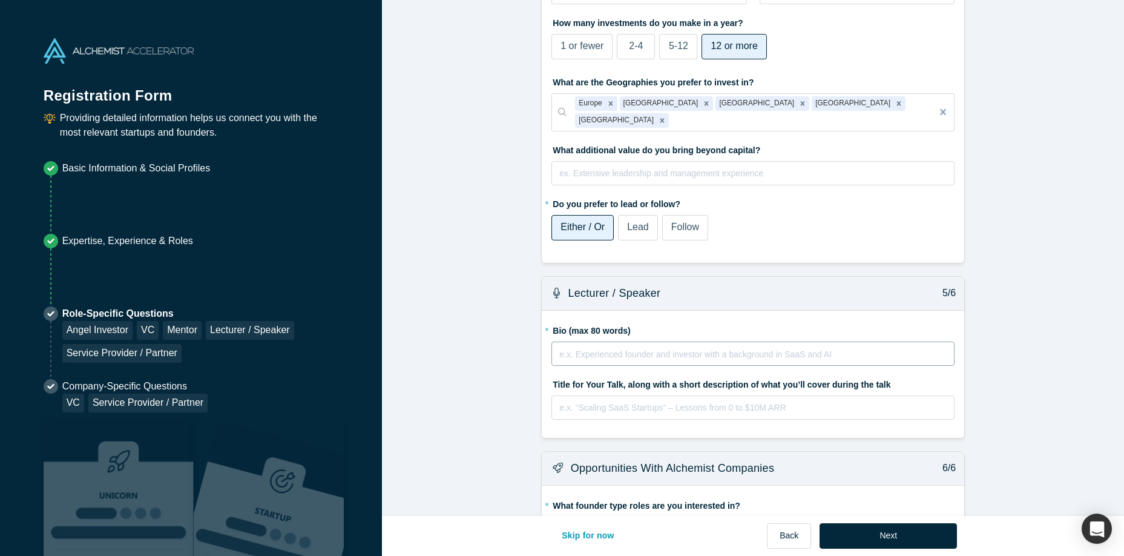
click at [670, 347] on div "rdw-editor" at bounding box center [753, 354] width 387 height 15
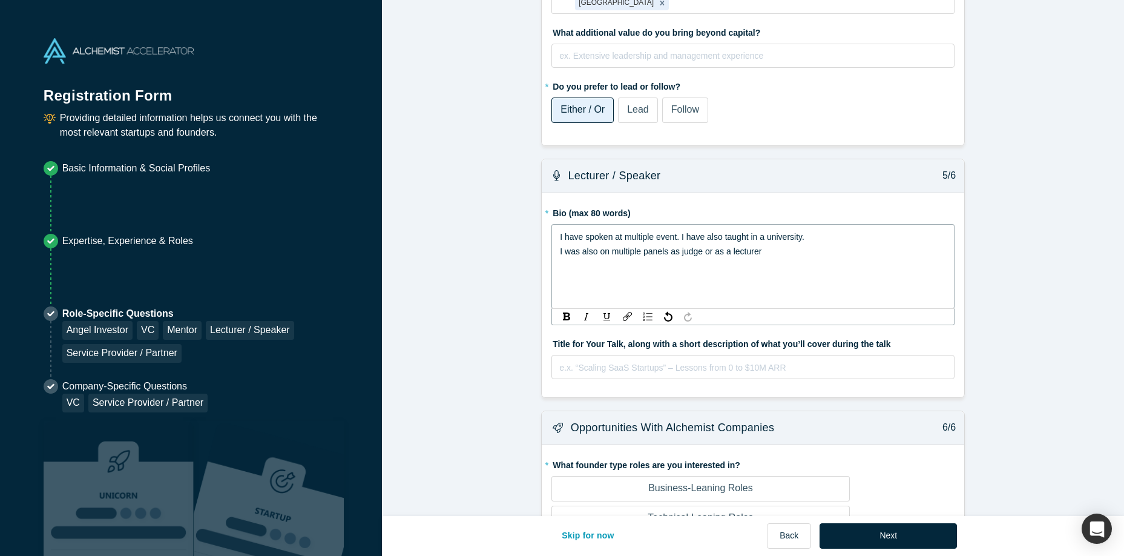
scroll to position [1657, 0]
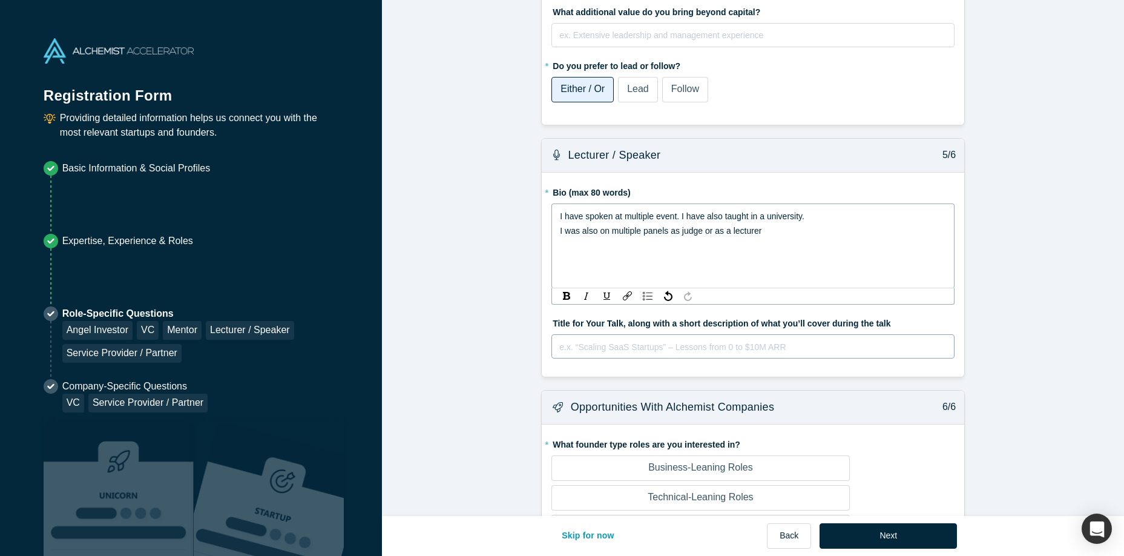
click at [662, 337] on div "e.x. “Scaling SaaS Startups” – Lessons from 0 to $10M ARR" at bounding box center [753, 346] width 403 height 24
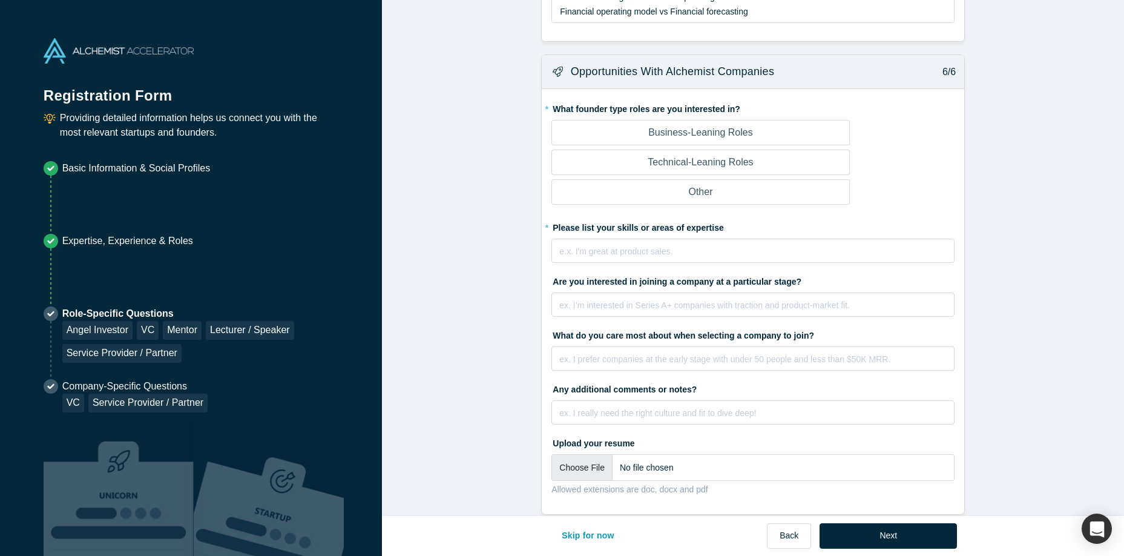
scroll to position [1999, 0]
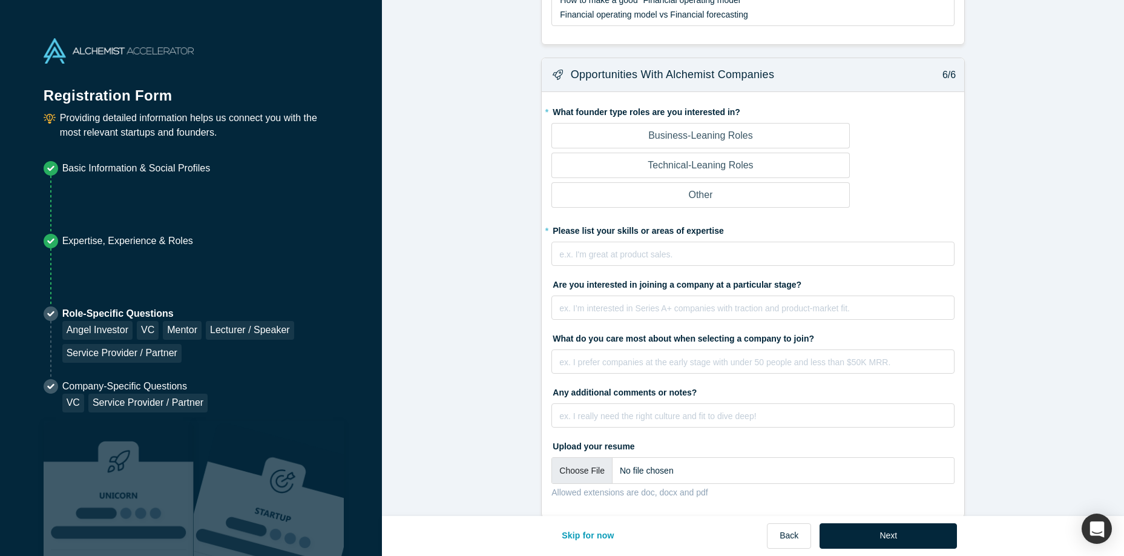
click at [658, 141] on div "Business-Leaning Roles" at bounding box center [700, 135] width 105 height 15
click at [0, 0] on input "Business-Leaning Roles" at bounding box center [0, 0] width 0 height 0
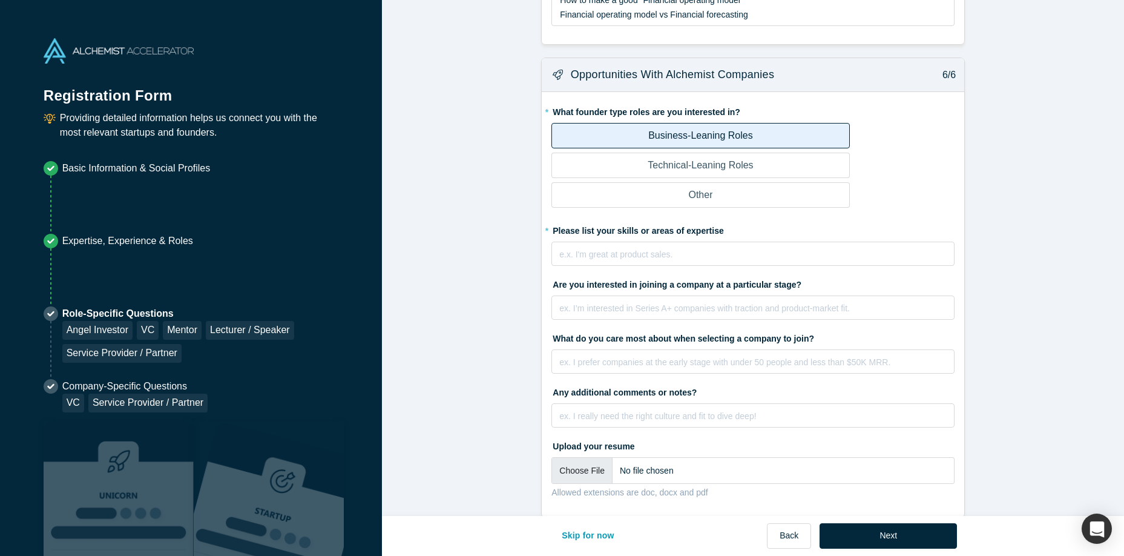
click at [665, 158] on p "Technical-Leaning Roles" at bounding box center [700, 165] width 105 height 15
click at [0, 0] on input "Technical-Leaning Roles" at bounding box center [0, 0] width 0 height 0
click at [589, 247] on div "rdw-editor" at bounding box center [753, 254] width 387 height 15
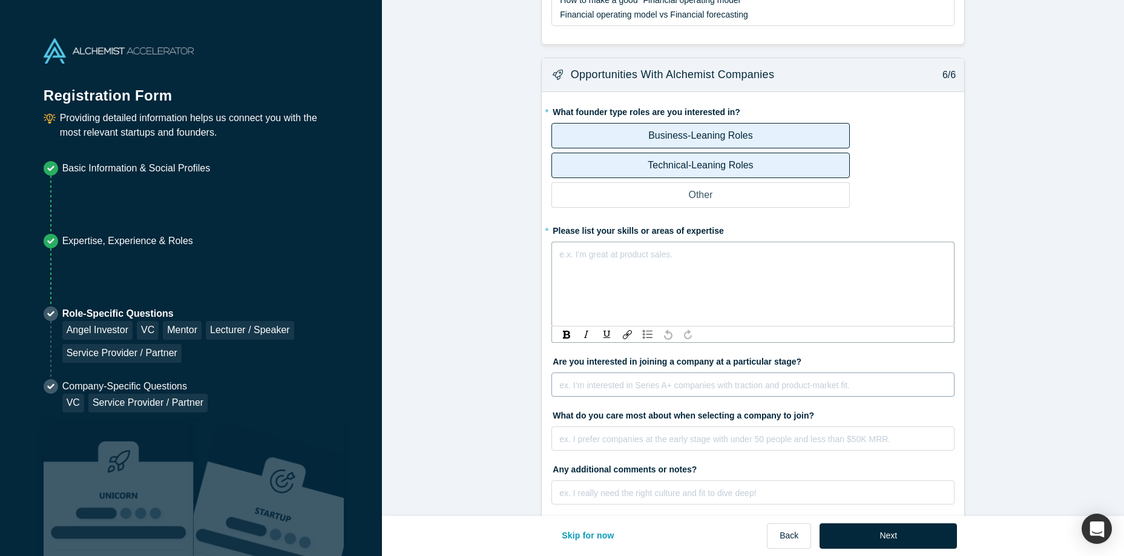
scroll to position [2082, 0]
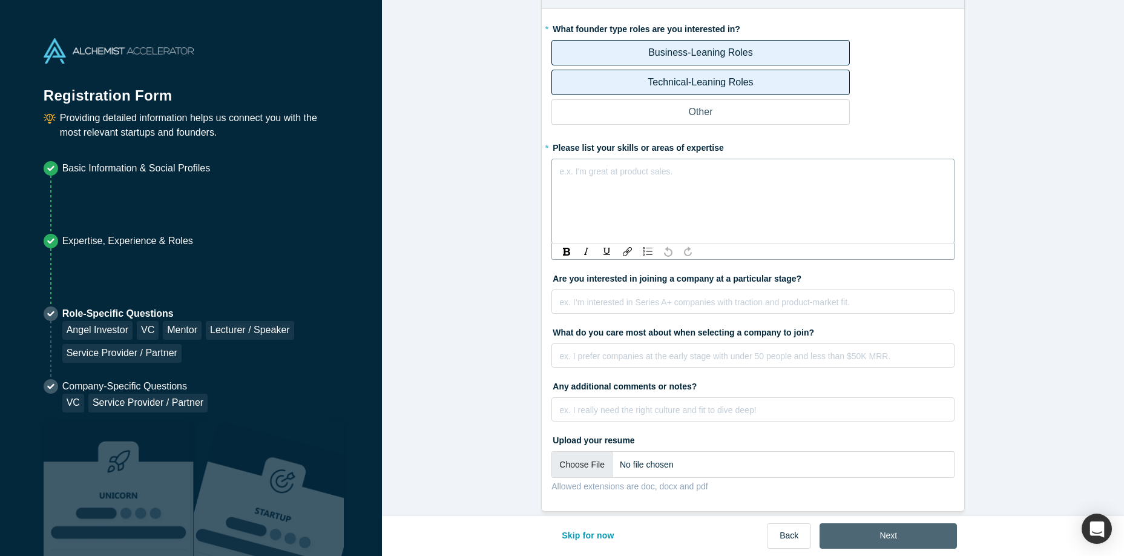
click at [884, 533] on button "Next" at bounding box center [888, 535] width 137 height 25
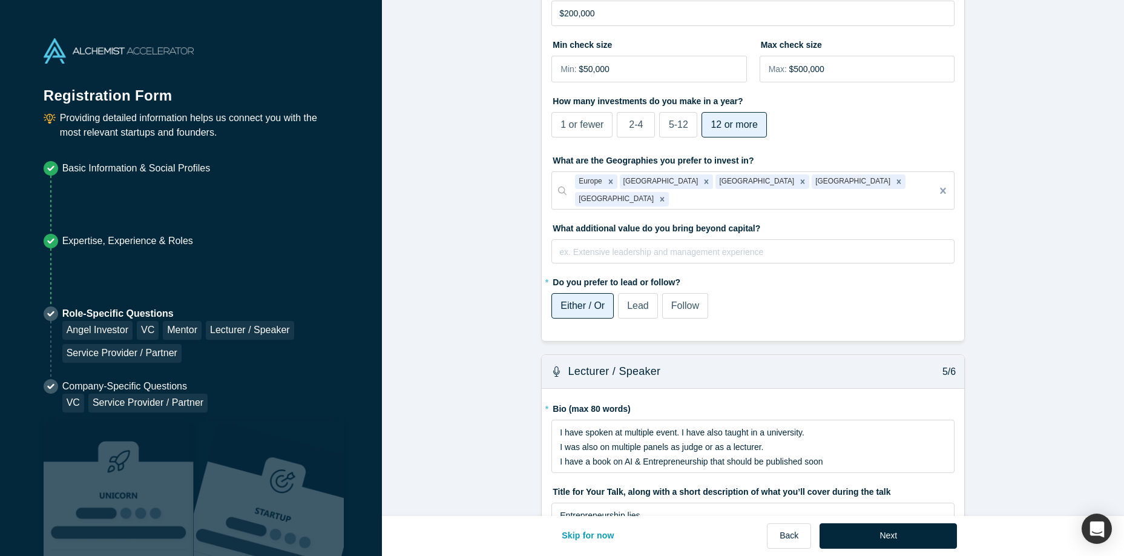
scroll to position [1933, 0]
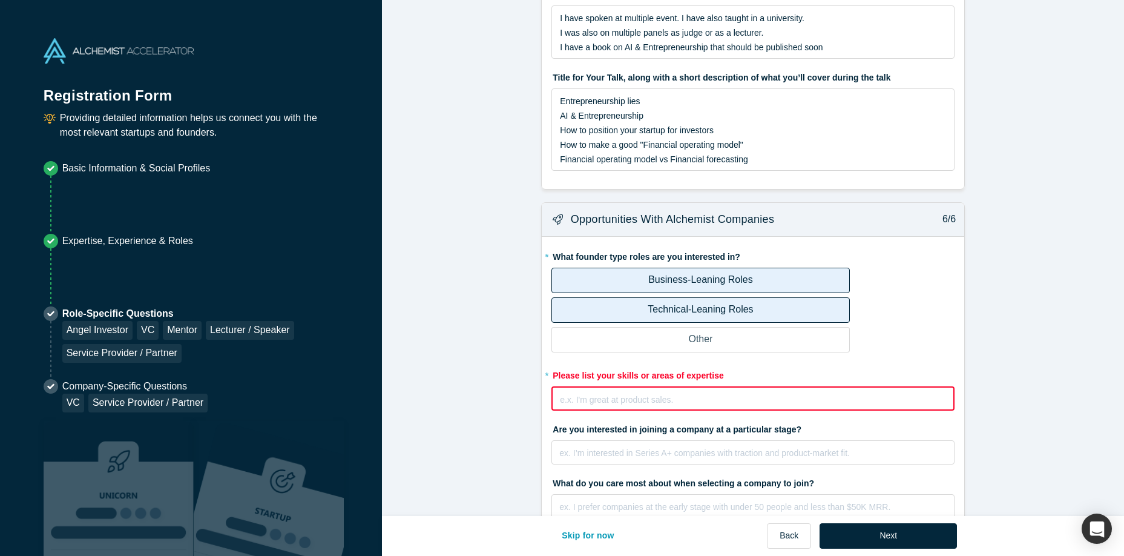
click at [821, 392] on div "rdw-editor" at bounding box center [754, 399] width 386 height 15
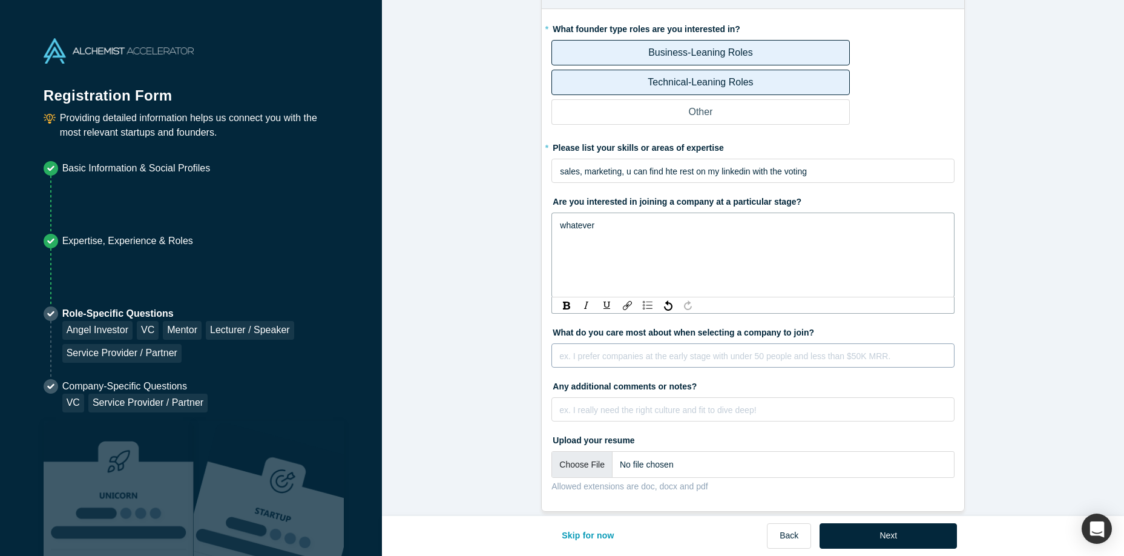
scroll to position [2021, 0]
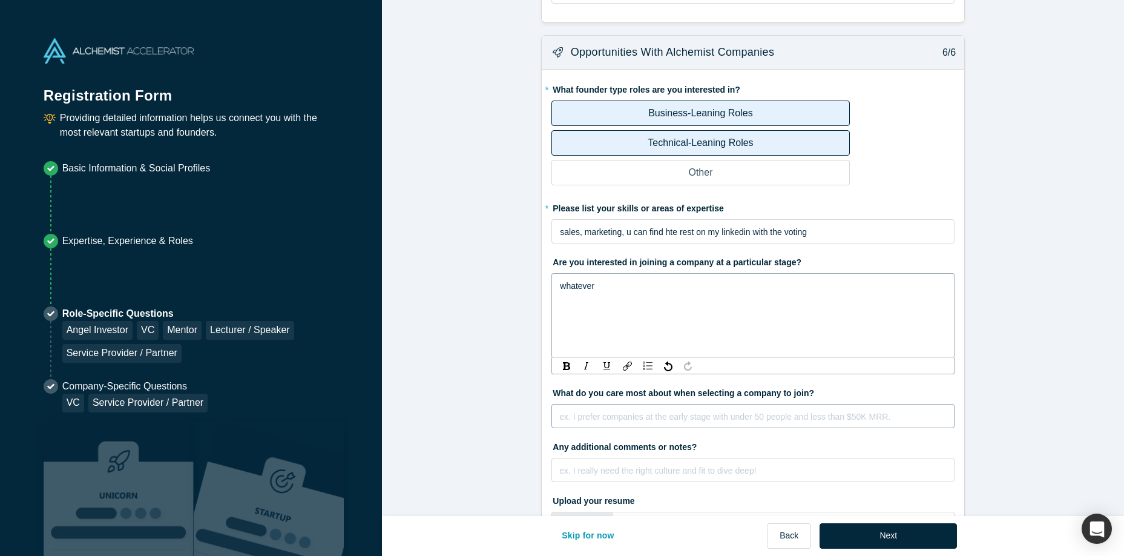
click at [689, 409] on div "rdw-editor" at bounding box center [753, 416] width 387 height 15
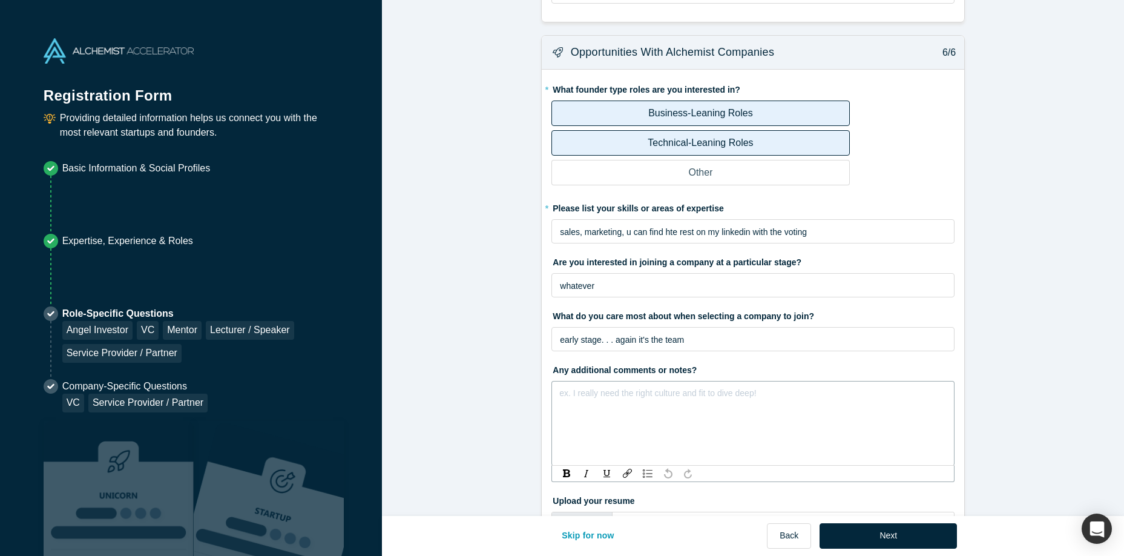
scroll to position [2020, 0]
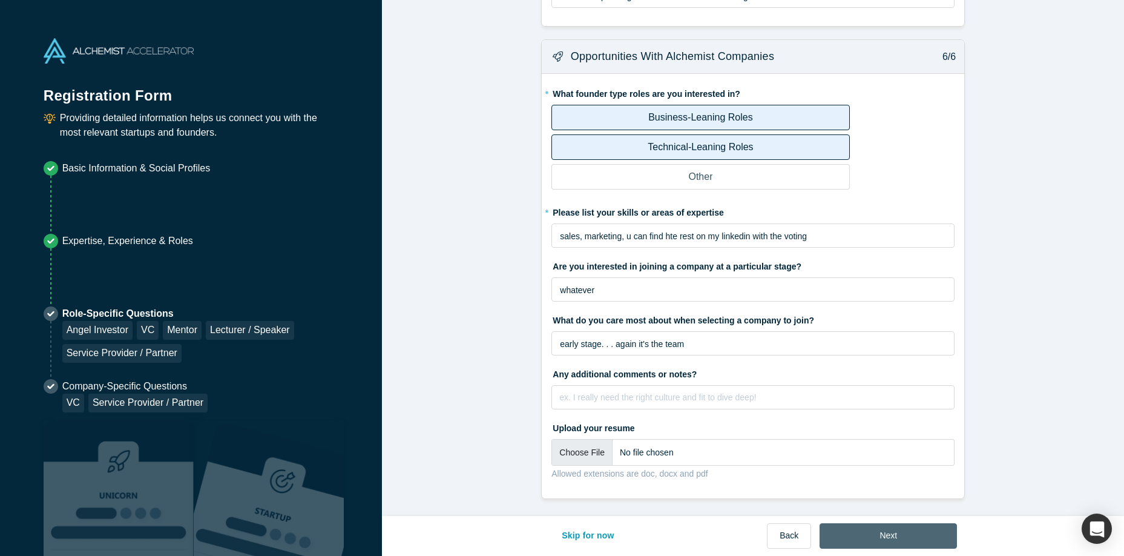
click at [897, 540] on button "Next" at bounding box center [888, 535] width 137 height 25
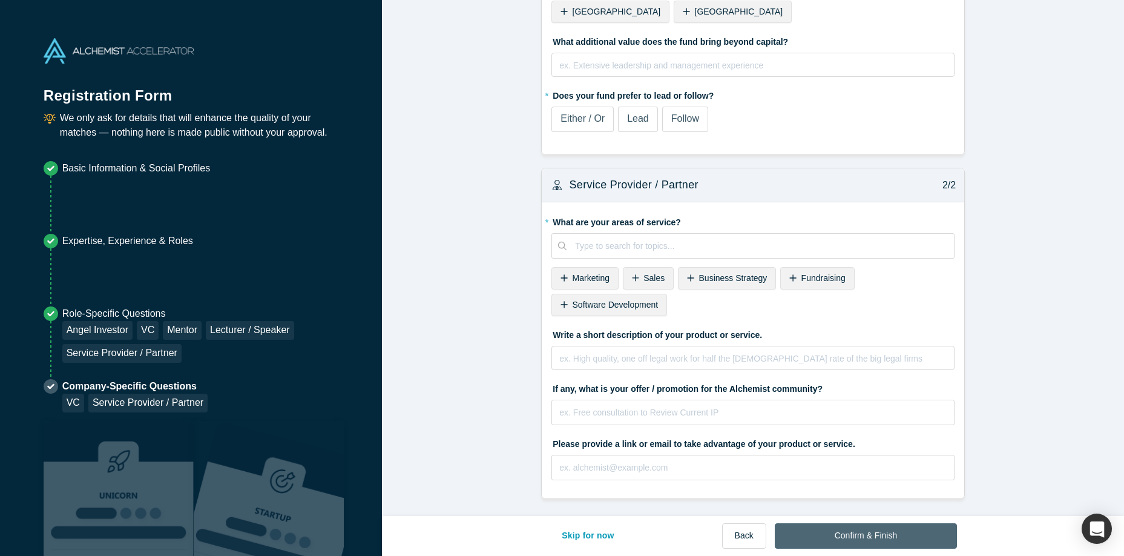
scroll to position [0, 0]
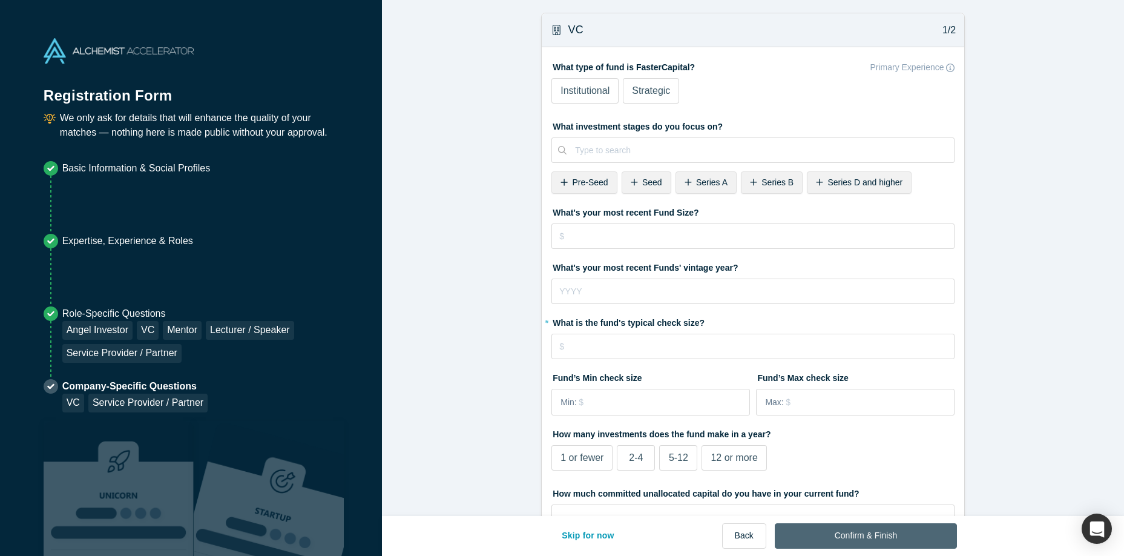
click at [897, 539] on button "Confirm & Finish" at bounding box center [866, 535] width 182 height 25
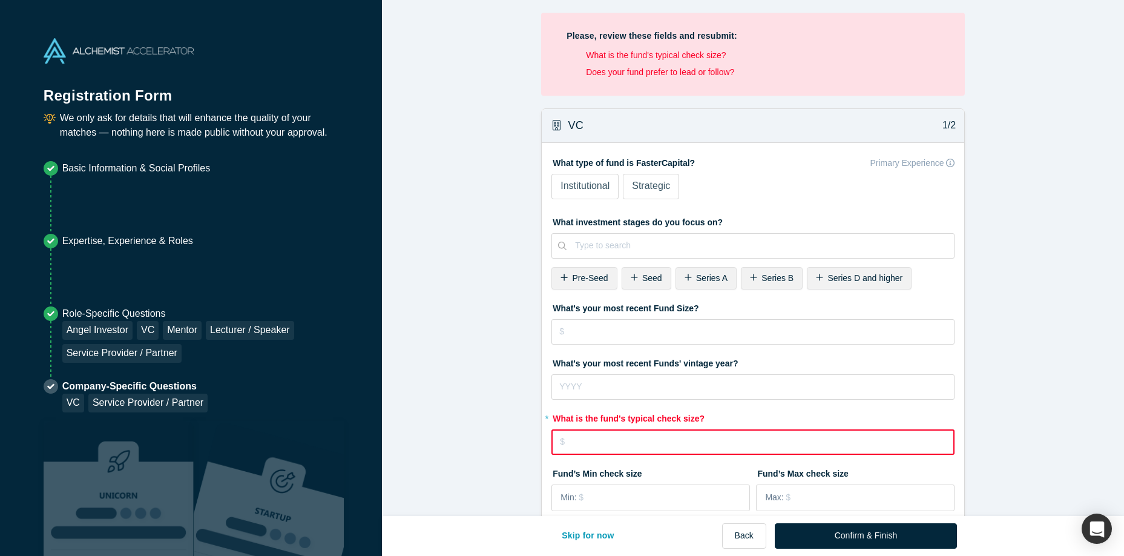
click at [605, 191] on span "Institutional" at bounding box center [585, 185] width 49 height 10
click at [0, 0] on input "Institutional" at bounding box center [0, 0] width 0 height 0
click at [587, 277] on span "Pre-Seed" at bounding box center [591, 278] width 36 height 10
click at [582, 282] on span "Seed" at bounding box center [583, 278] width 20 height 10
click at [585, 282] on span "Series A" at bounding box center [588, 278] width 31 height 10
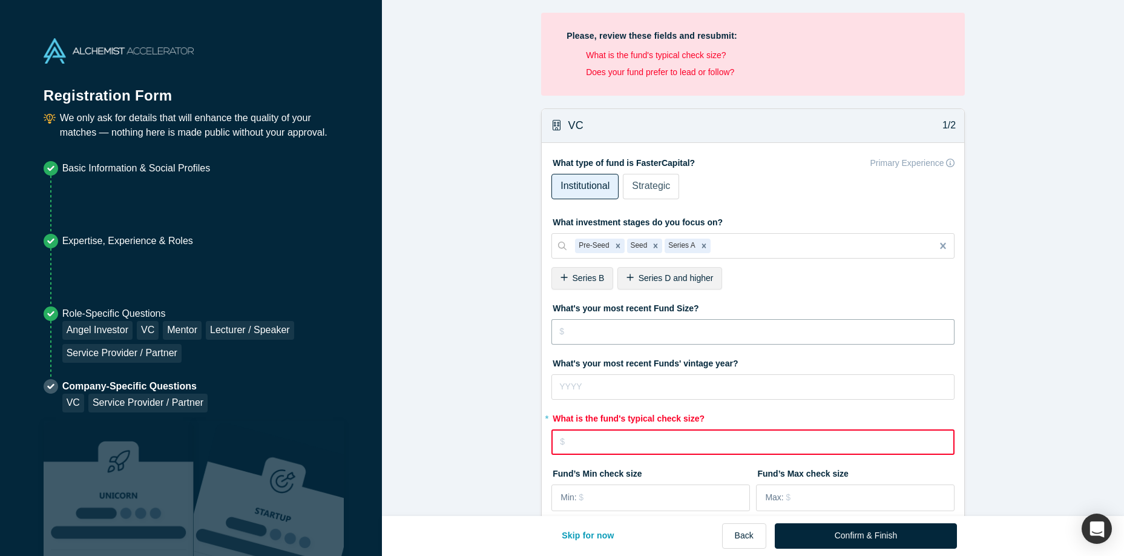
click at [589, 339] on input "tel" at bounding box center [753, 331] width 403 height 25
type input "$300,000,000"
type input "2022"
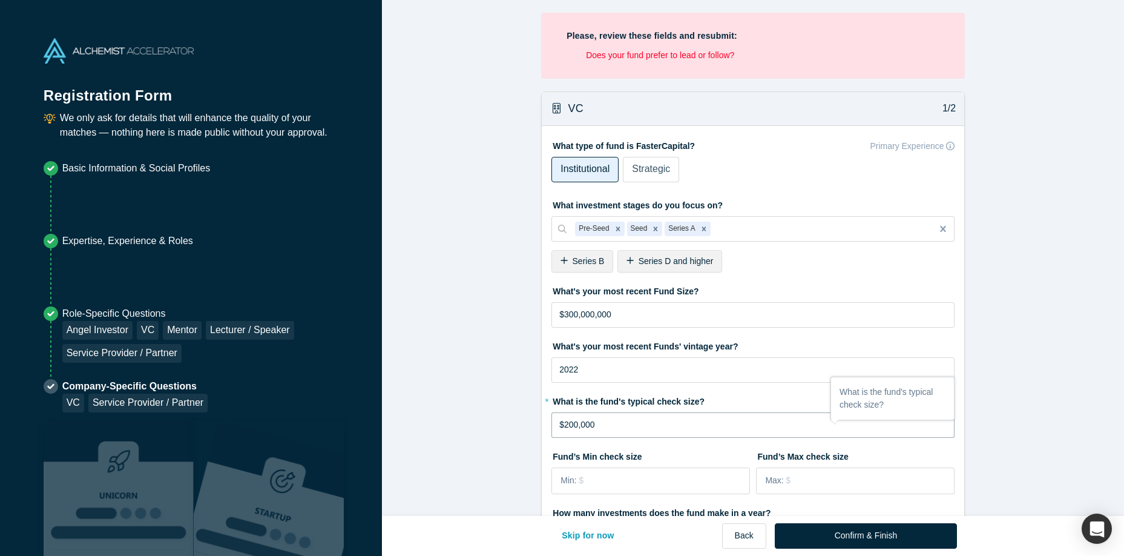
type input "$200,000"
type input "$50,000"
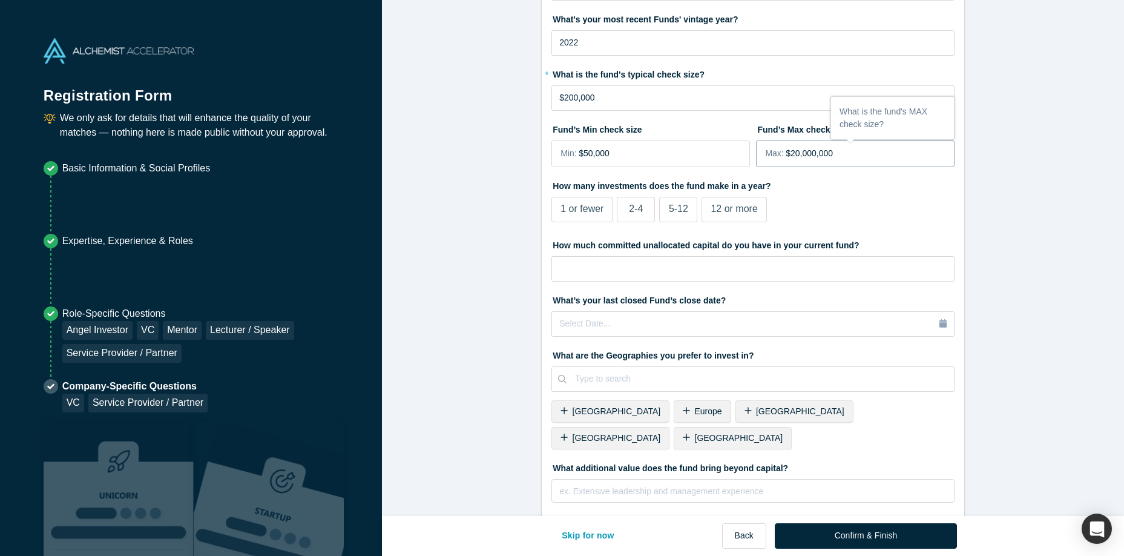
scroll to position [328, 0]
type input "$20,000,000"
click at [739, 213] on span "12 or more" at bounding box center [734, 208] width 47 height 10
click at [0, 0] on input "12 or more" at bounding box center [0, 0] width 0 height 0
click at [667, 266] on input "tel" at bounding box center [753, 268] width 403 height 25
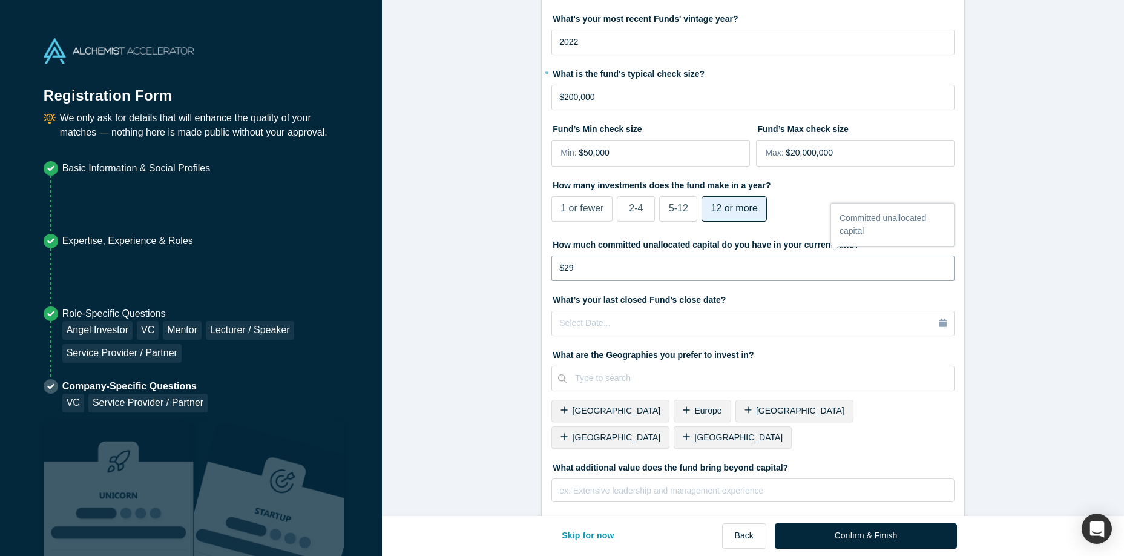
type input "$2"
type input "$100,000,000"
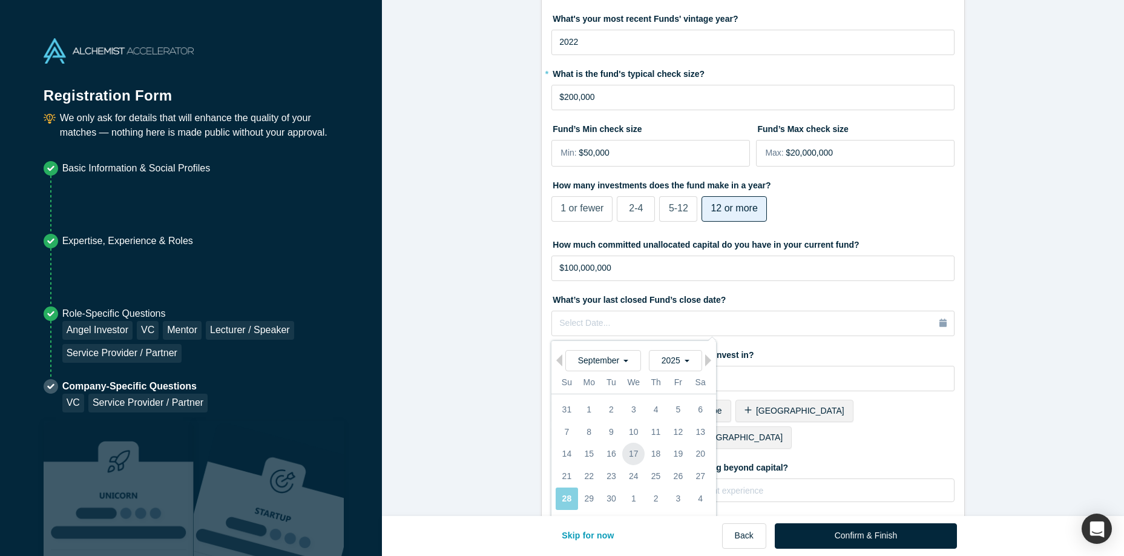
click at [639, 461] on div "17" at bounding box center [634, 454] width 22 height 22
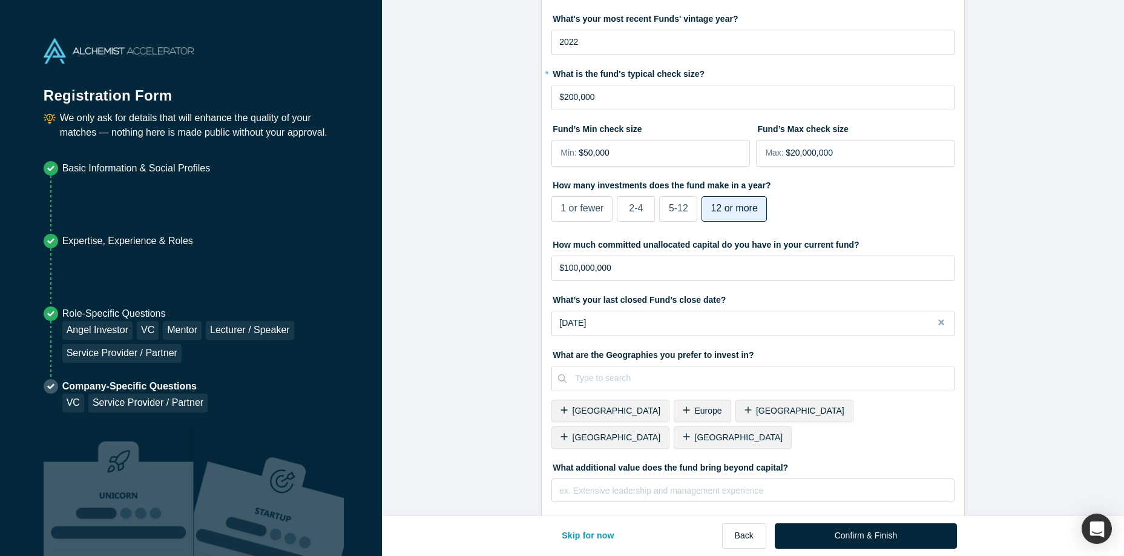
click at [695, 407] on span "Europe" at bounding box center [708, 411] width 27 height 10
click at [695, 407] on span "United Kingdom" at bounding box center [739, 411] width 88 height 10
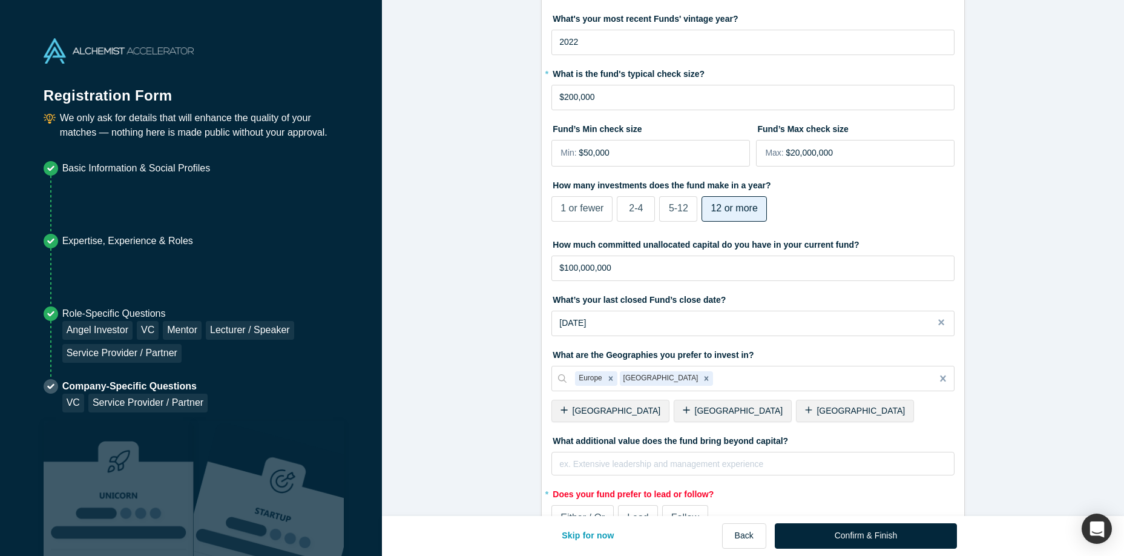
click at [817, 410] on span "United States" at bounding box center [861, 411] width 88 height 10
click at [695, 410] on span "Canada" at bounding box center [739, 411] width 88 height 10
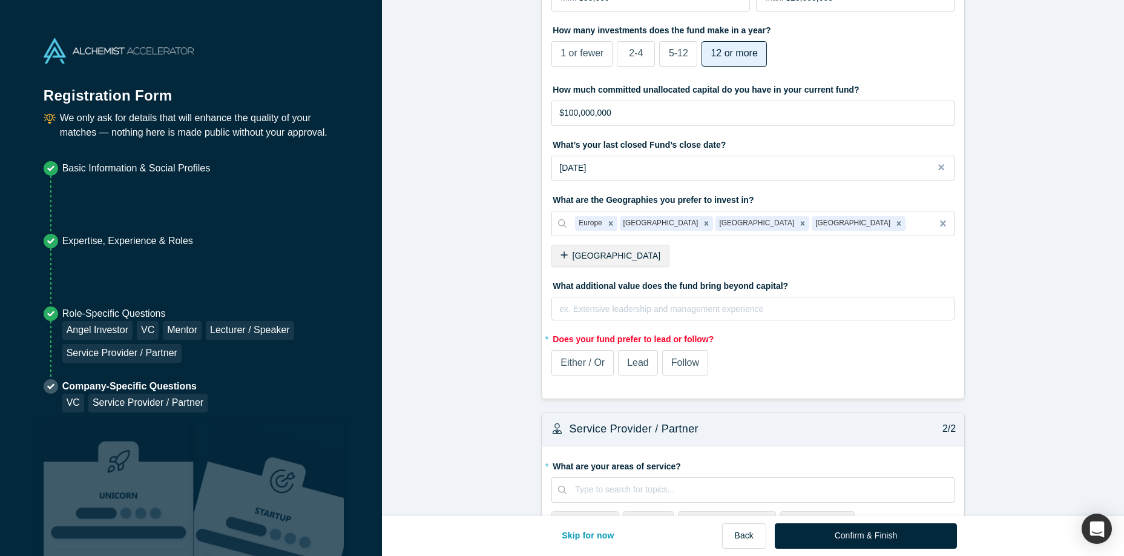
scroll to position [535, 0]
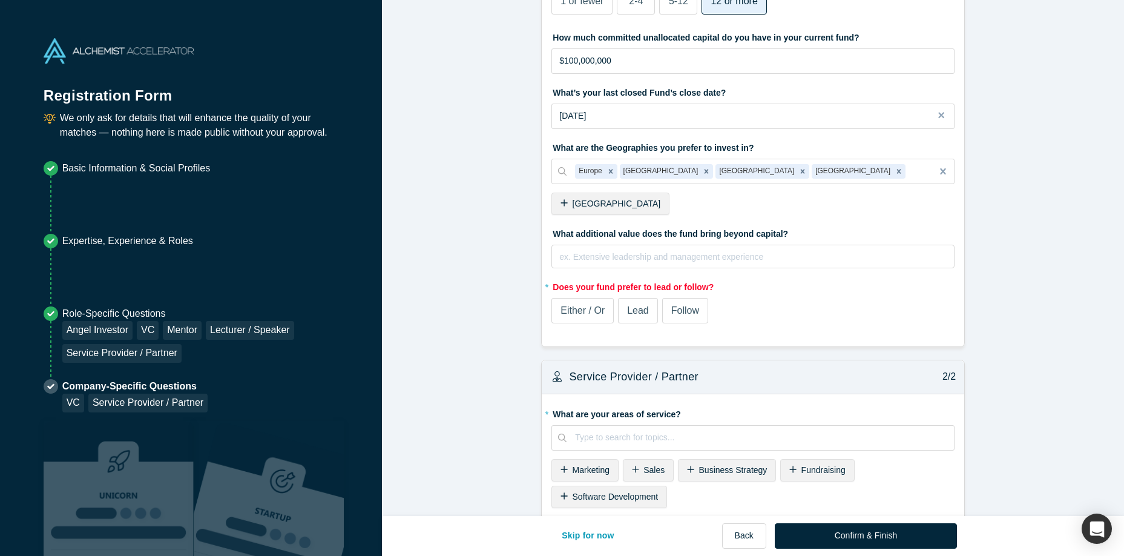
click at [578, 204] on span "Japan" at bounding box center [617, 204] width 88 height 10
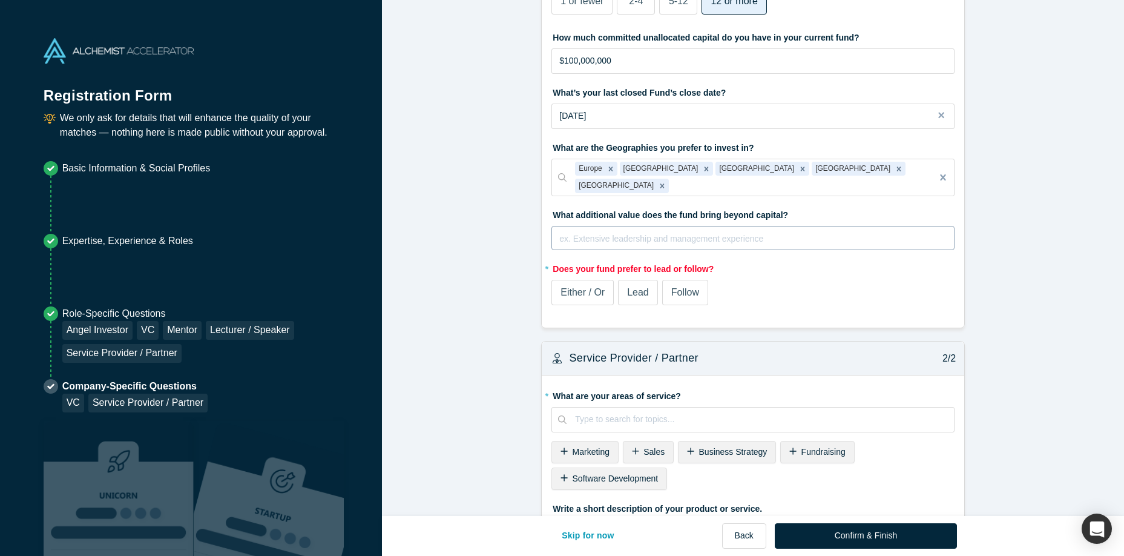
click at [617, 231] on div "rdw-editor" at bounding box center [753, 238] width 387 height 15
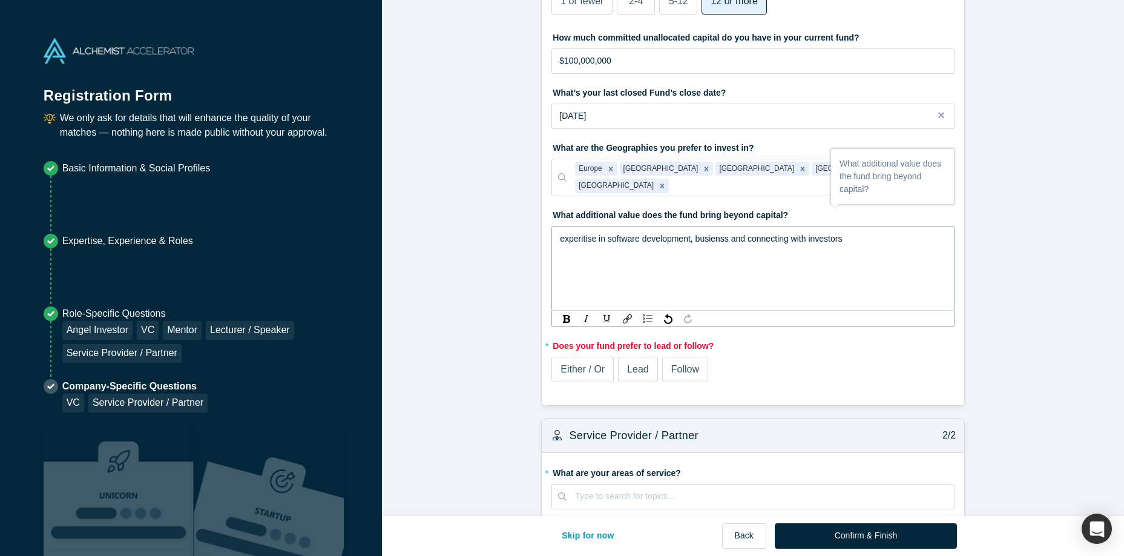
click at [575, 365] on form "VC 1/2 What type of fund is FasterCapital? Primary Experience Institutional Str…" at bounding box center [753, 153] width 742 height 1193
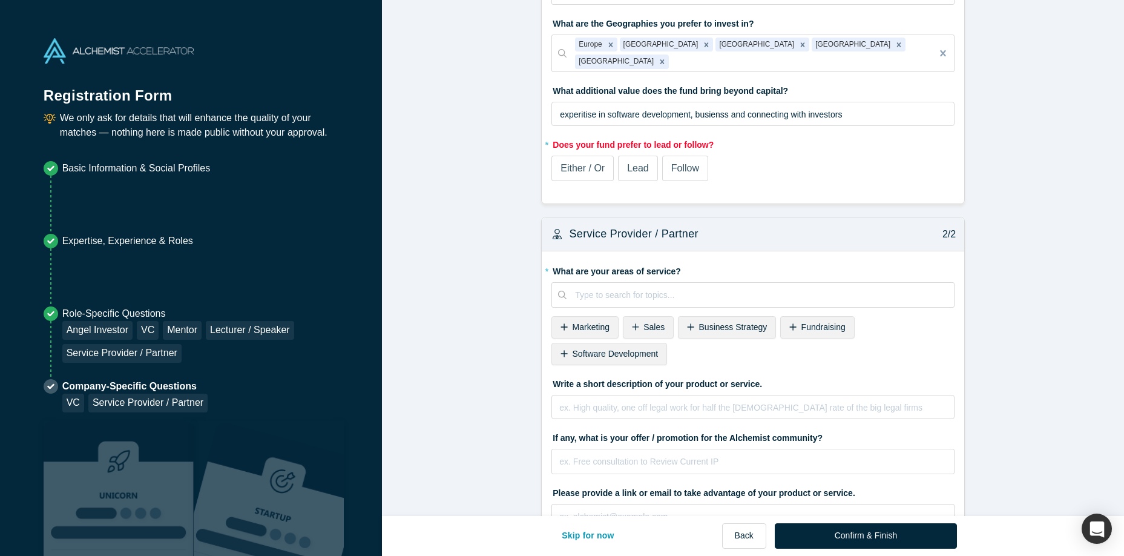
scroll to position [673, 0]
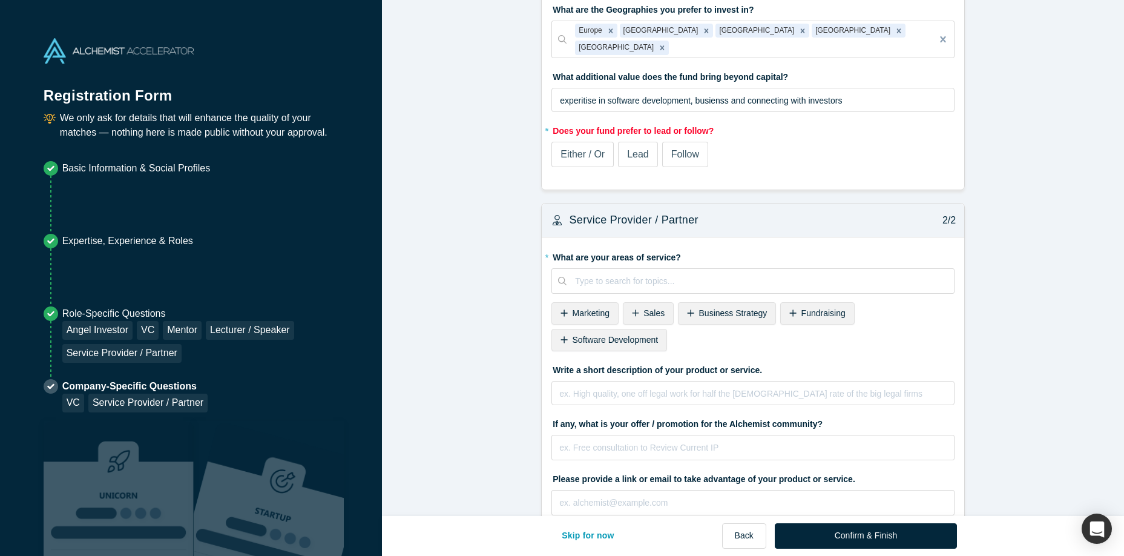
click at [581, 309] on div "Marketing" at bounding box center [585, 313] width 67 height 22
click at [581, 309] on div "Sales" at bounding box center [577, 313] width 51 height 22
click at [581, 309] on div "Business Strategy" at bounding box center [601, 313] width 98 height 22
click at [585, 307] on div "Fundraising" at bounding box center [589, 313] width 74 height 22
click at [598, 308] on span "Software Development" at bounding box center [616, 313] width 86 height 10
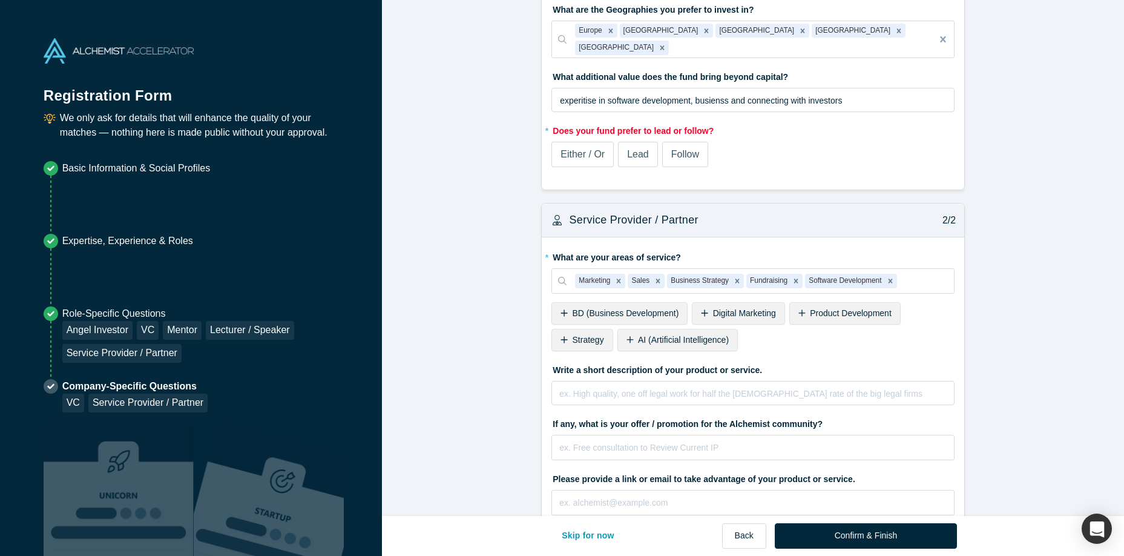
click at [616, 308] on span "BD (Business Development)" at bounding box center [626, 313] width 107 height 10
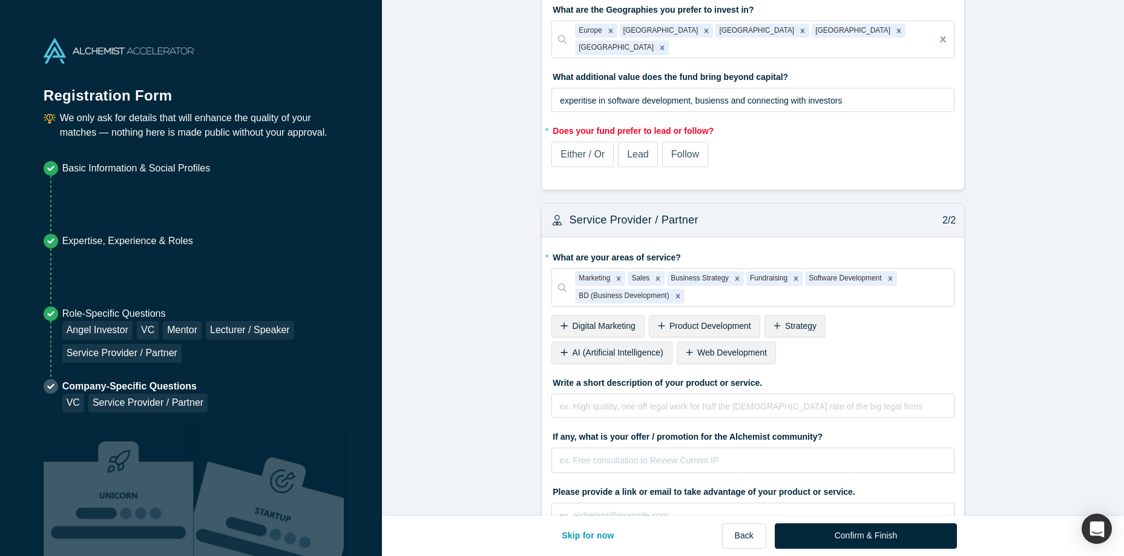
click at [606, 322] on div "Digital Marketing" at bounding box center [598, 326] width 93 height 22
click at [617, 321] on span "Product Development" at bounding box center [614, 326] width 82 height 10
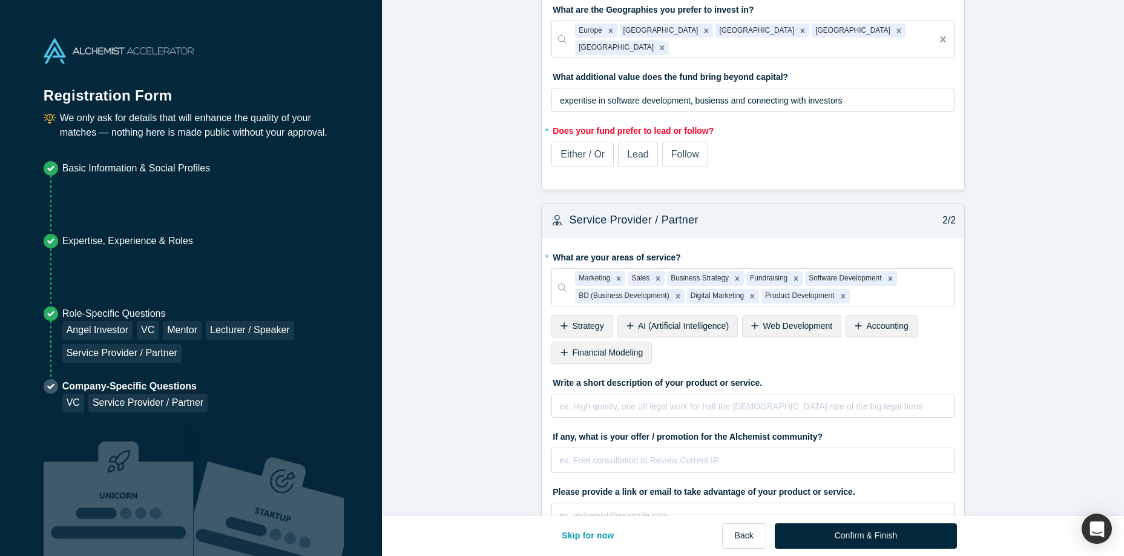
click at [618, 318] on div "AI (Artificial Intelligence)" at bounding box center [678, 326] width 120 height 22
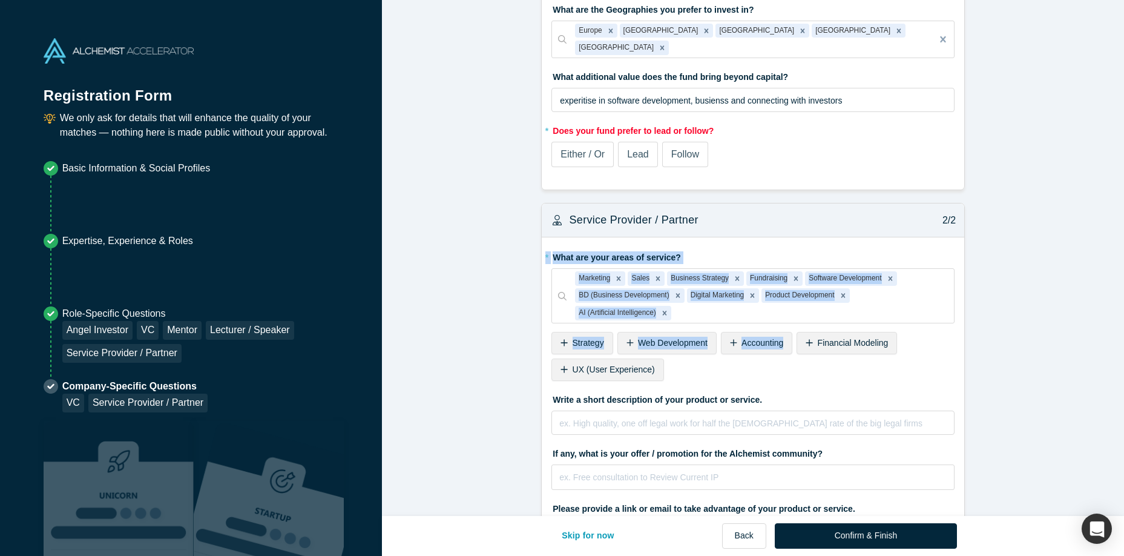
click at [617, 318] on div "* What are your areas of service? Marketing Sales Business Strategy Fundraising…" at bounding box center [753, 316] width 403 height 138
click at [595, 332] on div "Strategy" at bounding box center [582, 343] width 61 height 22
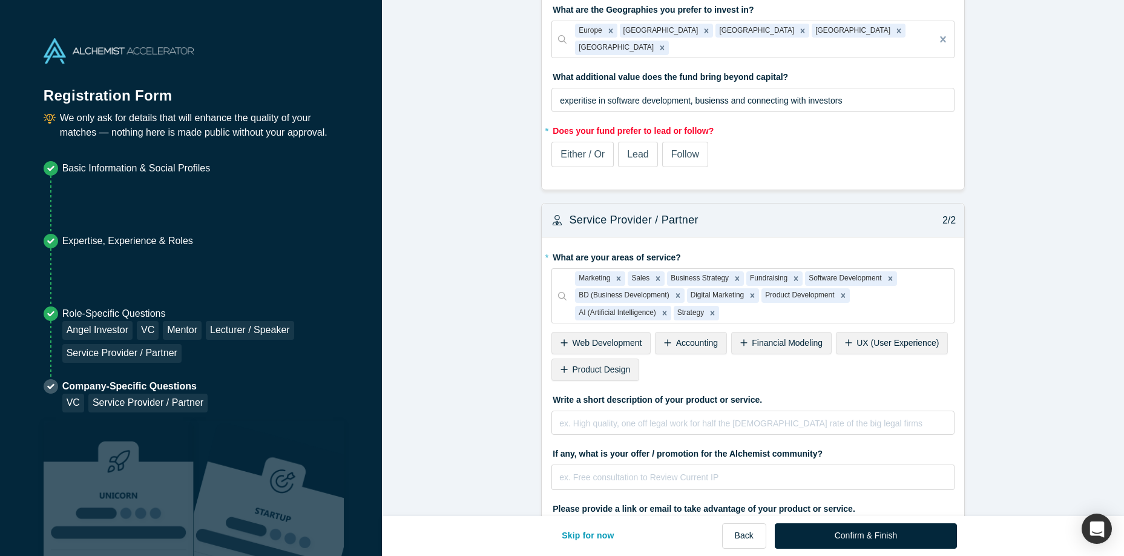
click at [593, 338] on span "Web Development" at bounding box center [608, 343] width 70 height 10
click at [593, 338] on span "Accounting" at bounding box center [594, 343] width 42 height 10
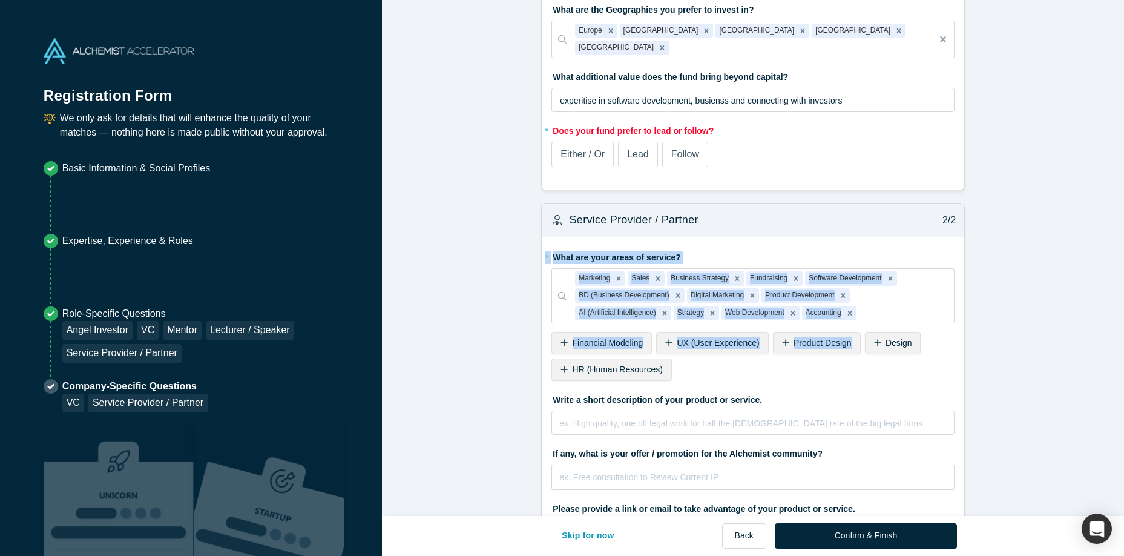
click at [592, 338] on span "Financial Modeling" at bounding box center [608, 343] width 71 height 10
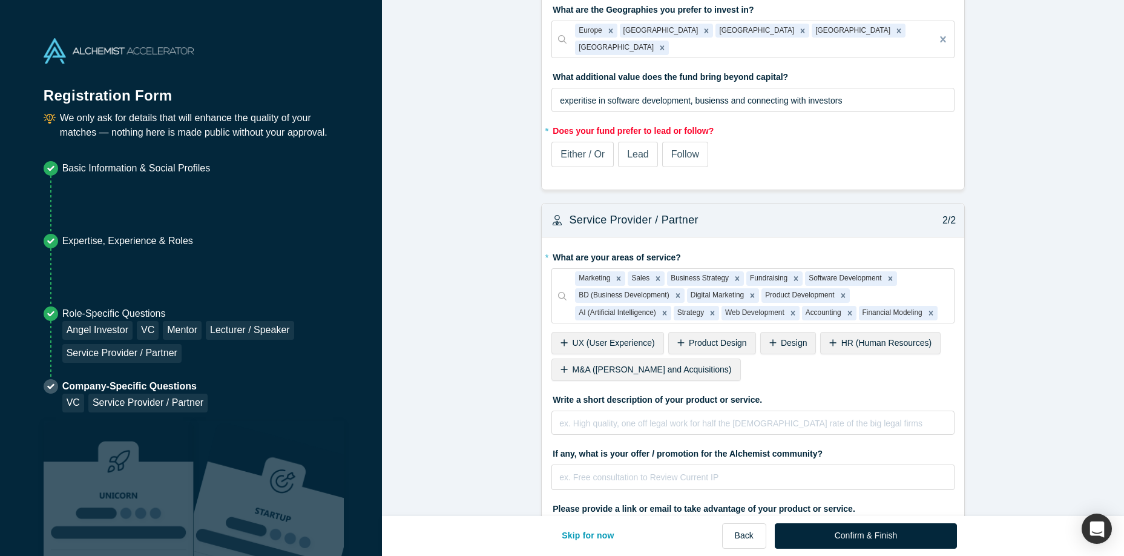
click at [595, 338] on span "UX (User Experience)" at bounding box center [614, 343] width 82 height 10
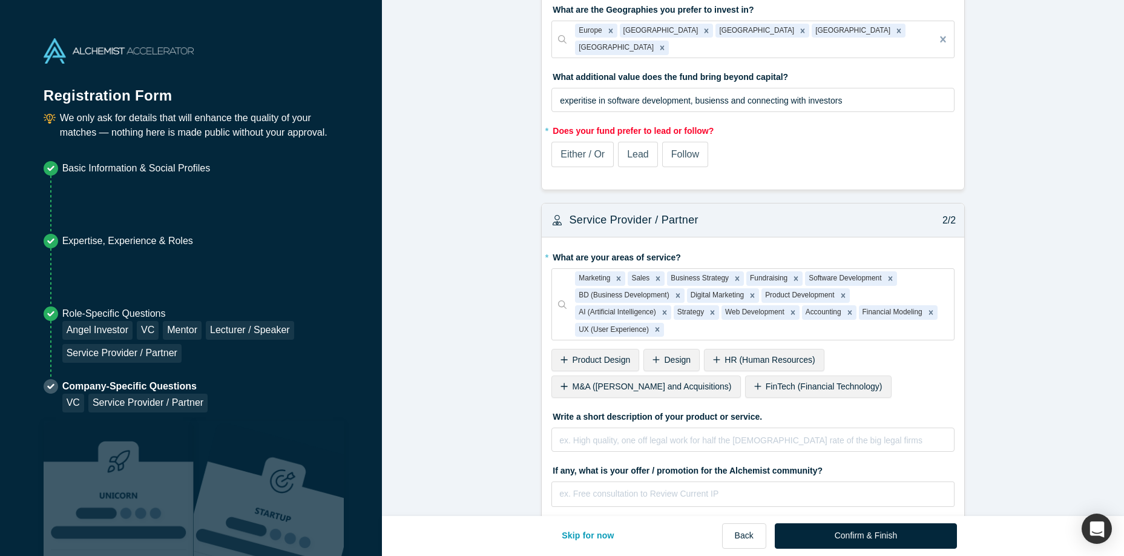
click at [596, 329] on div "* What are your areas of service? Marketing Sales Business Strategy Fundraising…" at bounding box center [753, 324] width 403 height 155
click at [601, 355] on span "Product Design" at bounding box center [602, 360] width 58 height 10
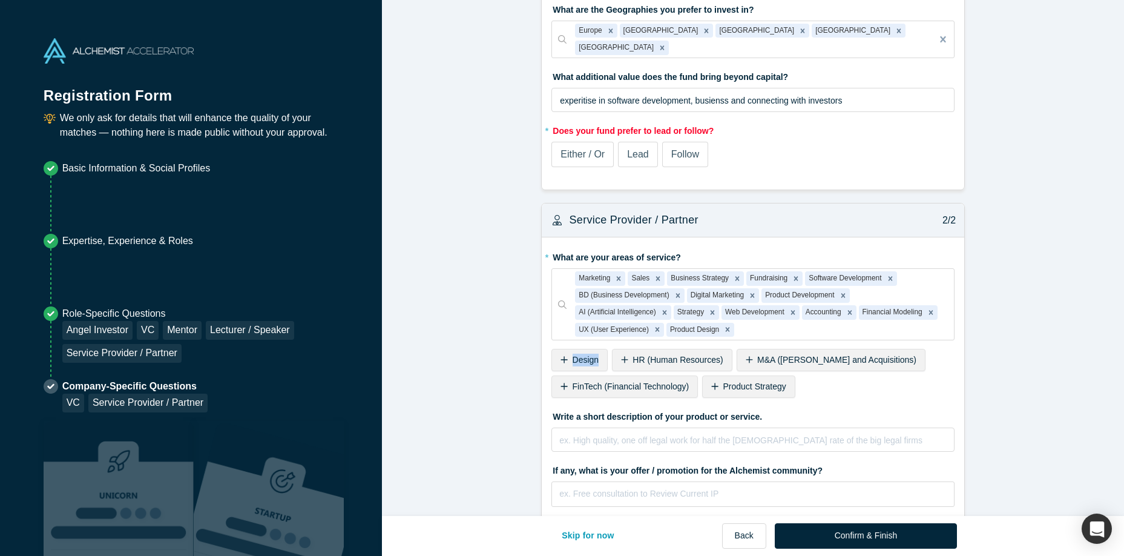
click at [601, 351] on div "Design" at bounding box center [580, 360] width 56 height 22
click at [602, 355] on span "HR (Human Resources)" at bounding box center [618, 360] width 90 height 10
click at [602, 355] on span "M&A (Mergers and Acquisitions)" at bounding box center [652, 360] width 159 height 10
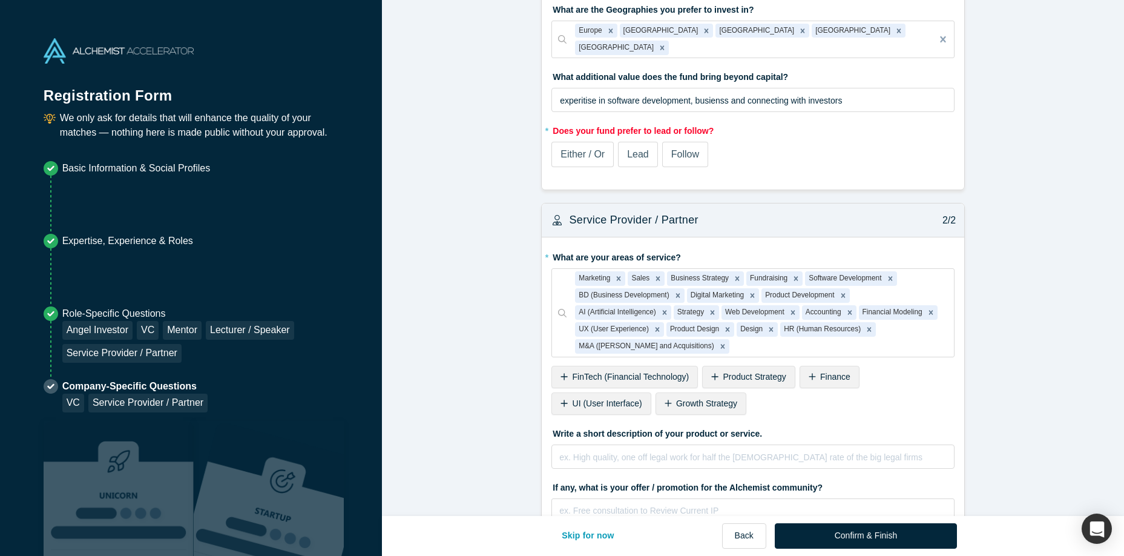
click at [601, 372] on span "FinTech (Financial Technology)" at bounding box center [631, 377] width 117 height 10
click at [603, 372] on span "Product Strategy" at bounding box center [604, 377] width 63 height 10
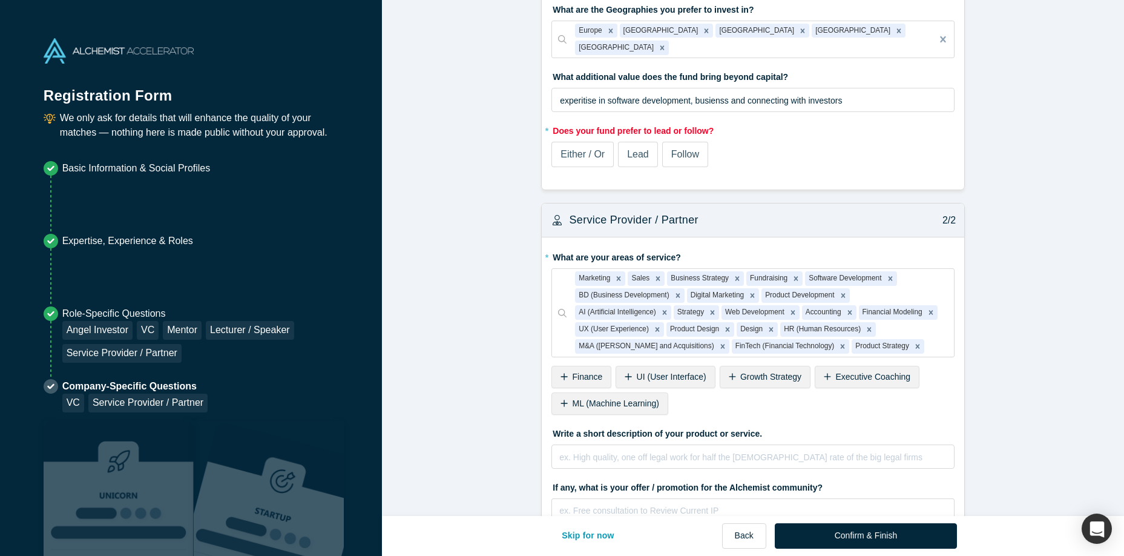
click at [625, 372] on icon at bounding box center [628, 376] width 7 height 8
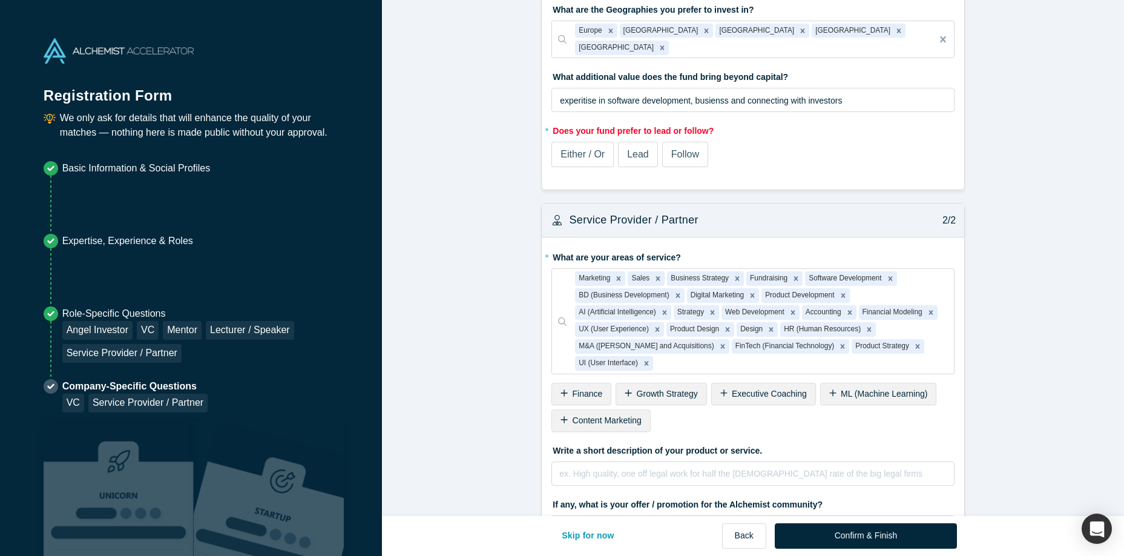
click at [584, 389] on span "Finance" at bounding box center [588, 394] width 30 height 10
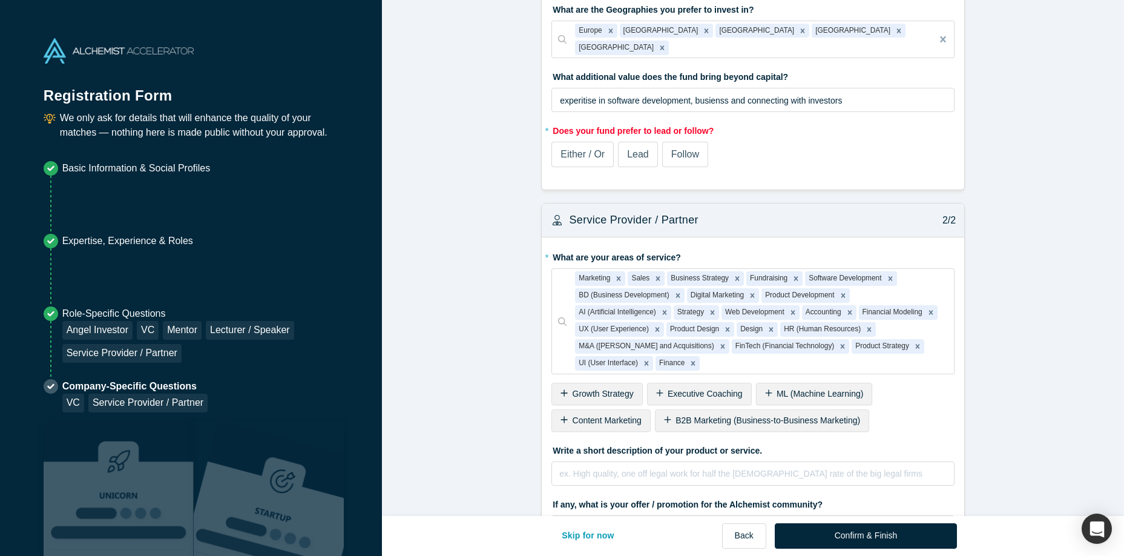
click at [589, 389] on span "Growth Strategy" at bounding box center [603, 394] width 61 height 10
click at [589, 389] on span "Executive Coaching" at bounding box center [610, 394] width 75 height 10
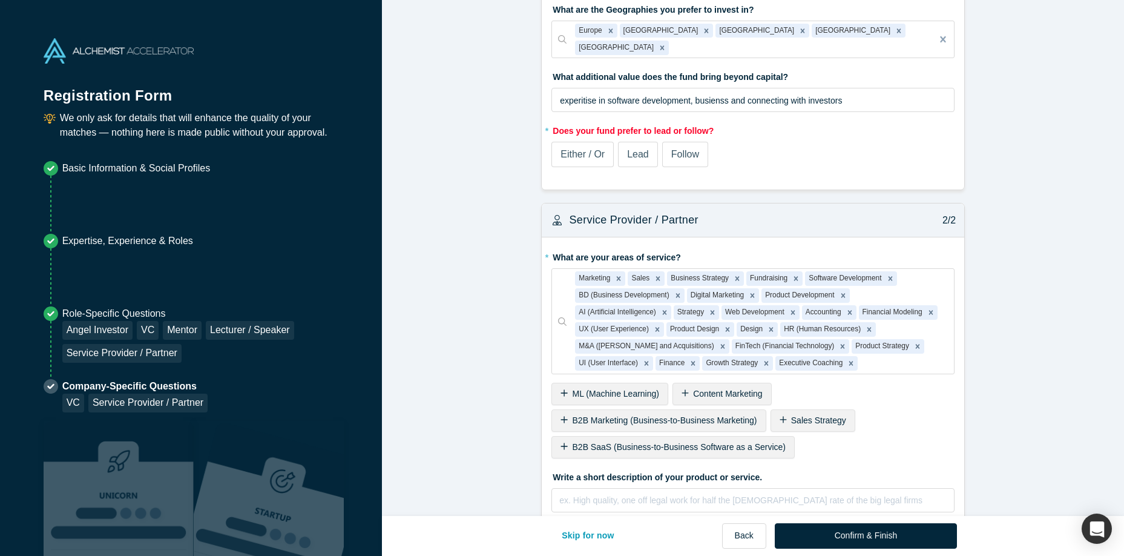
scroll to position [802, 0]
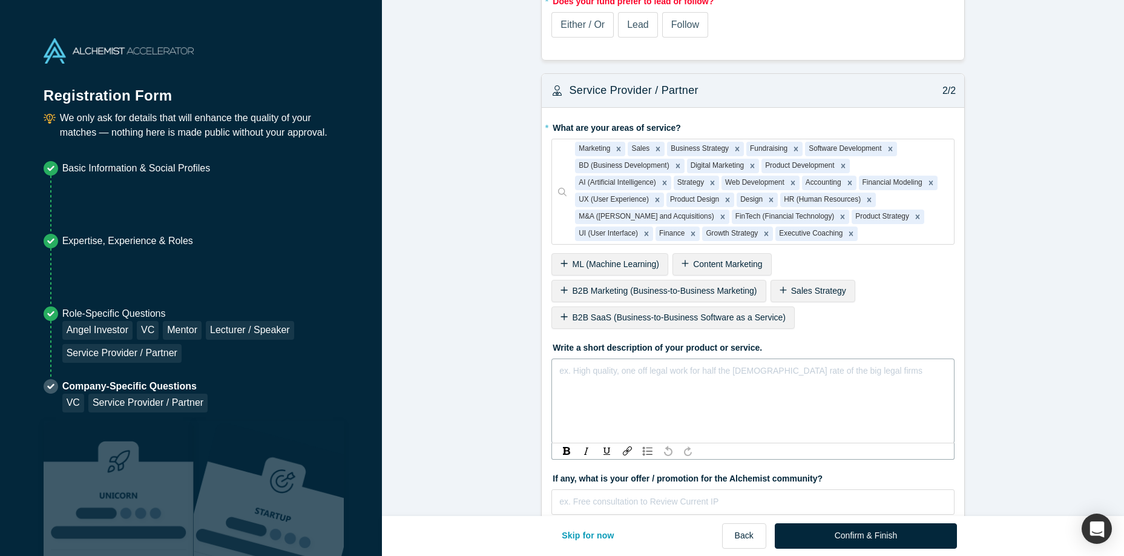
click at [599, 363] on div "rdw-editor" at bounding box center [753, 370] width 387 height 15
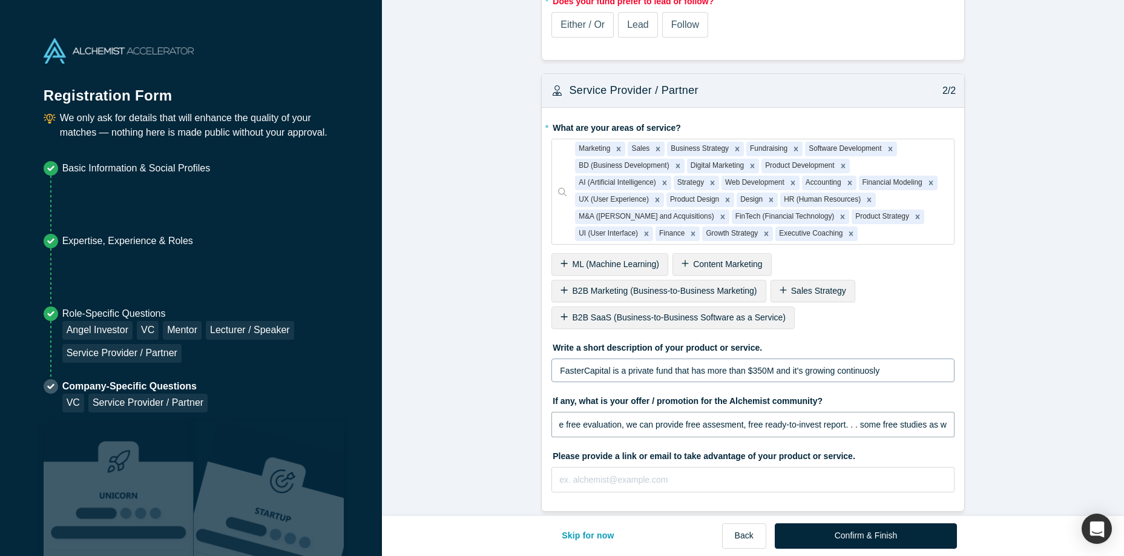
scroll to position [0, 56]
type input "We can provide free evaluation, we can provide free assesment, free ready-to-in…"
type input "fastercapital.com/testimonials.html"
click at [854, 539] on button "Confirm & Finish" at bounding box center [866, 535] width 182 height 25
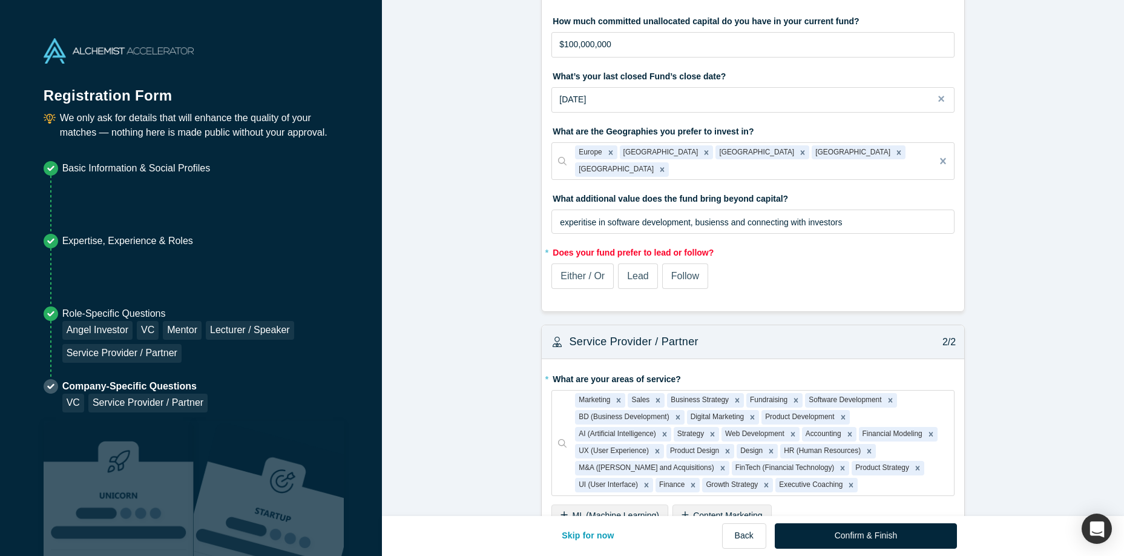
scroll to position [552, 0]
click at [592, 269] on span "Either / Or" at bounding box center [583, 274] width 44 height 10
click at [0, 0] on input "Either / Or" at bounding box center [0, 0] width 0 height 0
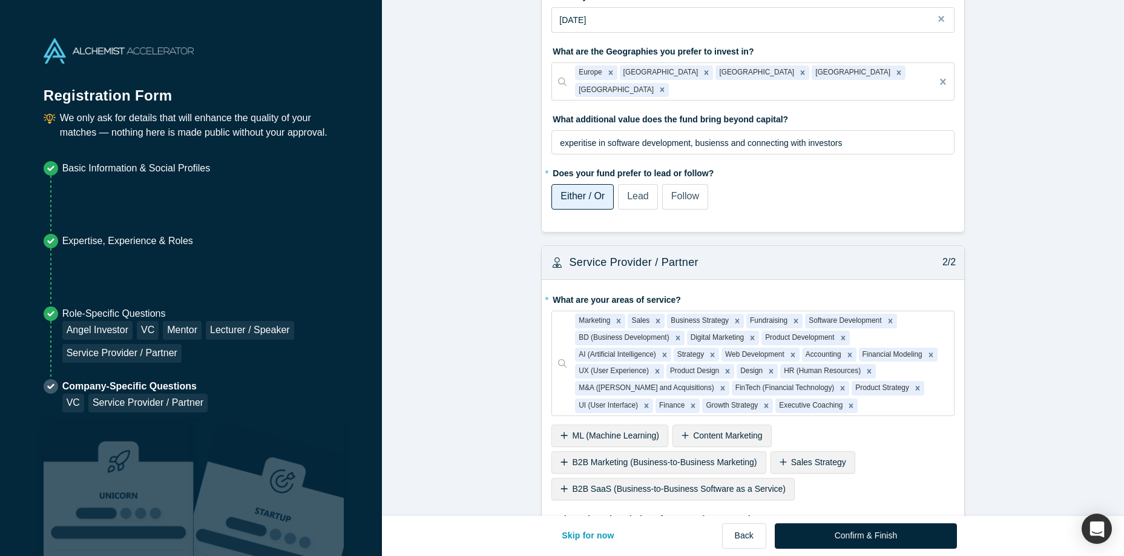
scroll to position [473, 0]
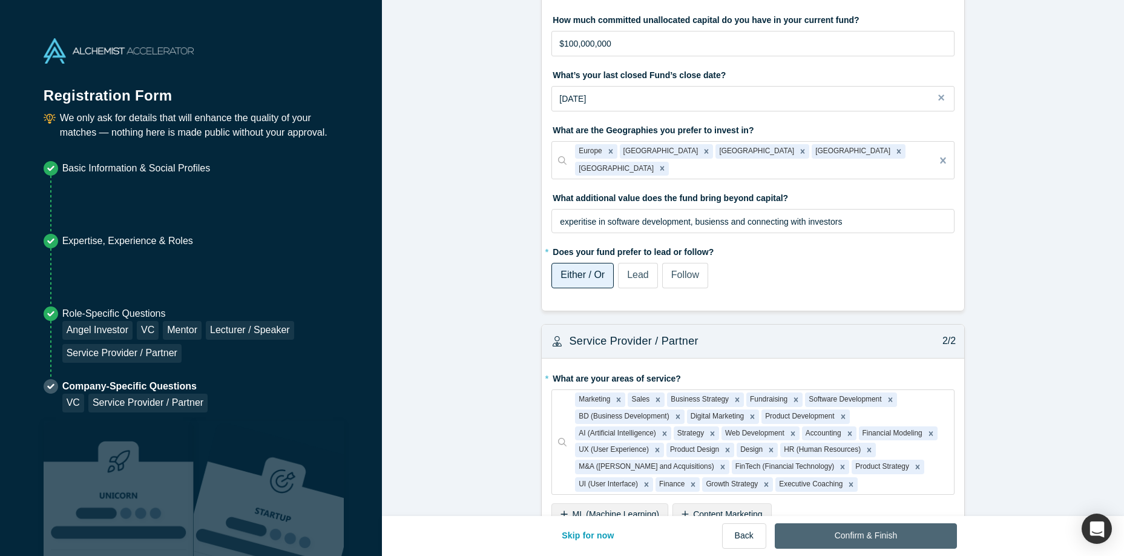
click at [853, 532] on button "Confirm & Finish" at bounding box center [866, 535] width 182 height 25
